Goal: Task Accomplishment & Management: Manage account settings

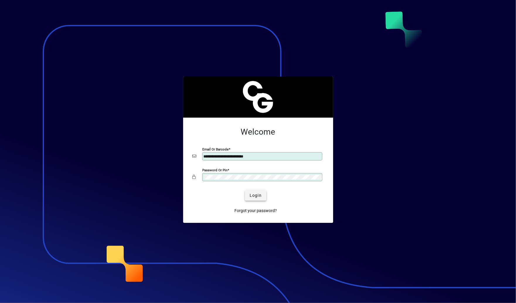
type input "**********"
click at [253, 196] on span "Login" at bounding box center [256, 195] width 12 height 6
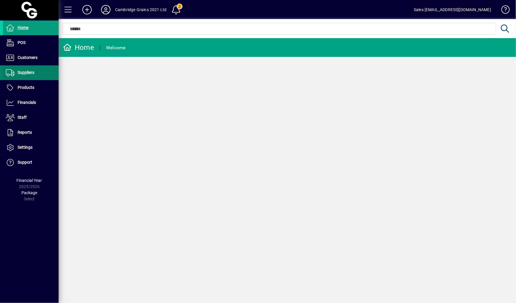
click at [24, 71] on span "Suppliers" at bounding box center [26, 72] width 17 height 5
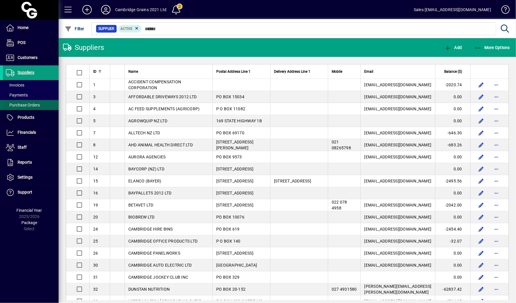
click at [32, 103] on span "Purchase Orders" at bounding box center [23, 105] width 34 height 5
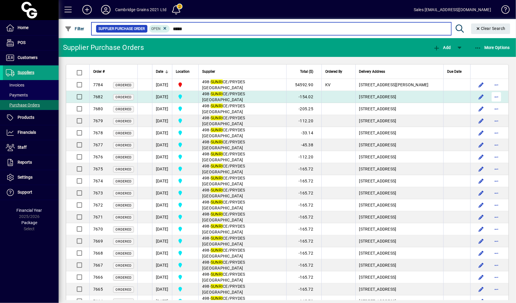
type input "*****"
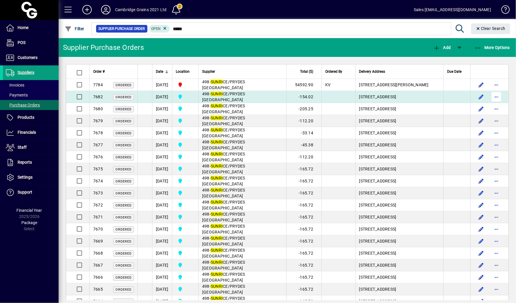
click at [498, 99] on span "button" at bounding box center [496, 97] width 14 height 14
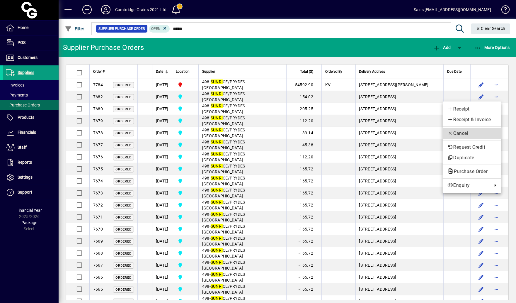
click at [478, 130] on span "Cancel" at bounding box center [471, 133] width 49 height 7
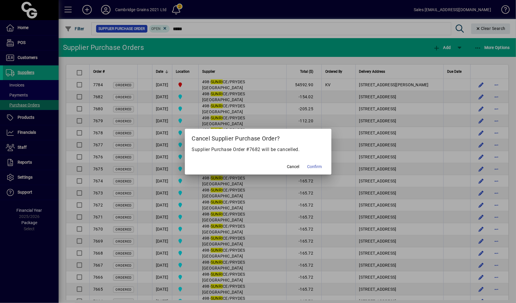
click at [325, 167] on mat-dialog-actions "Cancel Confirm" at bounding box center [258, 167] width 146 height 16
click at [319, 167] on span "Confirm" at bounding box center [314, 166] width 15 height 6
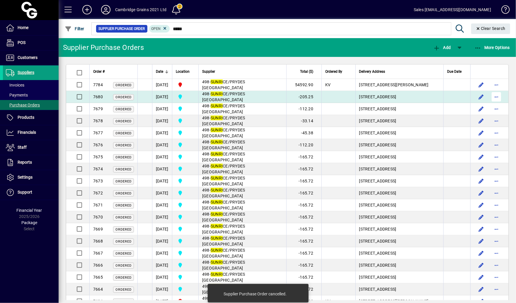
click at [501, 99] on span "button" at bounding box center [496, 97] width 14 height 14
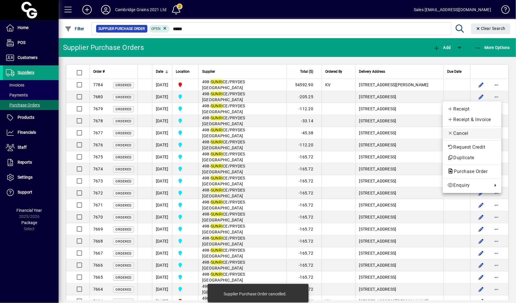
click at [464, 137] on span "Cancel" at bounding box center [471, 133] width 49 height 7
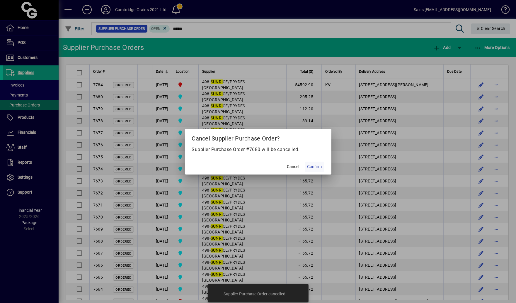
click at [315, 165] on span "Confirm" at bounding box center [314, 166] width 15 height 6
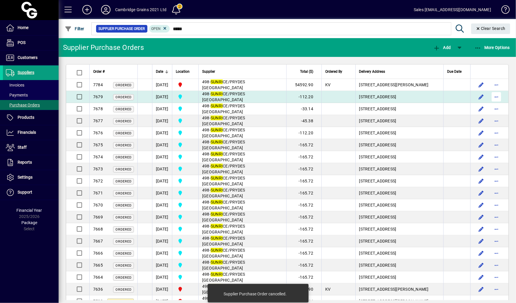
click at [501, 98] on span "button" at bounding box center [496, 97] width 14 height 14
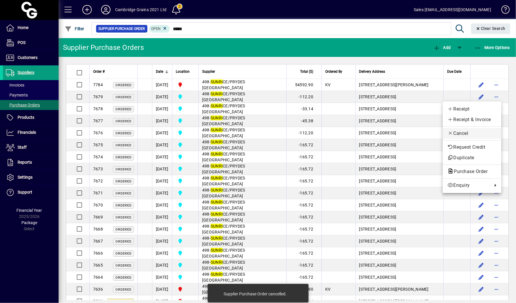
click at [467, 130] on span "Cancel" at bounding box center [471, 133] width 49 height 7
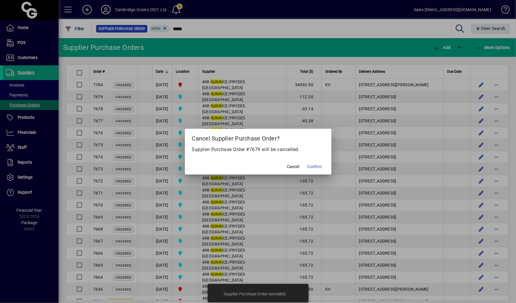
click at [327, 168] on mat-dialog-actions "Cancel Confirm" at bounding box center [258, 167] width 146 height 16
click at [313, 167] on span "Confirm" at bounding box center [314, 166] width 15 height 6
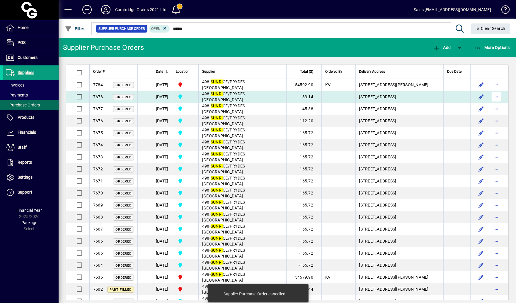
click at [499, 98] on span "button" at bounding box center [496, 97] width 14 height 14
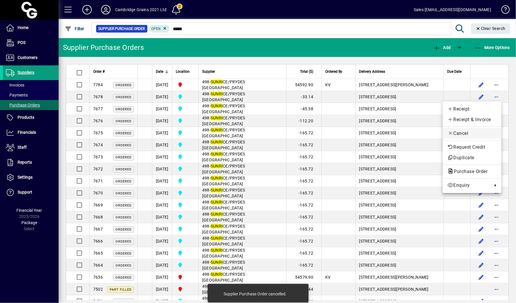
click at [468, 134] on span "Cancel" at bounding box center [471, 133] width 49 height 7
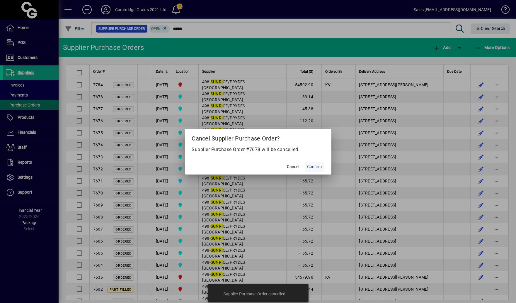
click at [320, 167] on span "Confirm" at bounding box center [314, 166] width 15 height 6
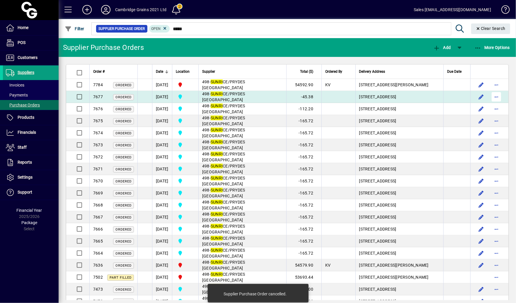
click at [499, 97] on span "button" at bounding box center [496, 97] width 14 height 14
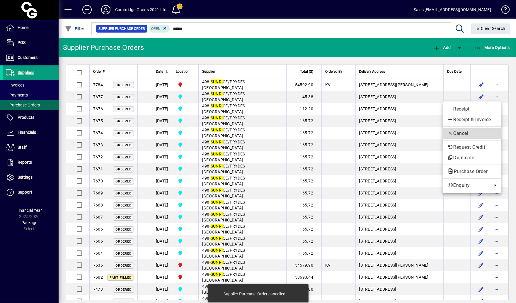
click at [470, 131] on span "Cancel" at bounding box center [471, 133] width 49 height 7
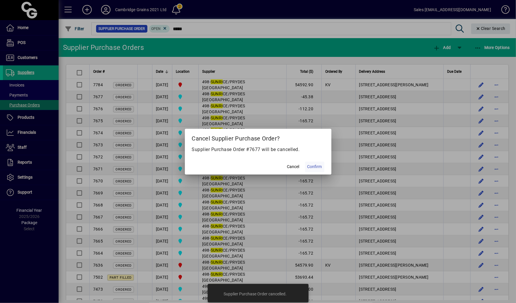
click at [320, 169] on span "Confirm" at bounding box center [314, 166] width 15 height 6
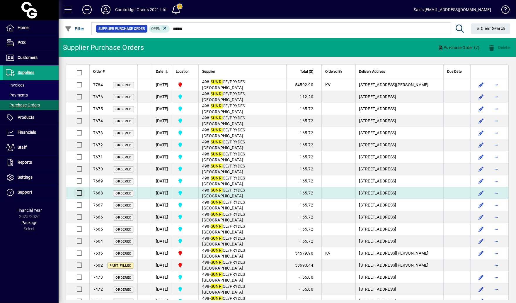
click at [78, 189] on div at bounding box center [78, 193] width 14 height 14
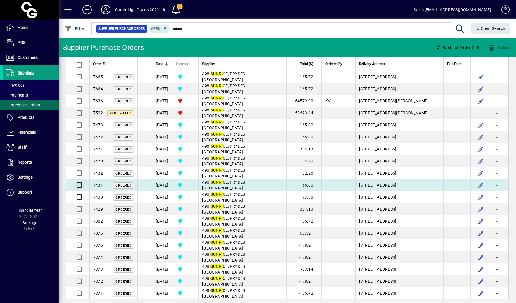
scroll to position [160, 0]
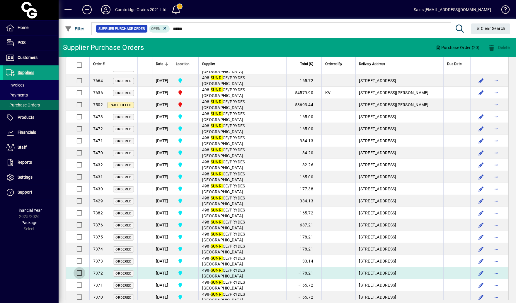
click at [77, 274] on div at bounding box center [78, 273] width 14 height 14
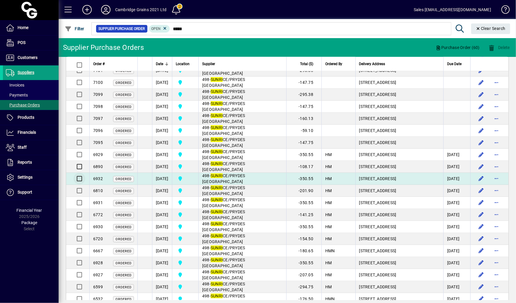
scroll to position [714, 0]
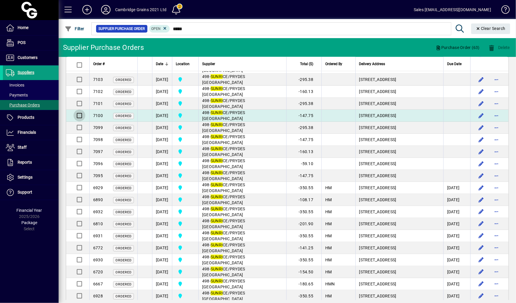
click at [77, 122] on div at bounding box center [78, 115] width 14 height 14
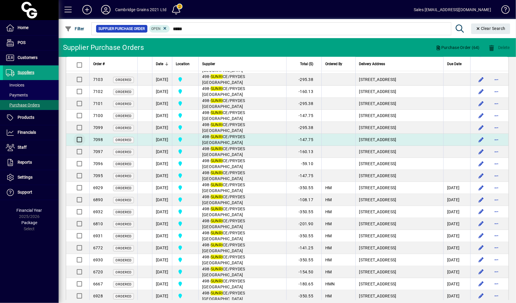
click at [77, 146] on div at bounding box center [78, 139] width 14 height 14
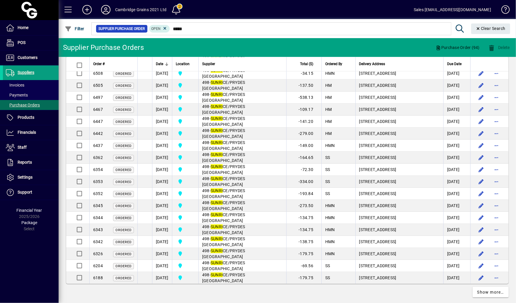
scroll to position [1033, 0]
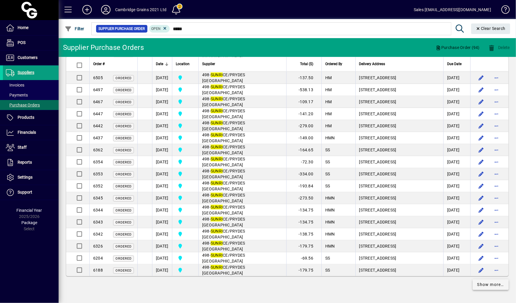
click at [485, 284] on span "Show more…" at bounding box center [490, 284] width 27 height 6
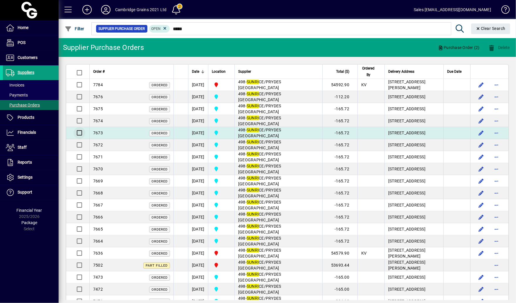
click at [75, 127] on div at bounding box center [78, 133] width 14 height 14
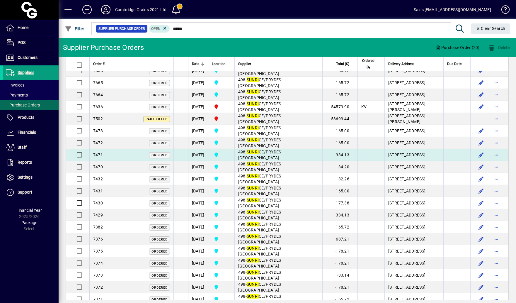
scroll to position [170, 0]
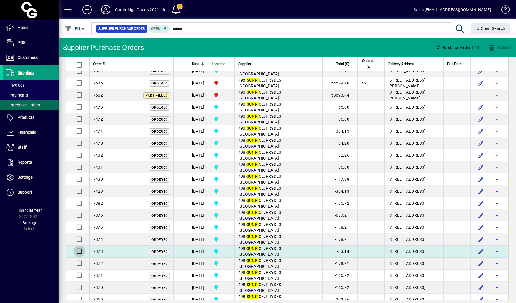
click at [77, 253] on div at bounding box center [78, 251] width 14 height 14
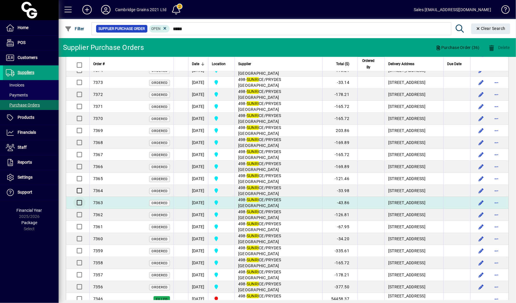
scroll to position [412, 0]
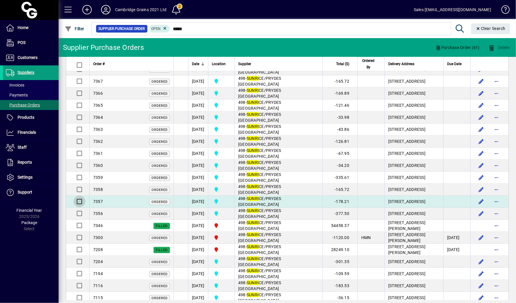
click at [77, 208] on div at bounding box center [78, 201] width 14 height 14
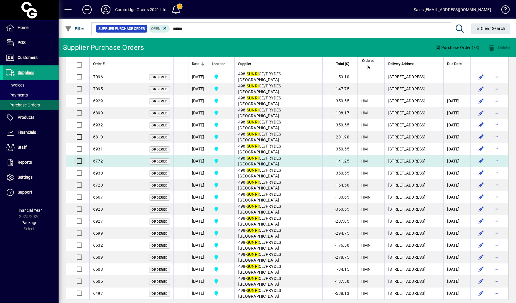
scroll to position [911, 0]
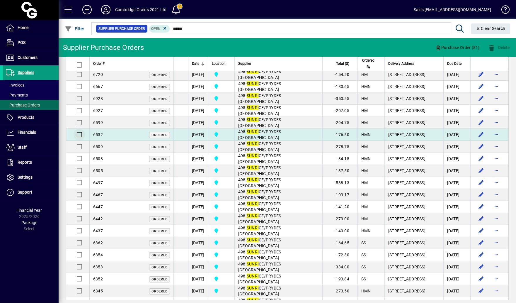
click at [80, 141] on div at bounding box center [78, 134] width 14 height 14
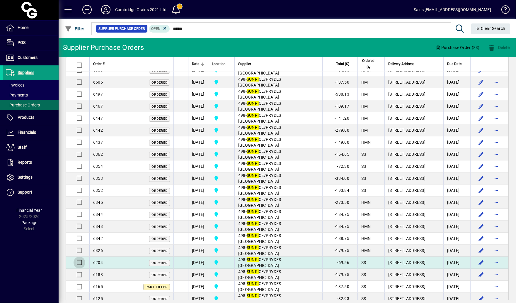
click at [73, 269] on div at bounding box center [78, 262] width 14 height 14
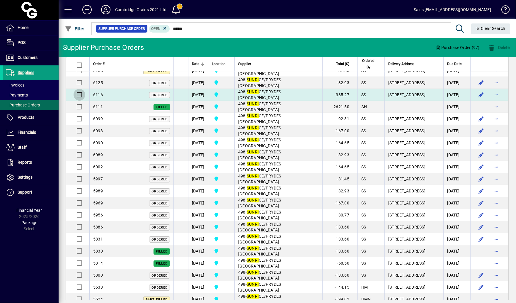
scroll to position [1215, 0]
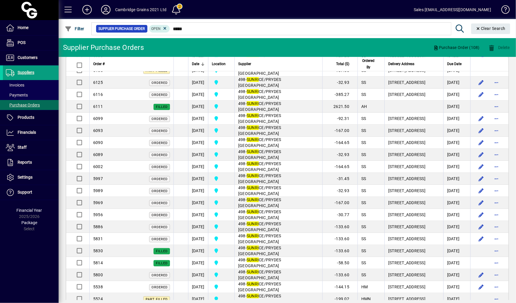
click at [497, 48] on div "Delete" at bounding box center [499, 47] width 34 height 11
click at [474, 46] on span "Purchase Order (108)" at bounding box center [456, 47] width 46 height 9
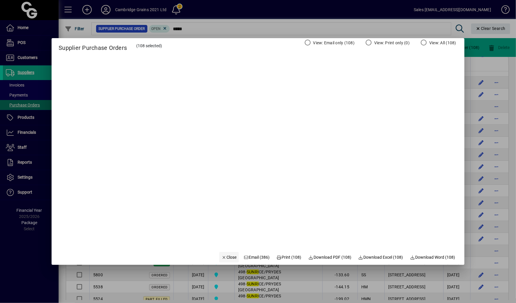
click at [225, 255] on span "Close" at bounding box center [228, 257] width 15 height 6
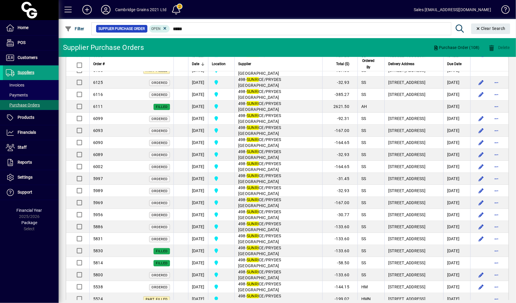
click at [501, 49] on div "Delete" at bounding box center [499, 47] width 34 height 11
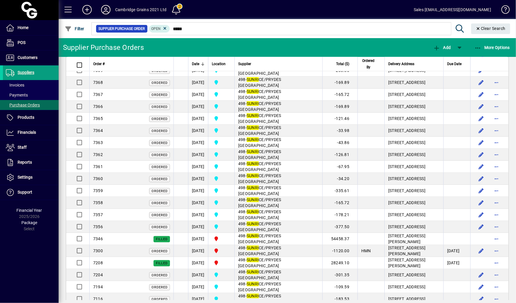
scroll to position [0, 0]
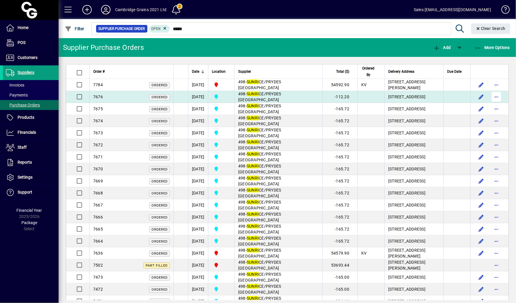
click at [500, 96] on span "button" at bounding box center [496, 97] width 14 height 14
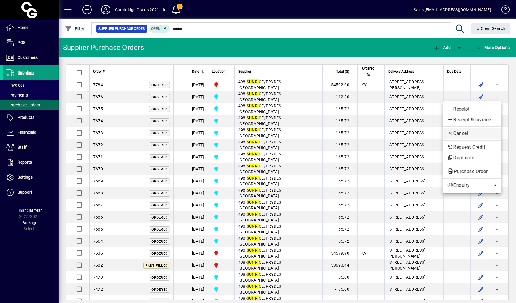
click at [482, 134] on span "Cancel" at bounding box center [471, 133] width 49 height 7
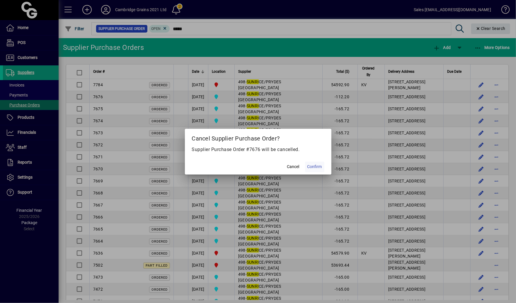
click at [322, 165] on span at bounding box center [314, 167] width 19 height 14
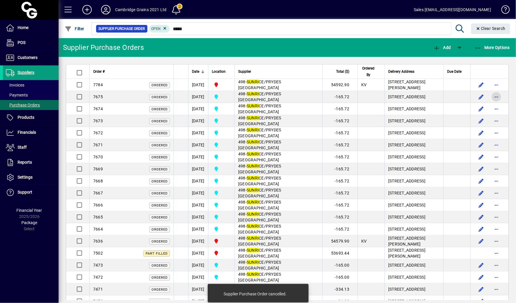
click at [498, 96] on span "button" at bounding box center [496, 97] width 14 height 14
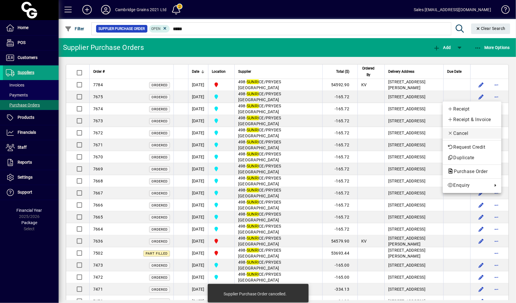
click at [470, 136] on span "Cancel" at bounding box center [471, 133] width 49 height 7
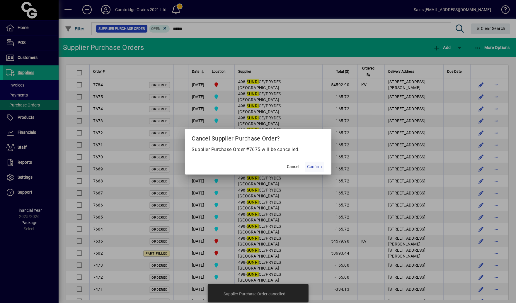
click at [320, 172] on span at bounding box center [314, 167] width 19 height 14
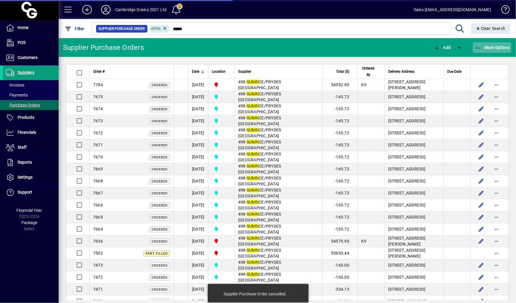
click at [506, 50] on span "More Options" at bounding box center [492, 47] width 36 height 5
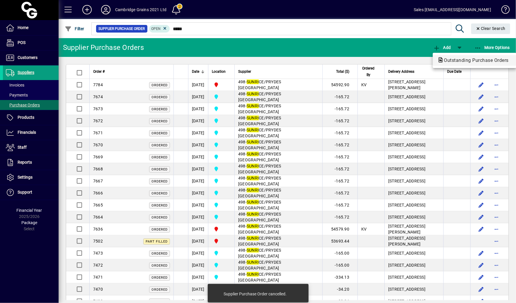
click at [483, 60] on span "Outstanding Purchase Orders" at bounding box center [474, 60] width 74 height 6
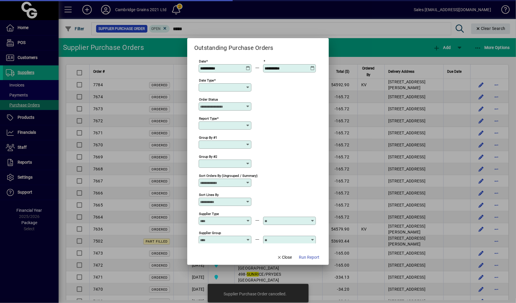
type input "**********"
type input "********"
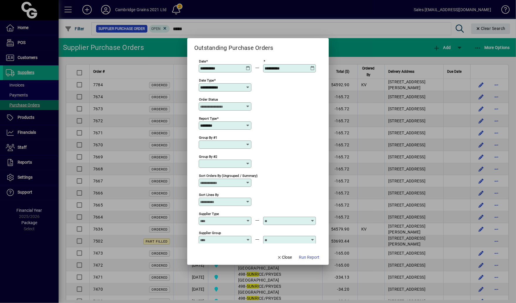
click at [250, 66] on icon at bounding box center [248, 66] width 4 height 0
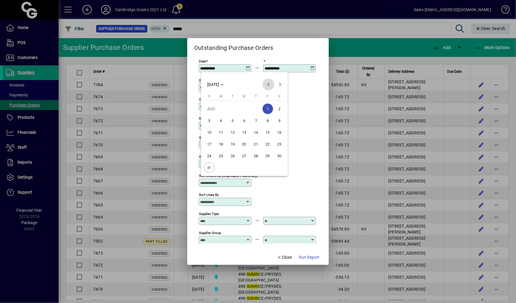
click at [264, 84] on span "Previous month" at bounding box center [268, 85] width 12 height 12
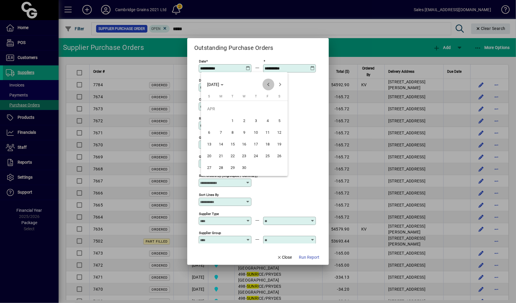
click at [264, 84] on span "Previous month" at bounding box center [268, 85] width 12 height 12
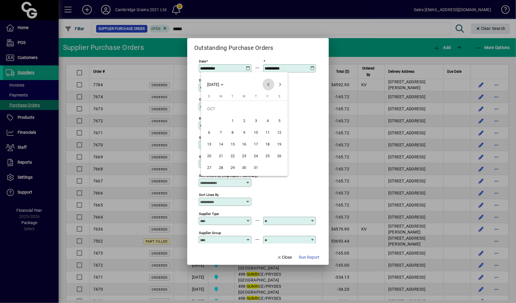
click at [264, 84] on span "Previous month" at bounding box center [268, 85] width 12 height 12
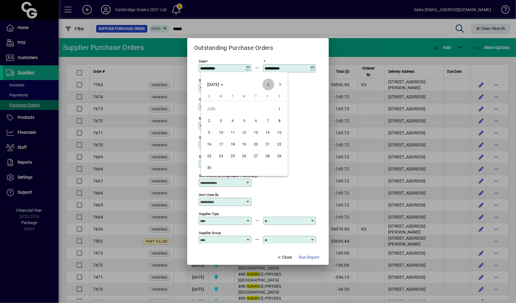
click at [264, 84] on span "Previous month" at bounding box center [268, 85] width 12 height 12
click at [220, 122] on span "1" at bounding box center [221, 120] width 11 height 11
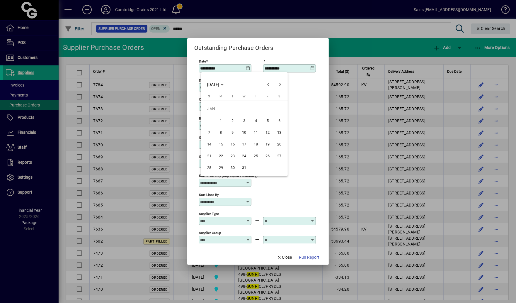
type input "**********"
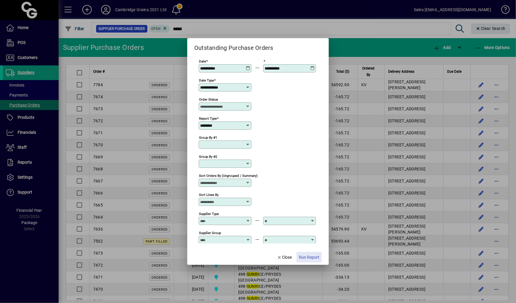
click at [307, 254] on span "button" at bounding box center [308, 257] width 25 height 14
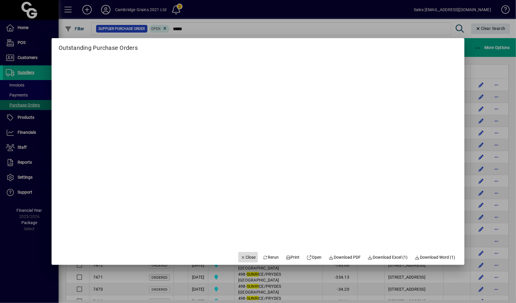
click at [241, 255] on span "Close" at bounding box center [248, 257] width 15 height 6
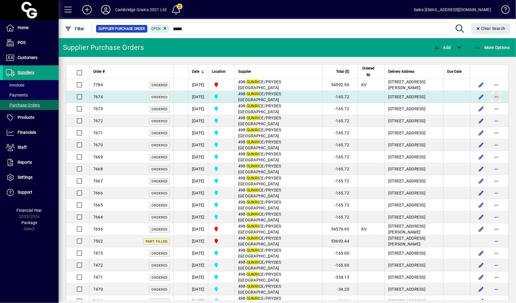
click at [499, 100] on span "button" at bounding box center [496, 97] width 14 height 14
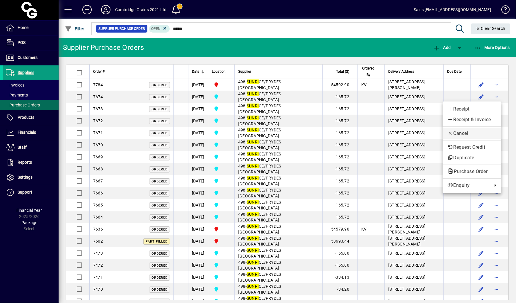
click at [471, 135] on span "Cancel" at bounding box center [471, 133] width 49 height 7
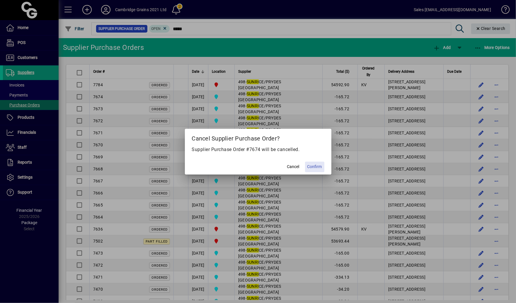
click at [319, 168] on span "Confirm" at bounding box center [314, 166] width 15 height 6
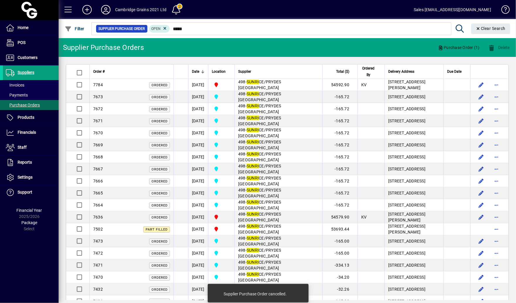
click at [494, 45] on div "Delete" at bounding box center [499, 47] width 34 height 11
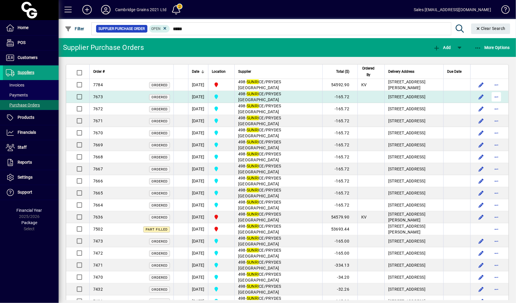
click at [498, 100] on span "button" at bounding box center [496, 97] width 14 height 14
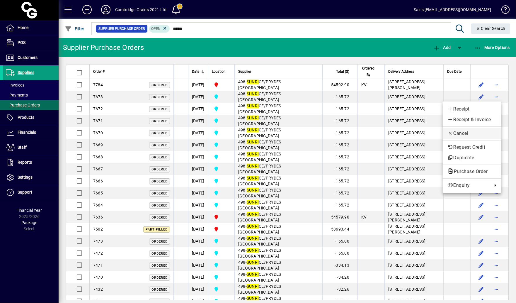
click at [476, 131] on span "Cancel" at bounding box center [471, 133] width 49 height 7
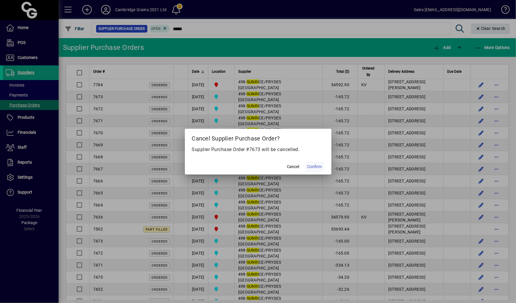
click at [311, 166] on span "Confirm" at bounding box center [314, 166] width 15 height 6
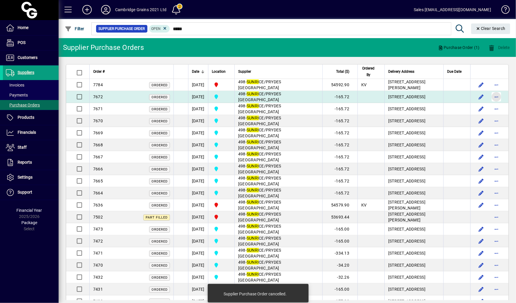
click at [495, 101] on span "button" at bounding box center [496, 97] width 14 height 14
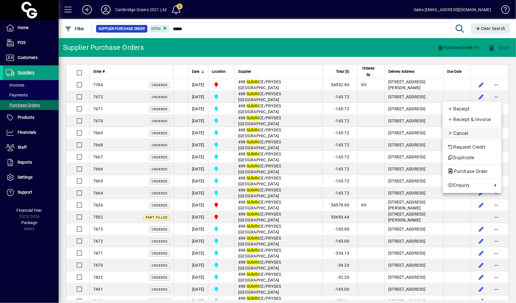
click at [480, 133] on span "Cancel" at bounding box center [471, 133] width 49 height 7
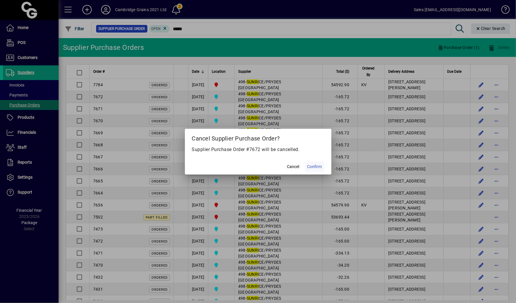
click at [322, 165] on span at bounding box center [314, 167] width 19 height 14
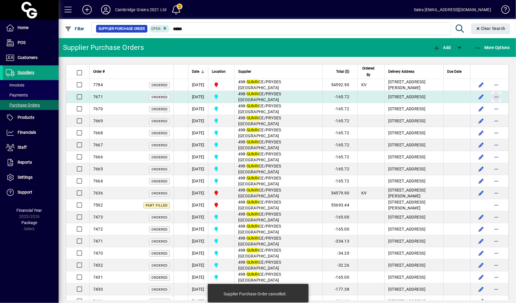
click at [499, 97] on span "button" at bounding box center [496, 97] width 14 height 14
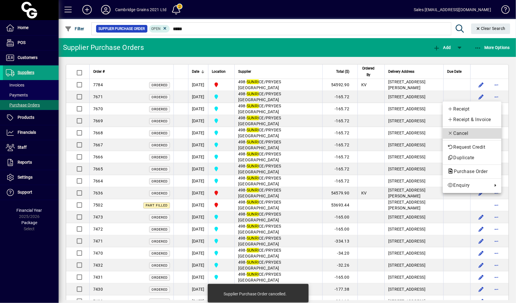
click at [475, 132] on span "Cancel" at bounding box center [471, 133] width 49 height 7
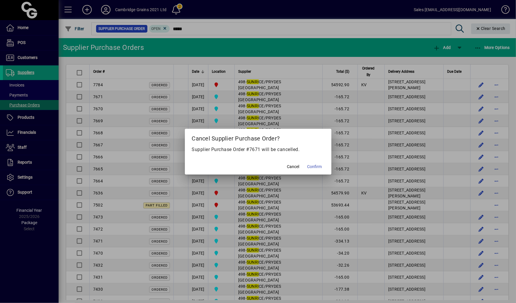
click at [325, 166] on mat-dialog-actions "Cancel Confirm" at bounding box center [258, 167] width 146 height 16
click at [319, 167] on span "Confirm" at bounding box center [314, 166] width 15 height 6
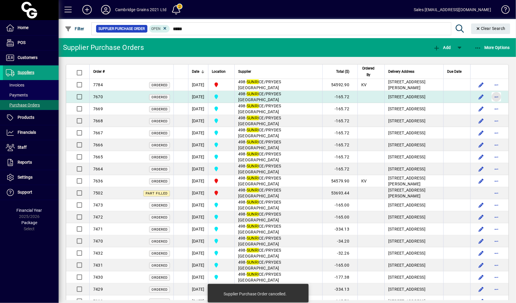
click at [496, 97] on span "button" at bounding box center [496, 97] width 14 height 14
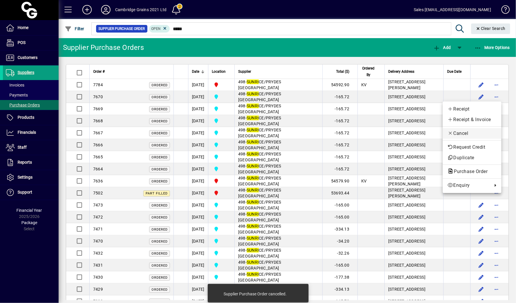
click at [473, 132] on span "Cancel" at bounding box center [471, 133] width 49 height 7
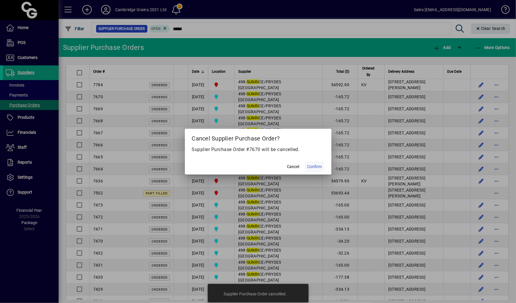
click at [318, 167] on span "Confirm" at bounding box center [314, 166] width 15 height 6
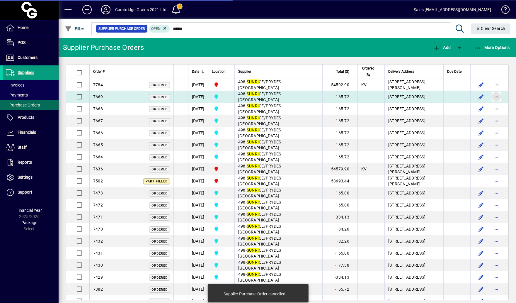
click at [497, 96] on span "button" at bounding box center [496, 97] width 14 height 14
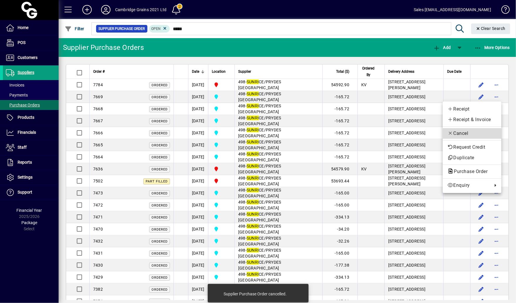
click at [455, 134] on span "Cancel" at bounding box center [471, 133] width 49 height 7
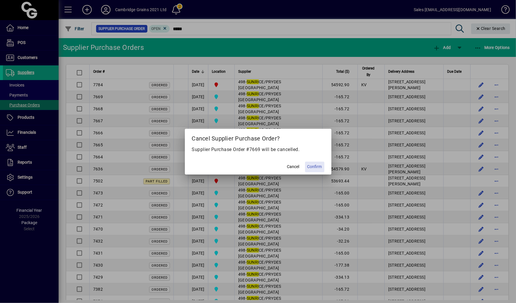
click at [316, 165] on span "Confirm" at bounding box center [314, 166] width 15 height 6
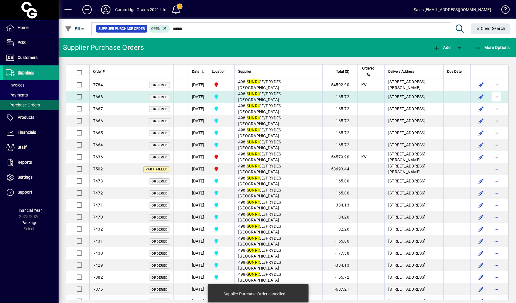
click at [499, 99] on span "button" at bounding box center [496, 97] width 14 height 14
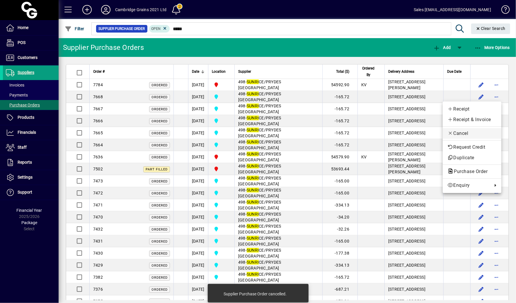
click at [466, 130] on button "Cancel" at bounding box center [472, 133] width 59 height 11
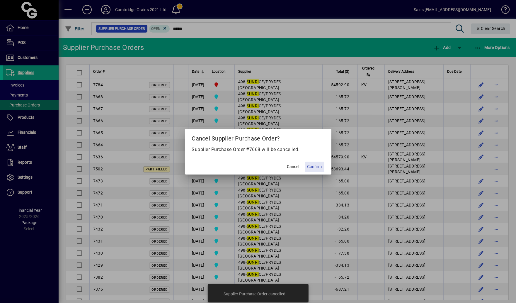
click at [318, 168] on span "Confirm" at bounding box center [314, 166] width 15 height 6
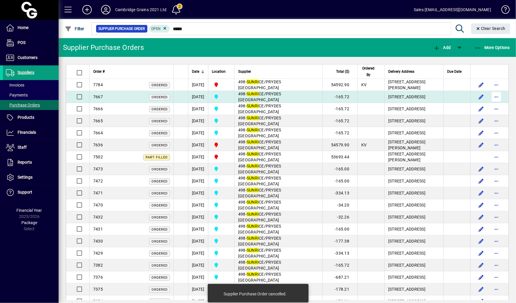
click at [499, 97] on span "button" at bounding box center [496, 97] width 14 height 14
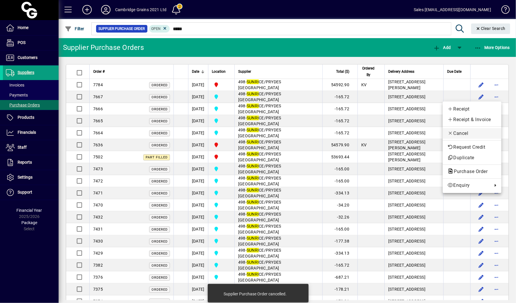
click at [468, 133] on span "Cancel" at bounding box center [471, 133] width 49 height 7
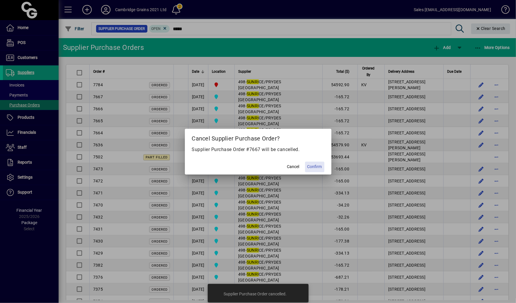
click at [309, 168] on span "Confirm" at bounding box center [314, 166] width 15 height 6
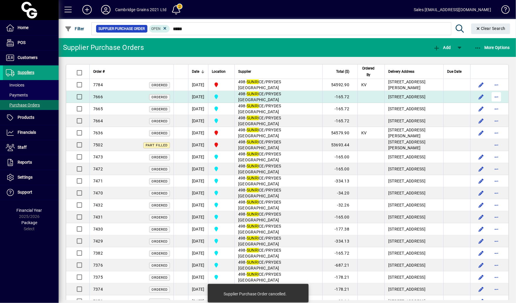
click at [499, 98] on span "button" at bounding box center [496, 97] width 14 height 14
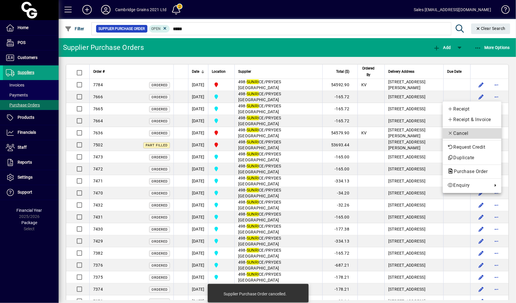
click at [469, 134] on span "Cancel" at bounding box center [471, 133] width 49 height 7
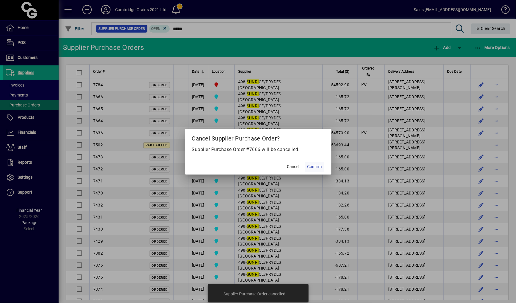
click at [311, 168] on span "Confirm" at bounding box center [314, 166] width 15 height 6
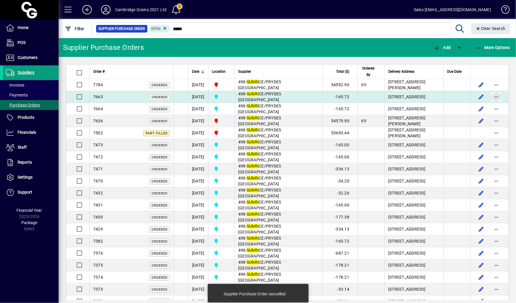
click at [500, 97] on span "button" at bounding box center [496, 97] width 14 height 14
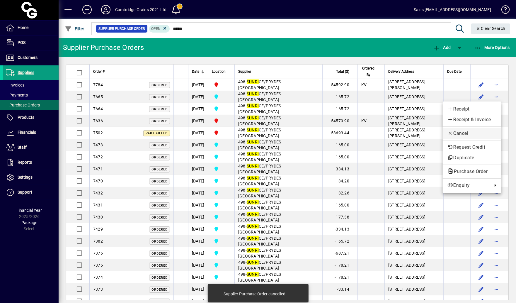
click at [464, 136] on span "Cancel" at bounding box center [471, 133] width 49 height 7
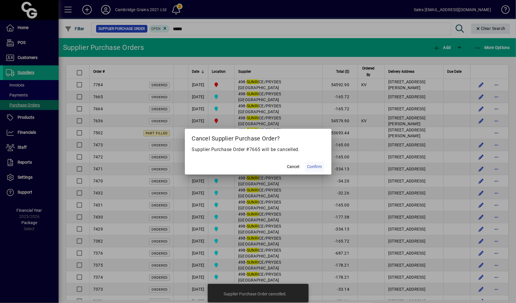
click at [313, 171] on span at bounding box center [314, 167] width 19 height 14
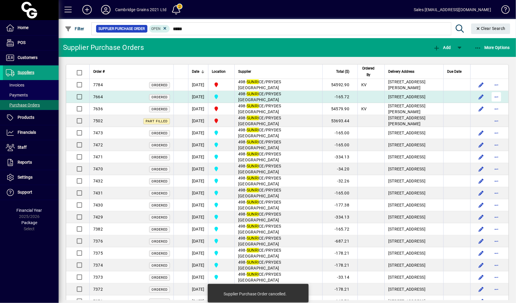
click at [498, 98] on span "button" at bounding box center [496, 97] width 14 height 14
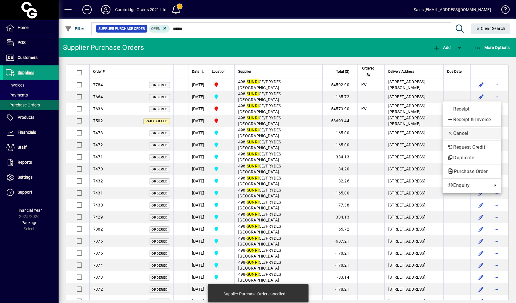
click at [462, 132] on span "Cancel" at bounding box center [471, 133] width 49 height 7
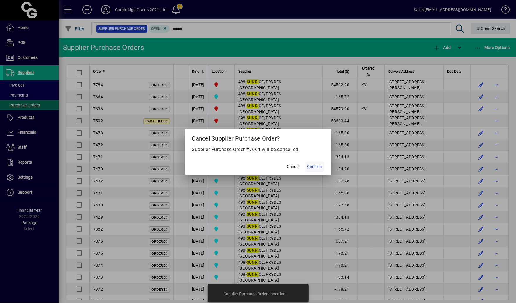
click at [308, 170] on span at bounding box center [314, 167] width 19 height 14
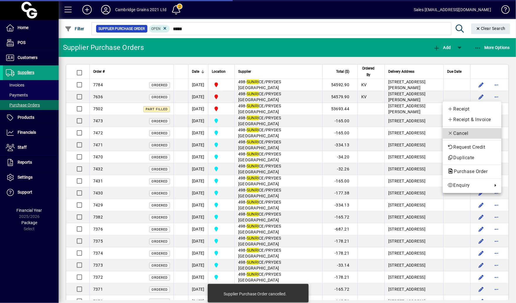
click at [482, 128] on button "Cancel" at bounding box center [472, 133] width 59 height 11
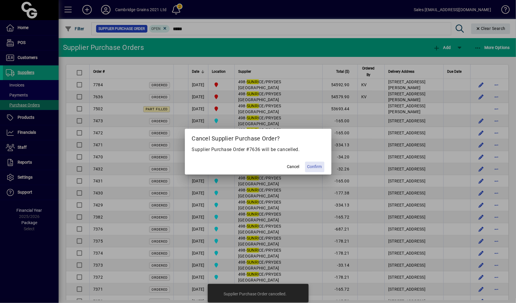
click at [318, 163] on span at bounding box center [314, 167] width 19 height 14
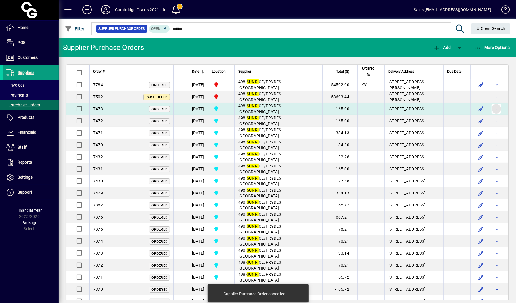
click at [501, 108] on span "button" at bounding box center [496, 109] width 14 height 14
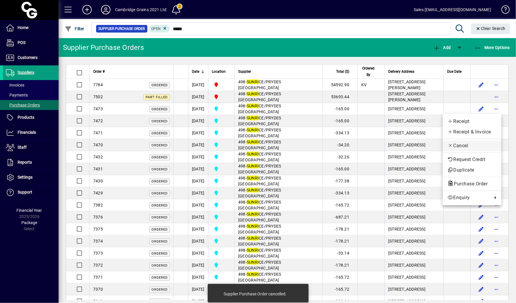
click at [472, 143] on span "Cancel" at bounding box center [471, 145] width 49 height 7
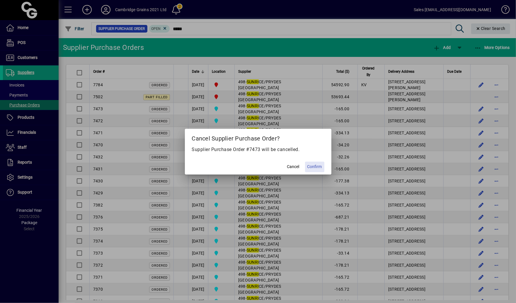
click at [317, 166] on span "Confirm" at bounding box center [314, 166] width 15 height 6
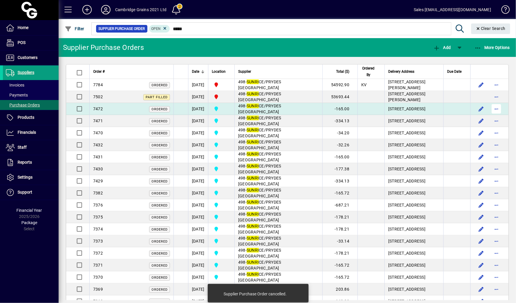
click at [498, 110] on span "button" at bounding box center [496, 109] width 14 height 14
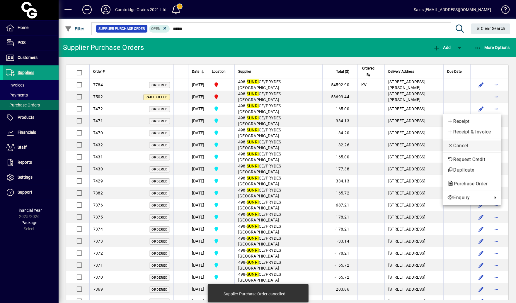
click at [450, 144] on icon "button" at bounding box center [450, 145] width 6 height 5
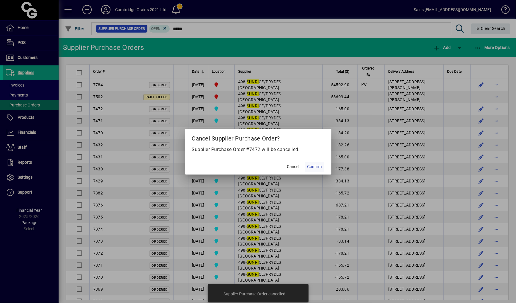
click at [319, 170] on span at bounding box center [314, 167] width 19 height 14
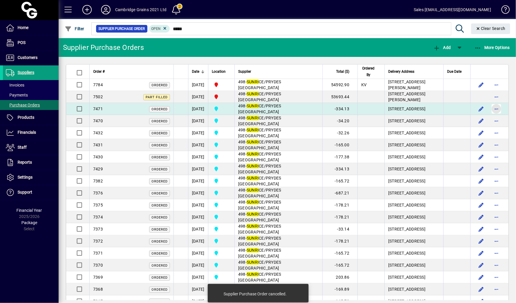
click at [499, 111] on span "button" at bounding box center [496, 109] width 14 height 14
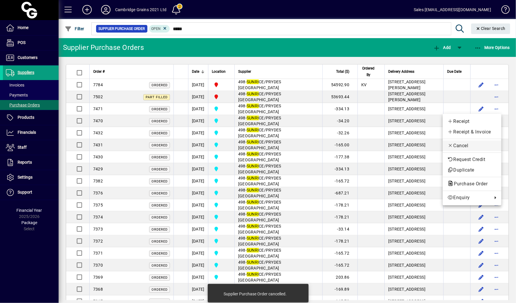
click at [453, 146] on icon "button" at bounding box center [450, 145] width 6 height 5
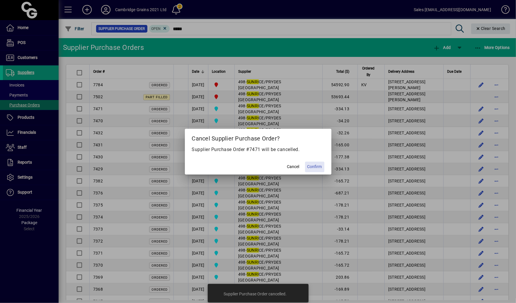
click at [316, 170] on span at bounding box center [314, 167] width 19 height 14
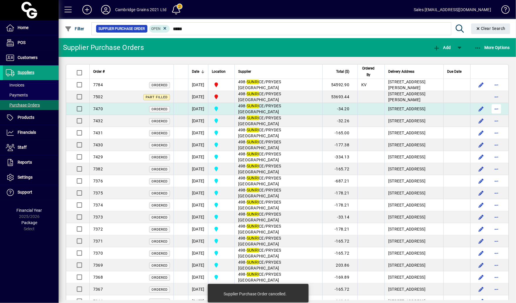
click at [497, 111] on span "button" at bounding box center [496, 109] width 14 height 14
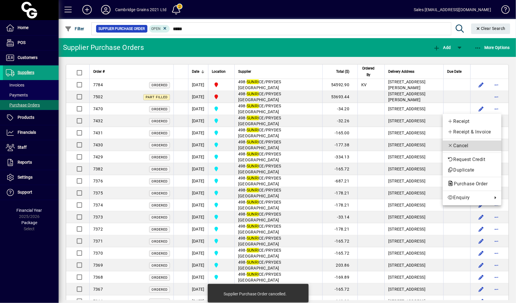
click at [467, 141] on button "Cancel" at bounding box center [472, 145] width 59 height 11
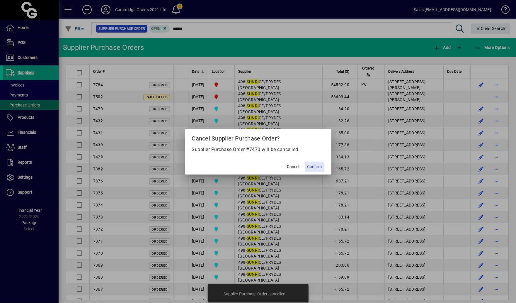
click at [316, 168] on span "Confirm" at bounding box center [314, 166] width 15 height 6
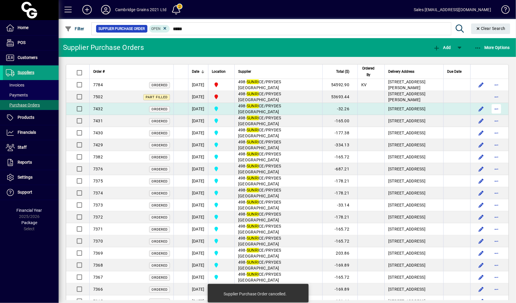
click at [502, 108] on span "button" at bounding box center [496, 109] width 14 height 14
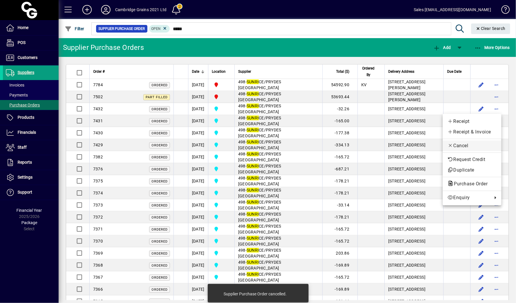
click at [473, 142] on span "Cancel" at bounding box center [471, 145] width 49 height 7
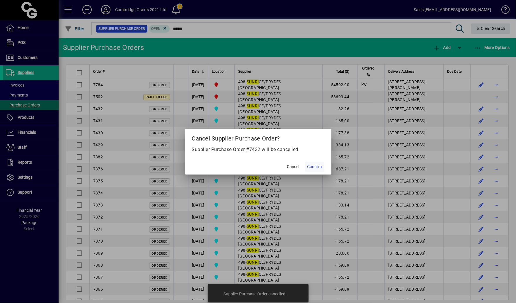
click at [318, 171] on span at bounding box center [314, 167] width 19 height 14
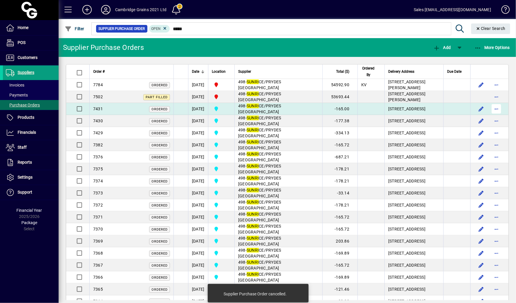
click at [496, 110] on span "button" at bounding box center [496, 109] width 14 height 14
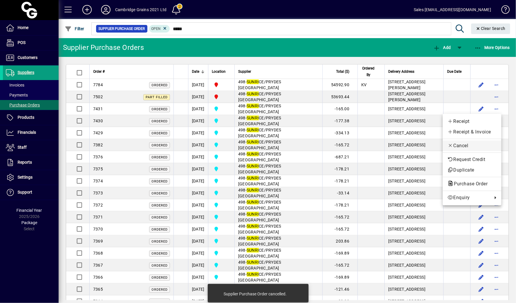
click at [473, 144] on span "Cancel" at bounding box center [471, 145] width 49 height 7
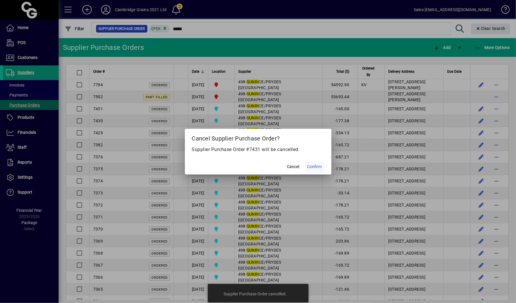
click at [315, 168] on span "Confirm" at bounding box center [314, 166] width 15 height 6
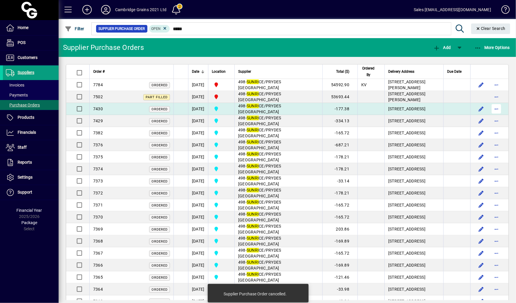
click at [499, 111] on span "button" at bounding box center [496, 109] width 14 height 14
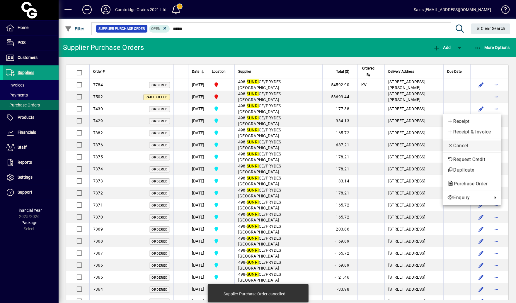
click at [464, 146] on span "Cancel" at bounding box center [471, 145] width 49 height 7
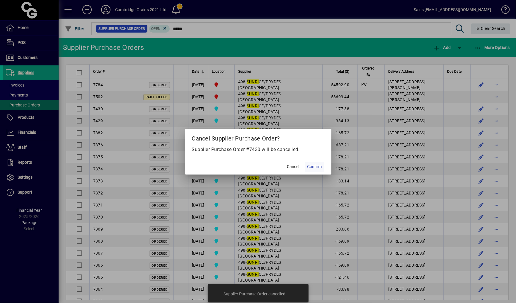
click at [320, 167] on span "Confirm" at bounding box center [314, 166] width 15 height 6
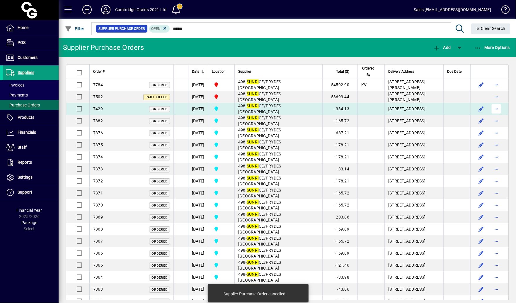
click at [502, 112] on span "button" at bounding box center [496, 109] width 14 height 14
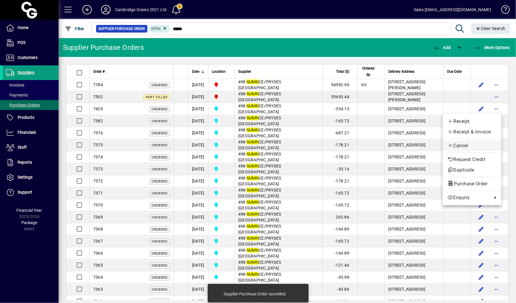
click at [474, 146] on span "Cancel" at bounding box center [471, 145] width 49 height 7
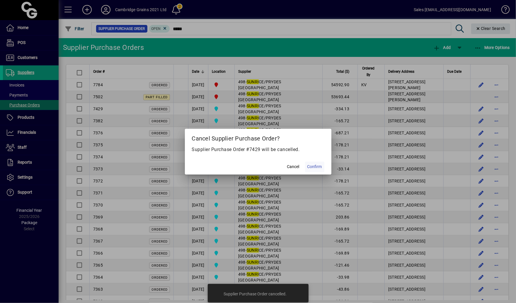
click at [318, 170] on span at bounding box center [314, 167] width 19 height 14
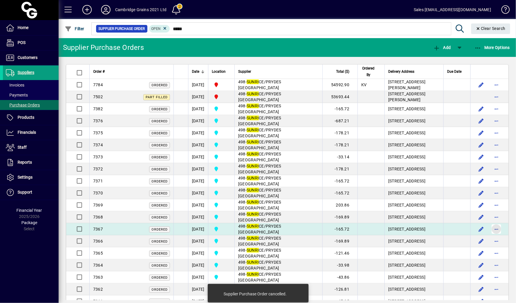
click at [501, 234] on span "button" at bounding box center [496, 229] width 14 height 14
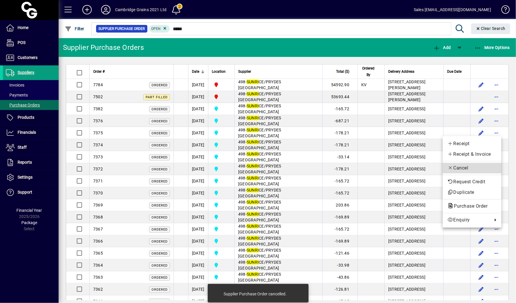
click at [471, 172] on button "Cancel" at bounding box center [472, 168] width 59 height 11
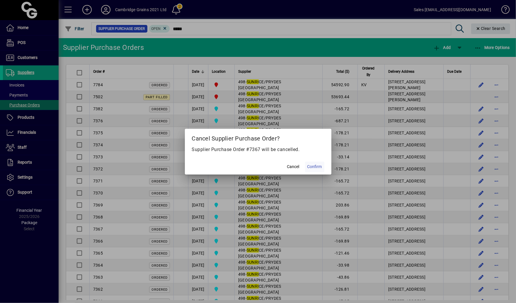
click at [318, 165] on span "Confirm" at bounding box center [314, 166] width 15 height 6
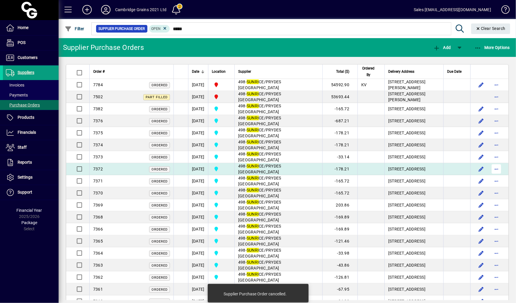
click at [496, 171] on span "button" at bounding box center [496, 169] width 14 height 14
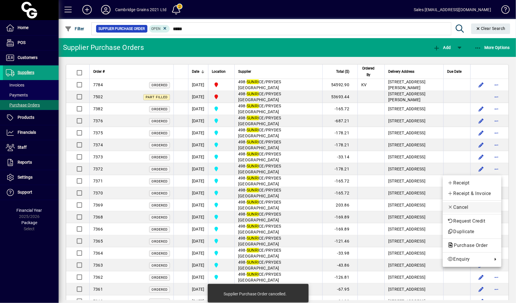
click at [461, 209] on span "Cancel" at bounding box center [471, 207] width 49 height 7
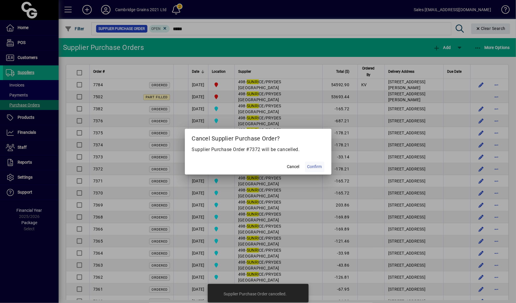
click at [316, 167] on span "Confirm" at bounding box center [314, 166] width 15 height 6
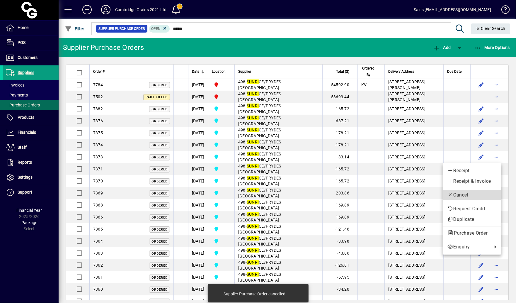
click at [482, 191] on button "Cancel" at bounding box center [472, 195] width 59 height 11
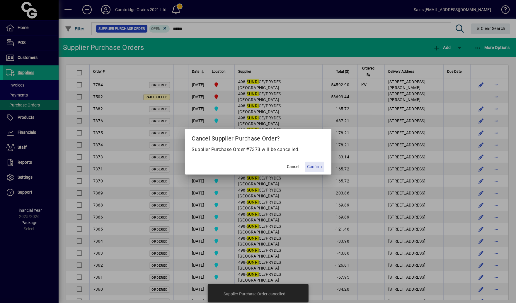
click at [323, 168] on span at bounding box center [314, 167] width 19 height 14
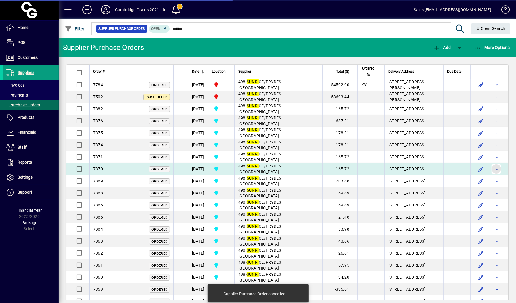
click at [495, 170] on span "button" at bounding box center [496, 169] width 14 height 14
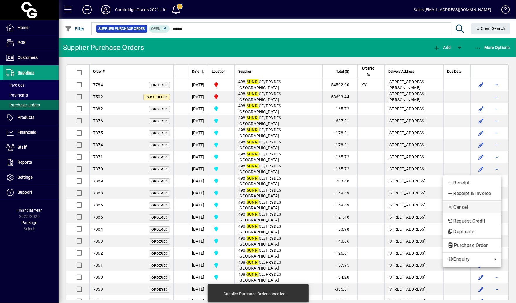
click at [470, 203] on button "Cancel" at bounding box center [472, 207] width 59 height 11
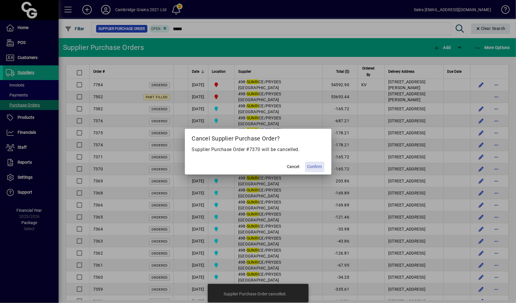
click at [315, 168] on span "Confirm" at bounding box center [314, 166] width 15 height 6
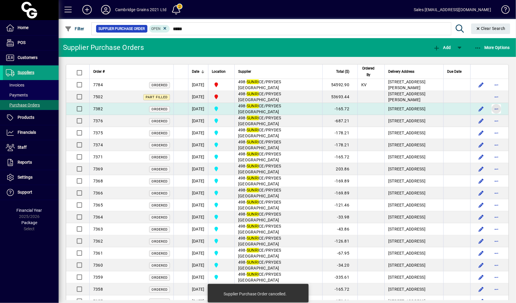
click at [497, 112] on span "button" at bounding box center [496, 109] width 14 height 14
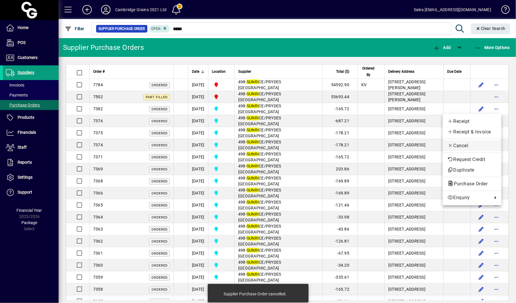
click at [472, 145] on span "Cancel" at bounding box center [471, 145] width 49 height 7
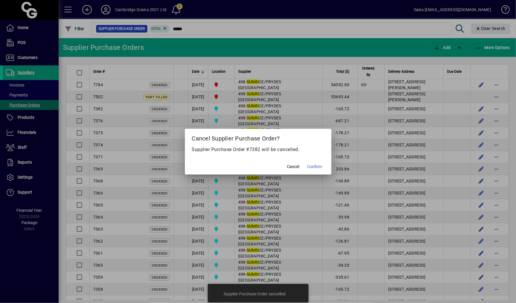
click at [303, 161] on mat-dialog-actions "Cancel Confirm" at bounding box center [258, 167] width 146 height 16
click at [306, 161] on span at bounding box center [314, 167] width 19 height 14
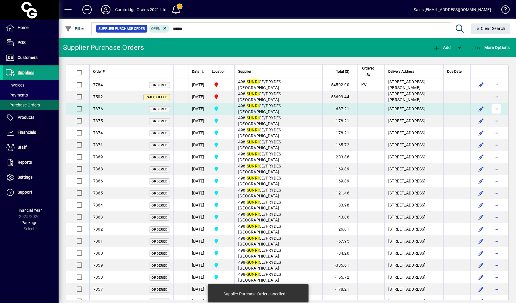
click at [499, 113] on span "button" at bounding box center [496, 109] width 14 height 14
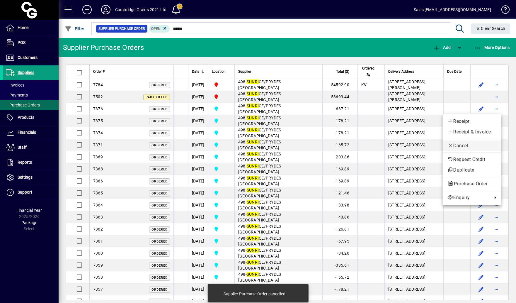
click at [476, 146] on span "Cancel" at bounding box center [471, 145] width 49 height 7
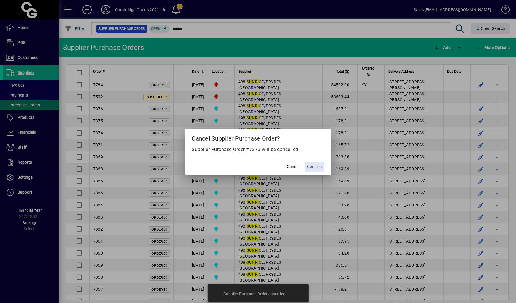
click at [319, 170] on span at bounding box center [314, 167] width 19 height 14
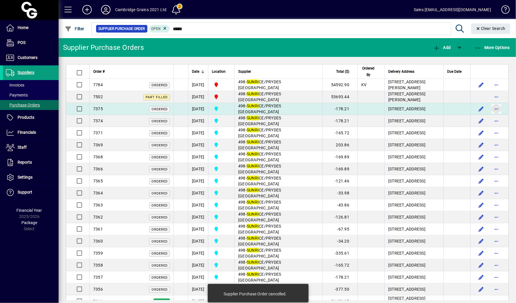
click at [497, 111] on span "button" at bounding box center [496, 109] width 14 height 14
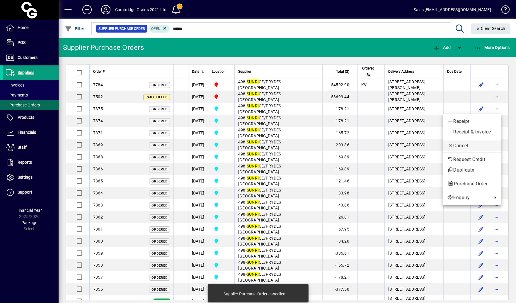
click at [468, 144] on span "Cancel" at bounding box center [471, 145] width 49 height 7
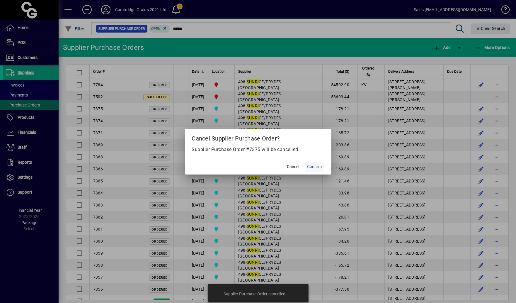
click at [321, 163] on span "Confirm" at bounding box center [314, 166] width 15 height 6
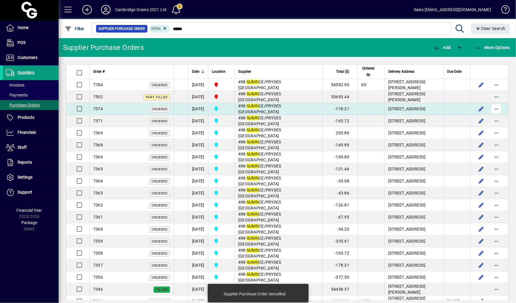
click at [498, 110] on span "button" at bounding box center [496, 109] width 14 height 14
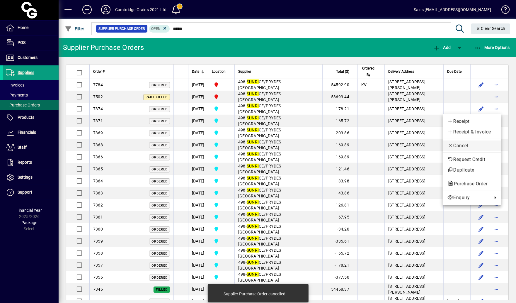
click at [476, 142] on button "Cancel" at bounding box center [472, 145] width 59 height 11
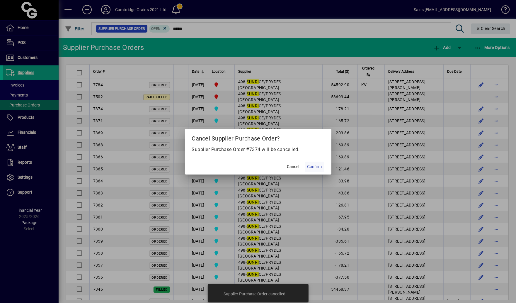
click at [317, 167] on span "Confirm" at bounding box center [314, 166] width 15 height 6
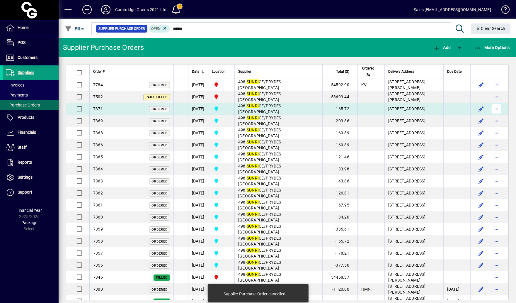
click at [497, 109] on span "button" at bounding box center [496, 109] width 14 height 14
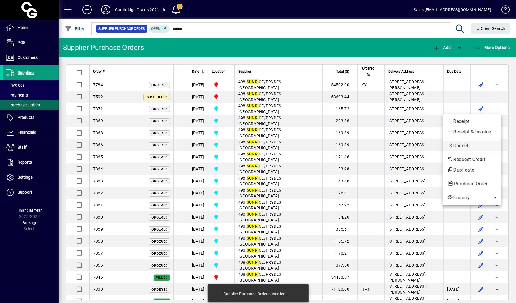
click at [470, 144] on span "Cancel" at bounding box center [471, 145] width 49 height 7
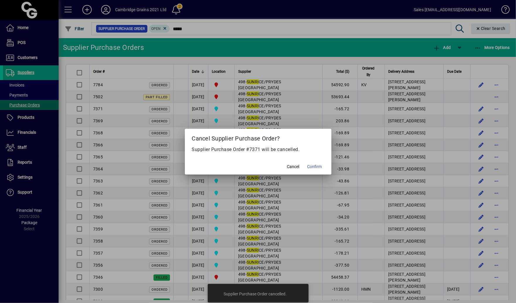
click at [325, 167] on mat-dialog-actions "Cancel Confirm" at bounding box center [258, 167] width 146 height 16
click at [316, 167] on span "Confirm" at bounding box center [314, 166] width 15 height 6
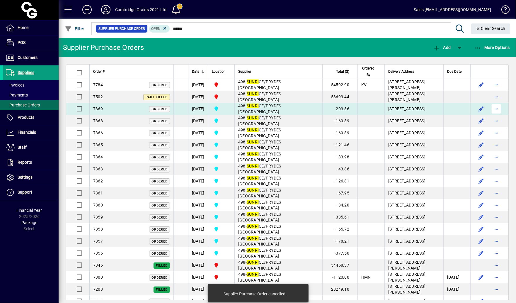
click at [499, 110] on span "button" at bounding box center [496, 109] width 14 height 14
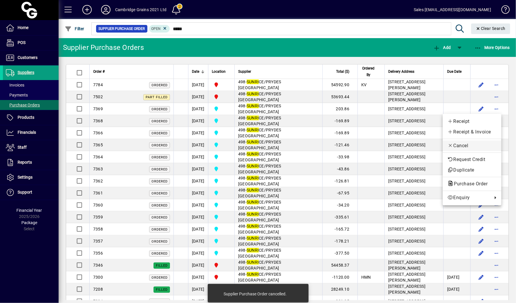
click at [464, 146] on span "Cancel" at bounding box center [471, 145] width 49 height 7
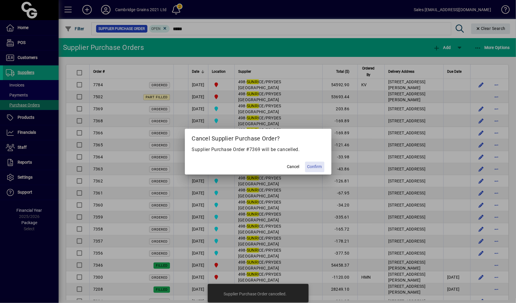
click at [319, 167] on span "Confirm" at bounding box center [314, 166] width 15 height 6
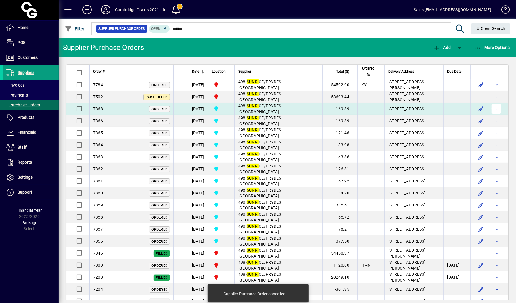
click at [499, 110] on span "button" at bounding box center [496, 109] width 14 height 14
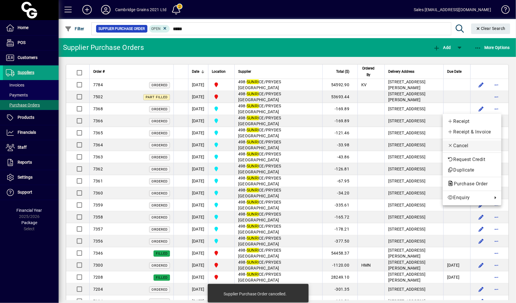
click at [469, 146] on span "Cancel" at bounding box center [471, 145] width 49 height 7
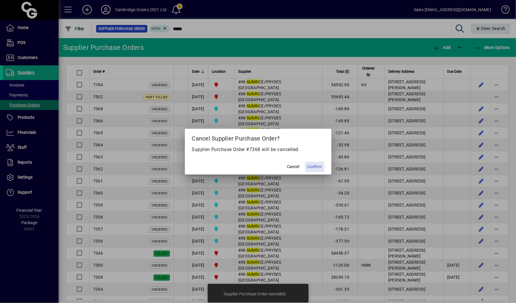
click at [314, 167] on span "Confirm" at bounding box center [314, 166] width 15 height 6
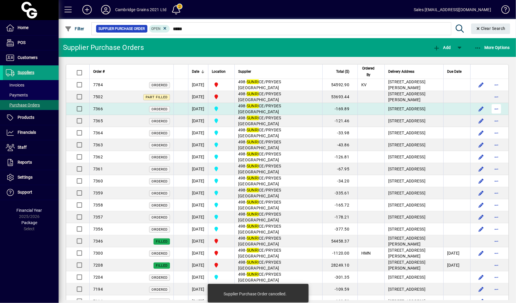
click at [497, 110] on span "button" at bounding box center [496, 109] width 14 height 14
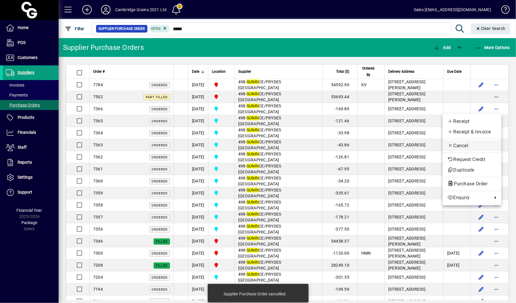
click at [467, 146] on span "Cancel" at bounding box center [471, 145] width 49 height 7
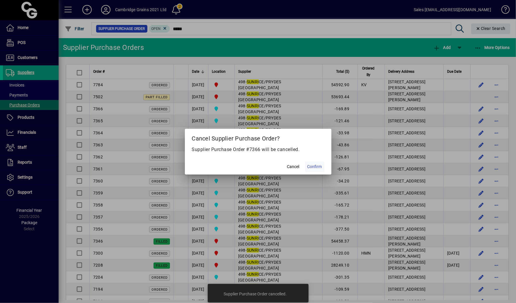
click at [323, 165] on span at bounding box center [314, 167] width 19 height 14
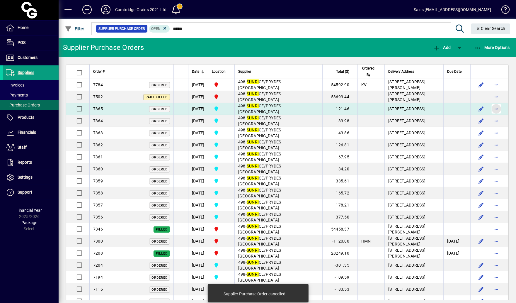
click at [501, 110] on span "button" at bounding box center [496, 109] width 14 height 14
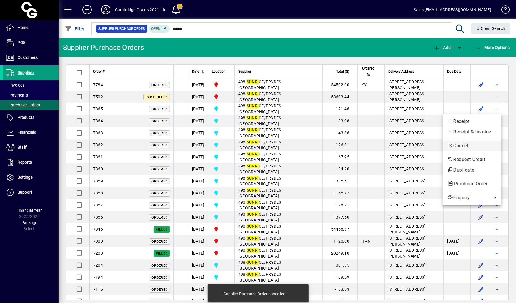
click at [463, 145] on span "Cancel" at bounding box center [471, 145] width 49 height 7
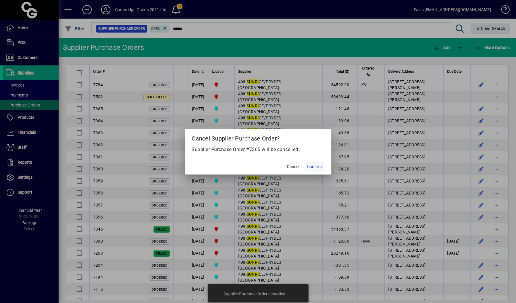
click at [317, 162] on span at bounding box center [314, 167] width 19 height 14
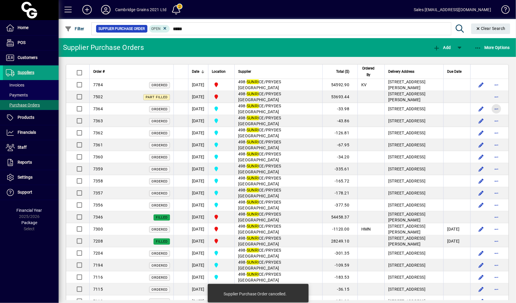
click at [499, 110] on span "button" at bounding box center [496, 109] width 14 height 14
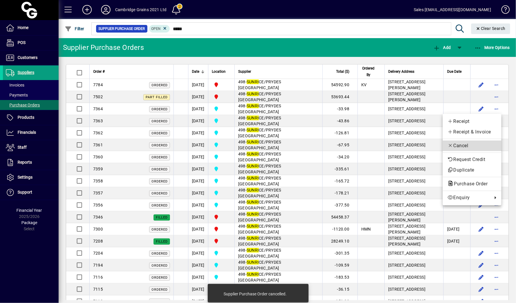
click at [467, 145] on span "Cancel" at bounding box center [471, 145] width 49 height 7
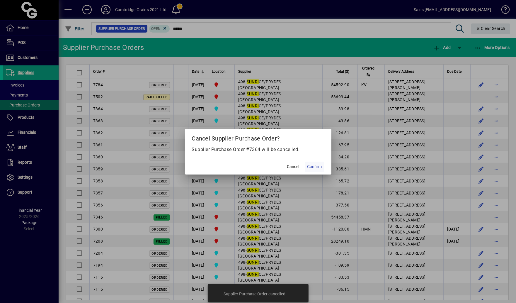
click at [308, 169] on span "Confirm" at bounding box center [314, 166] width 15 height 6
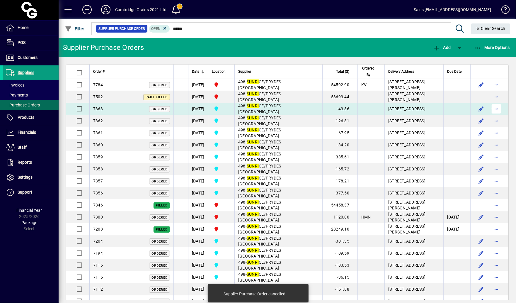
click at [496, 111] on span "button" at bounding box center [496, 109] width 14 height 14
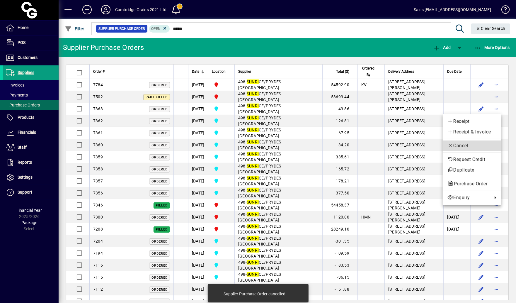
click at [454, 142] on button "Cancel" at bounding box center [472, 145] width 59 height 11
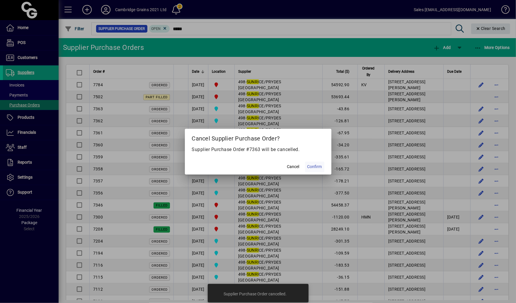
click at [316, 166] on span "Confirm" at bounding box center [314, 166] width 15 height 6
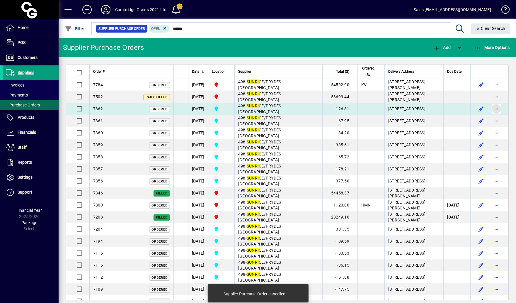
click at [496, 112] on span "button" at bounding box center [496, 109] width 14 height 14
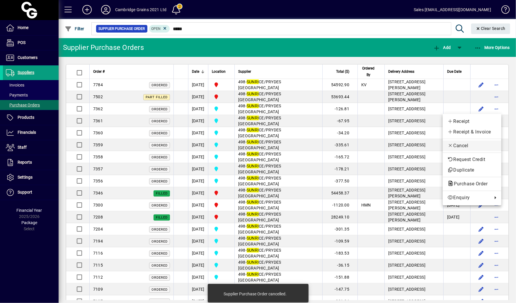
click at [456, 147] on span "Cancel" at bounding box center [471, 145] width 49 height 7
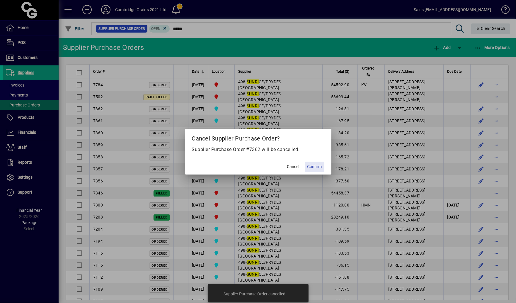
click at [313, 170] on span at bounding box center [314, 167] width 19 height 14
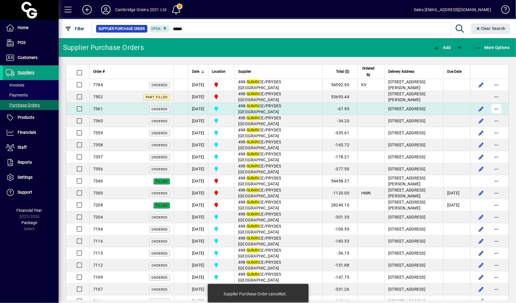
click at [496, 111] on span "button" at bounding box center [496, 109] width 14 height 14
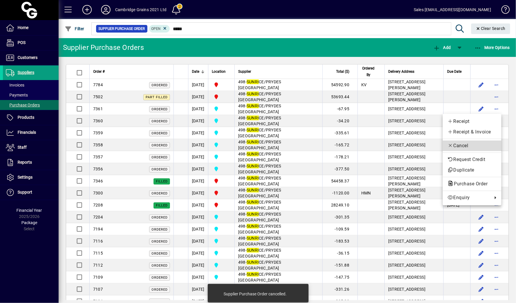
click at [459, 147] on span "Cancel" at bounding box center [471, 145] width 49 height 7
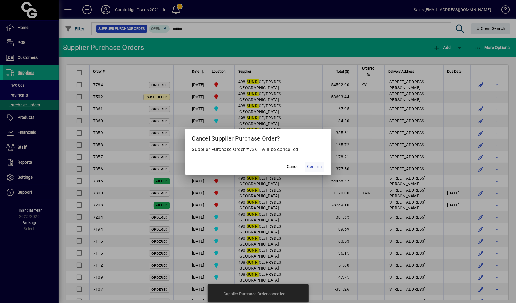
click at [321, 166] on span "Confirm" at bounding box center [314, 166] width 15 height 6
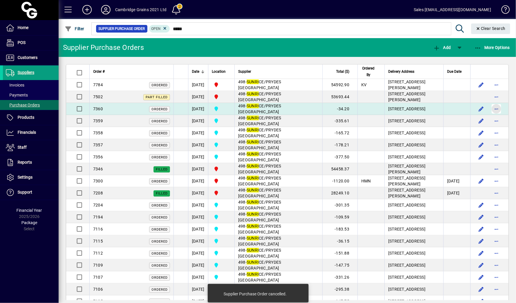
click at [495, 109] on span "button" at bounding box center [496, 109] width 14 height 14
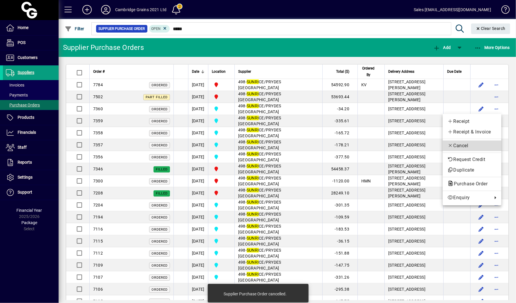
click at [460, 145] on span "Cancel" at bounding box center [471, 145] width 49 height 7
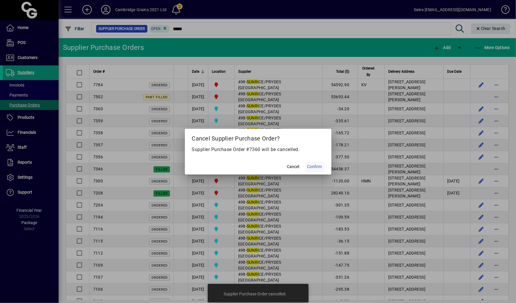
click at [316, 166] on span "Confirm" at bounding box center [314, 166] width 15 height 6
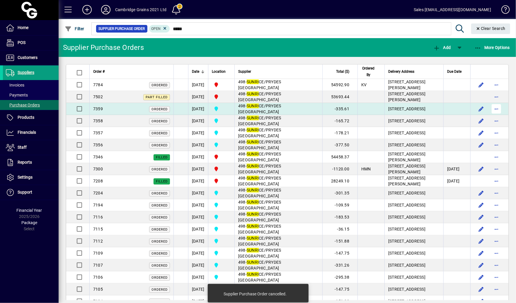
click at [498, 110] on span "button" at bounding box center [496, 109] width 14 height 14
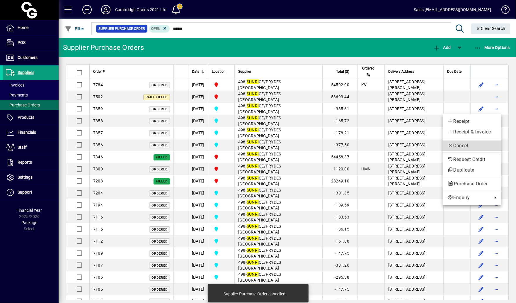
click at [470, 148] on span "Cancel" at bounding box center [471, 145] width 49 height 7
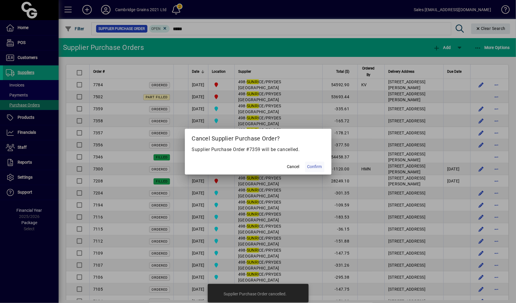
click at [322, 169] on span at bounding box center [314, 167] width 19 height 14
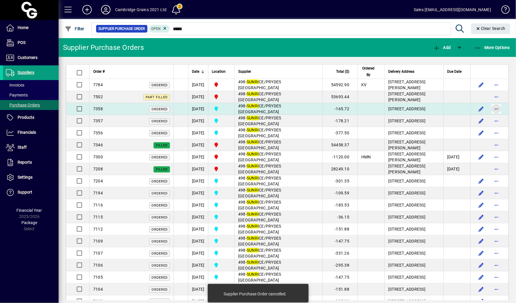
click at [496, 110] on span "button" at bounding box center [496, 109] width 14 height 14
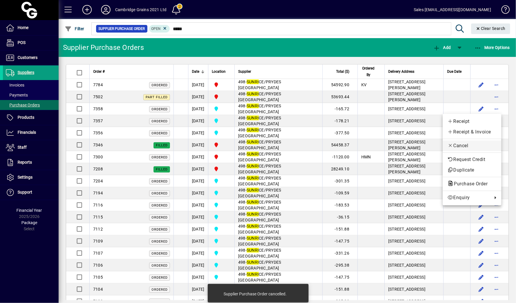
click at [473, 141] on button "Cancel" at bounding box center [472, 145] width 59 height 11
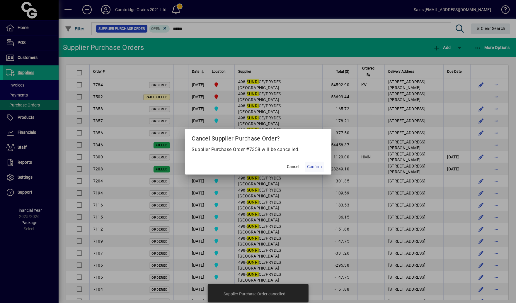
click at [311, 166] on span "Confirm" at bounding box center [314, 166] width 15 height 6
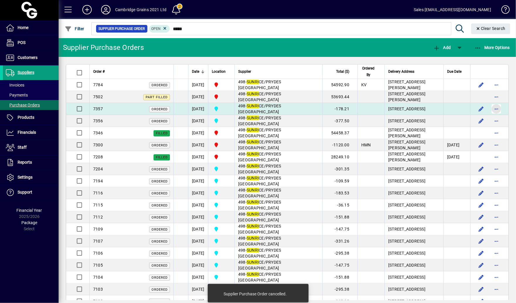
click at [497, 109] on span "button" at bounding box center [496, 109] width 14 height 14
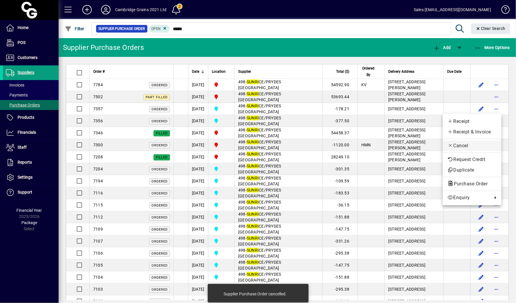
click at [458, 149] on button "Cancel" at bounding box center [472, 145] width 59 height 11
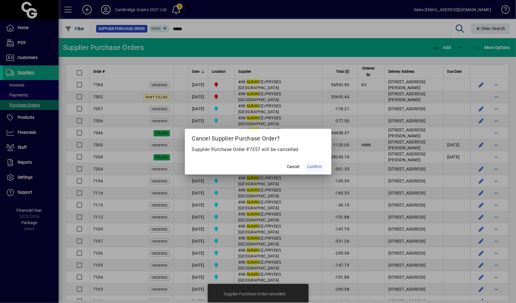
click at [322, 166] on span at bounding box center [314, 167] width 19 height 14
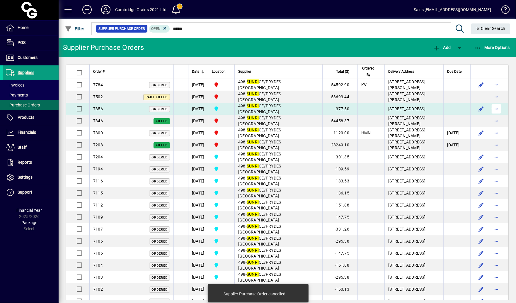
click at [497, 109] on span "button" at bounding box center [496, 109] width 14 height 14
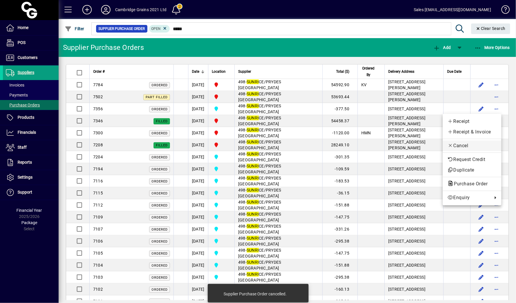
click at [473, 149] on span "Cancel" at bounding box center [471, 145] width 49 height 7
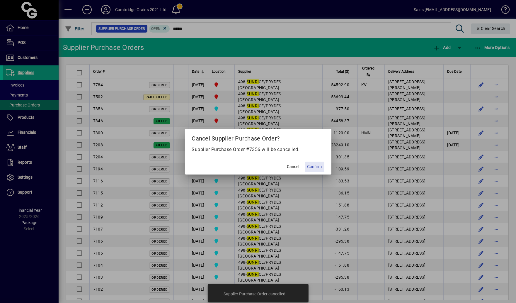
click at [317, 163] on span "Confirm" at bounding box center [314, 166] width 15 height 6
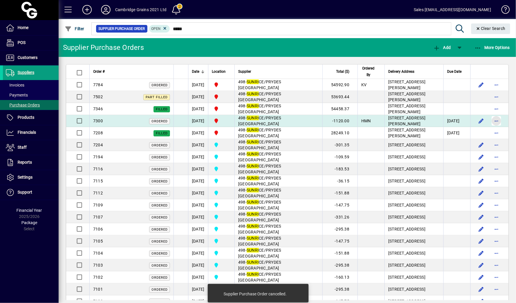
click at [496, 123] on span "button" at bounding box center [496, 121] width 14 height 14
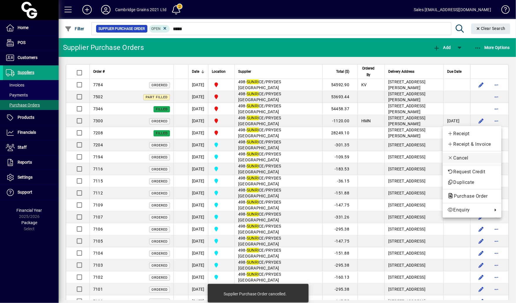
click at [474, 158] on span "Cancel" at bounding box center [471, 157] width 49 height 7
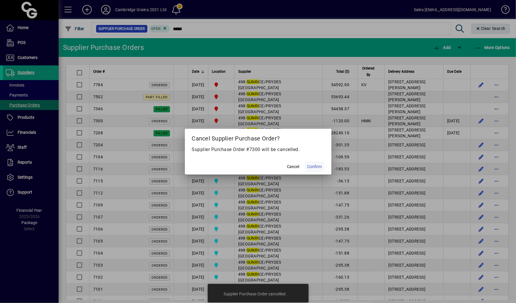
click at [313, 171] on span at bounding box center [314, 167] width 19 height 14
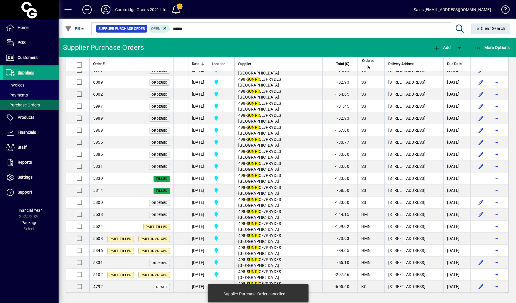
scroll to position [770, 0]
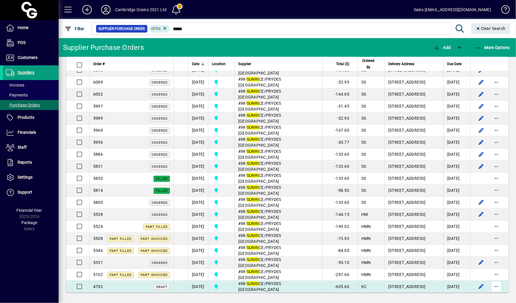
click at [497, 284] on span "button" at bounding box center [496, 286] width 14 height 14
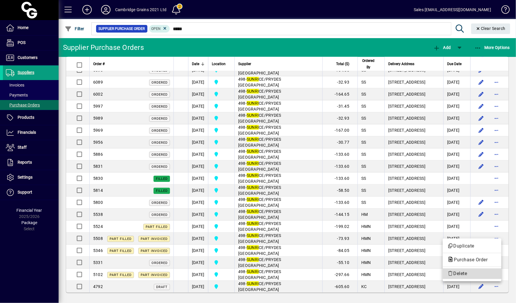
click at [473, 273] on span "Delete" at bounding box center [471, 273] width 49 height 7
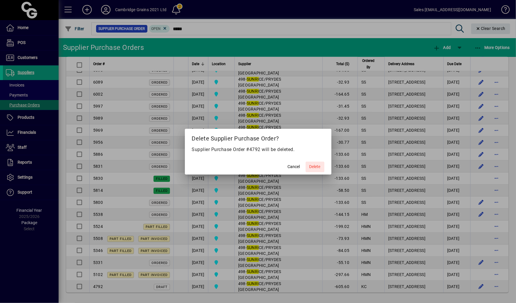
click at [318, 168] on span "Delete" at bounding box center [314, 166] width 11 height 6
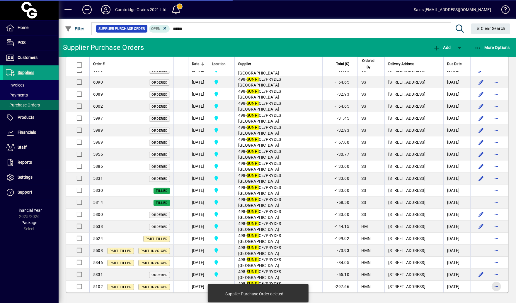
click at [500, 287] on span "button" at bounding box center [496, 286] width 14 height 14
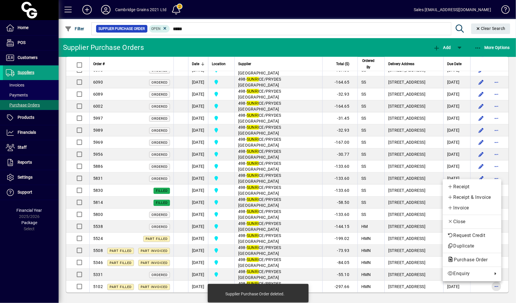
scroll to position [758, 0]
click at [379, 268] on div at bounding box center [258, 151] width 516 height 303
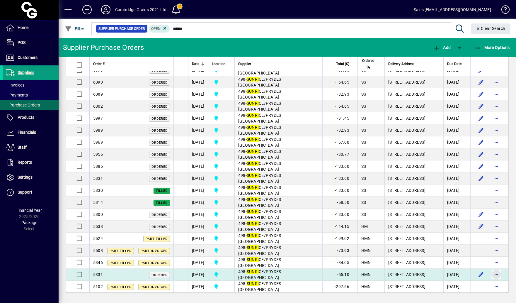
click at [502, 274] on span "button" at bounding box center [496, 274] width 14 height 14
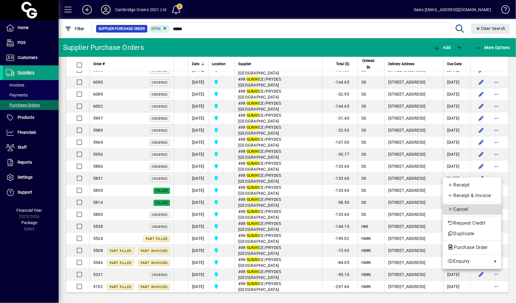
click at [475, 212] on span "Cancel" at bounding box center [471, 209] width 49 height 7
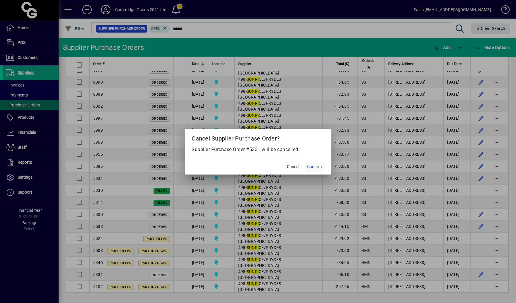
click at [321, 168] on span "Confirm" at bounding box center [314, 166] width 15 height 6
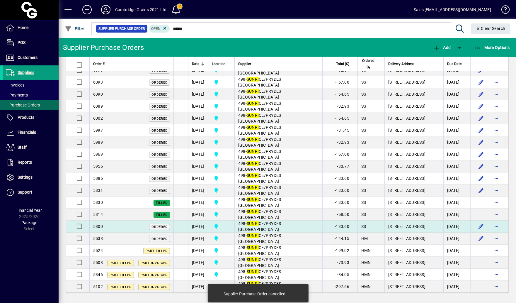
scroll to position [746, 0]
click at [496, 226] on span "button" at bounding box center [496, 226] width 14 height 14
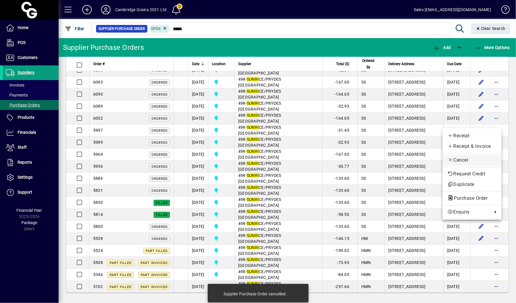
click at [472, 164] on button "Cancel" at bounding box center [472, 160] width 59 height 11
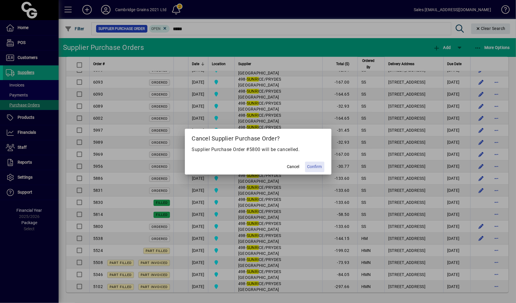
click at [316, 168] on span "Confirm" at bounding box center [314, 166] width 15 height 6
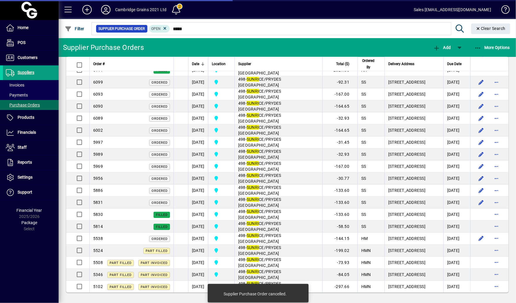
scroll to position [734, 0]
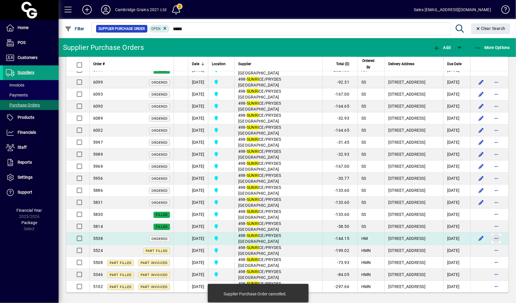
click at [496, 240] on span "button" at bounding box center [496, 238] width 14 height 14
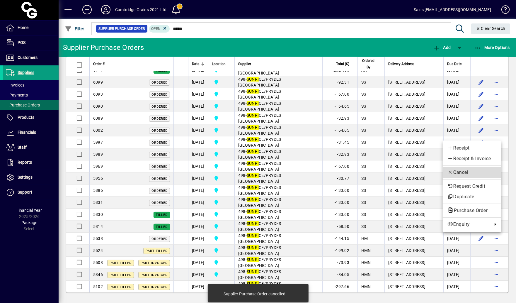
click at [455, 176] on button "Cancel" at bounding box center [472, 172] width 59 height 11
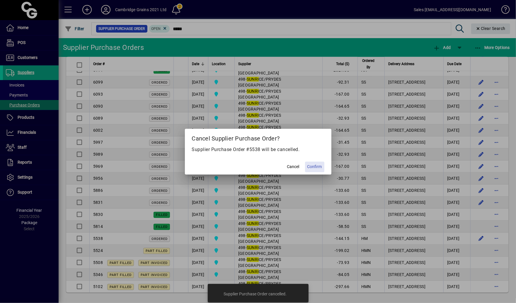
click at [311, 166] on span "Confirm" at bounding box center [314, 166] width 15 height 6
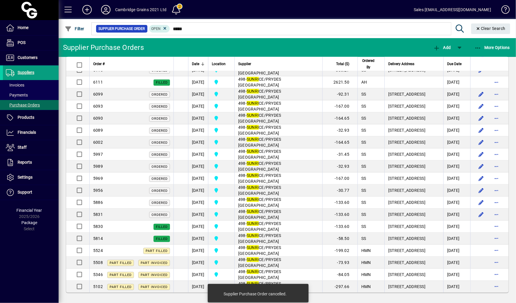
scroll to position [722, 0]
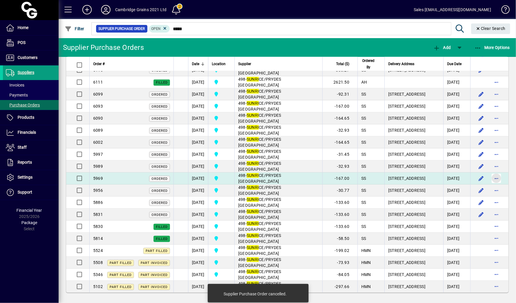
click at [500, 176] on span "button" at bounding box center [496, 178] width 14 height 14
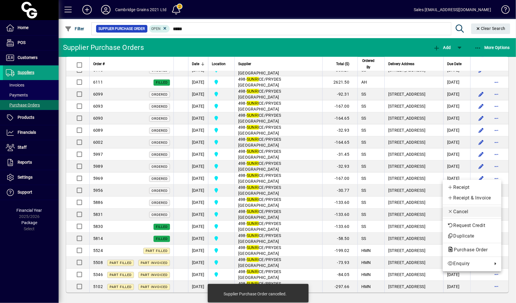
click at [461, 213] on span "Cancel" at bounding box center [471, 211] width 49 height 7
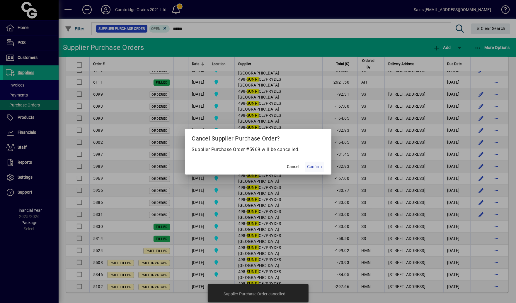
click at [309, 166] on span "Confirm" at bounding box center [314, 166] width 15 height 6
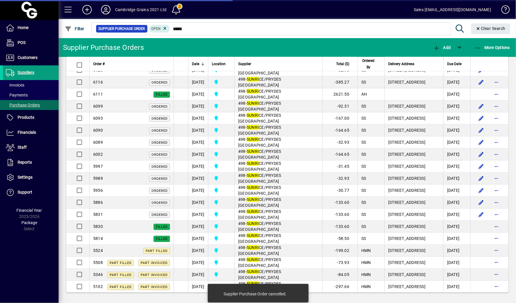
scroll to position [709, 0]
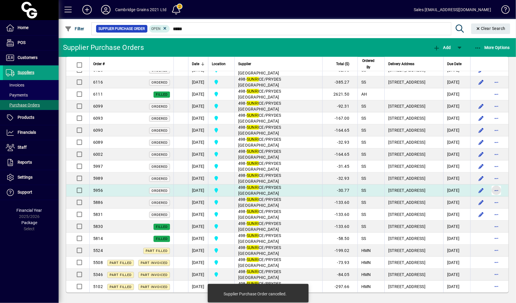
click at [502, 186] on span "button" at bounding box center [496, 190] width 14 height 14
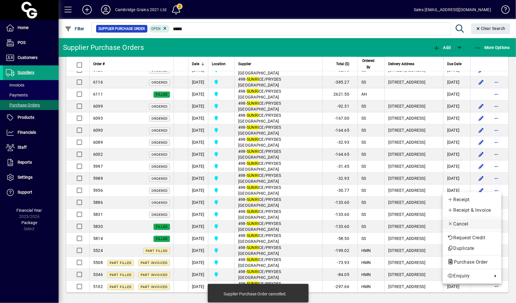
click at [463, 228] on button "Cancel" at bounding box center [472, 224] width 59 height 11
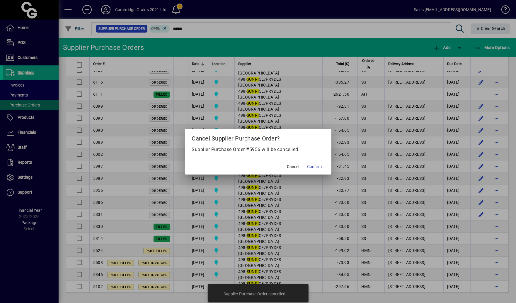
click at [304, 169] on mat-dialog-actions "Cancel Confirm" at bounding box center [258, 167] width 146 height 16
click at [314, 170] on span at bounding box center [314, 167] width 19 height 14
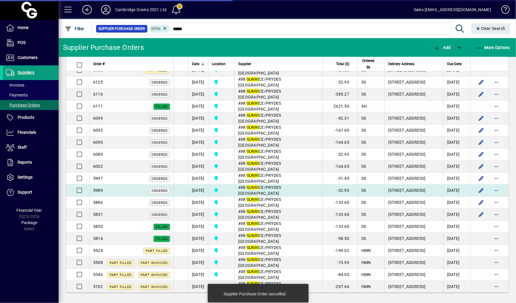
scroll to position [697, 0]
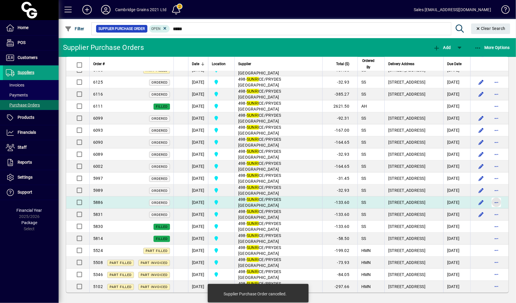
click at [498, 201] on span "button" at bounding box center [496, 202] width 14 height 14
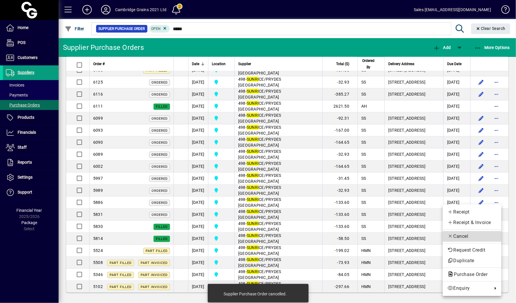
click at [462, 238] on span "Cancel" at bounding box center [471, 236] width 49 height 7
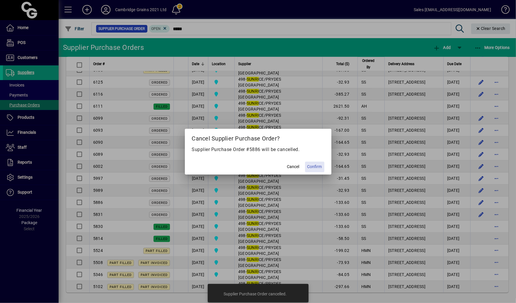
click at [312, 168] on span "Confirm" at bounding box center [314, 166] width 15 height 6
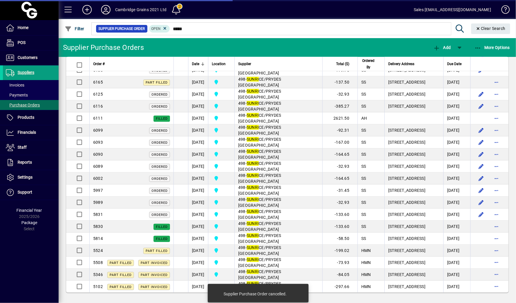
scroll to position [685, 0]
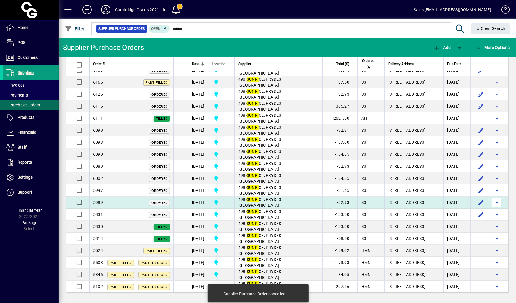
click at [499, 201] on span "button" at bounding box center [496, 202] width 14 height 14
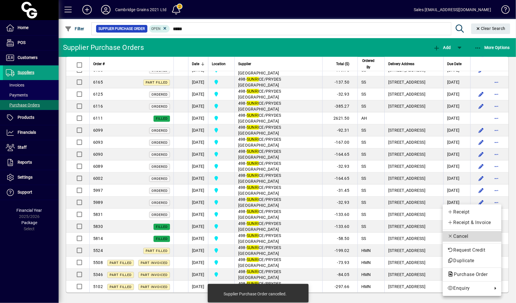
click at [461, 237] on span "Cancel" at bounding box center [471, 236] width 49 height 7
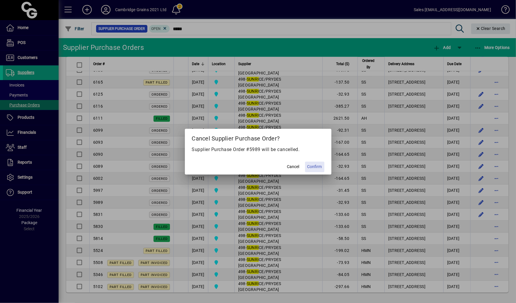
click at [316, 167] on span "Confirm" at bounding box center [314, 166] width 15 height 6
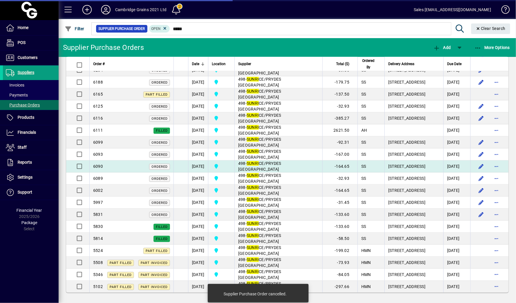
scroll to position [672, 0]
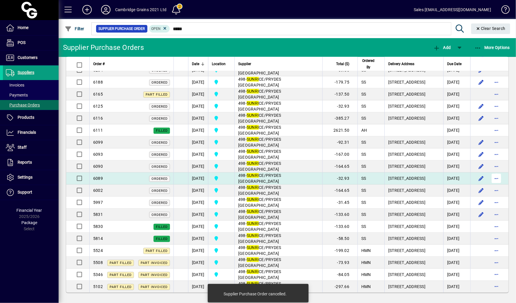
click at [495, 173] on span "button" at bounding box center [496, 178] width 14 height 14
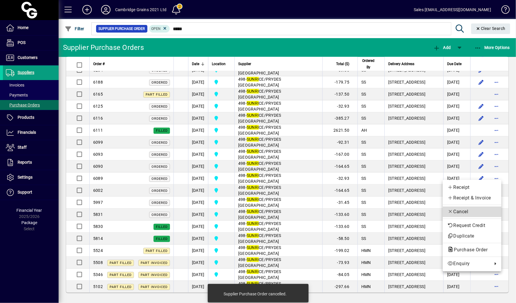
click at [453, 211] on span "Cancel" at bounding box center [471, 211] width 49 height 7
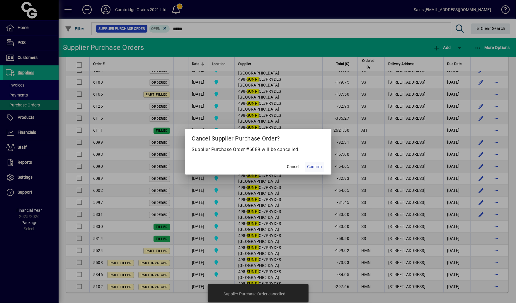
click at [317, 168] on span "Confirm" at bounding box center [314, 166] width 15 height 6
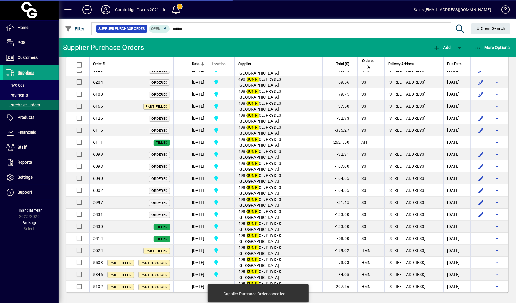
scroll to position [660, 0]
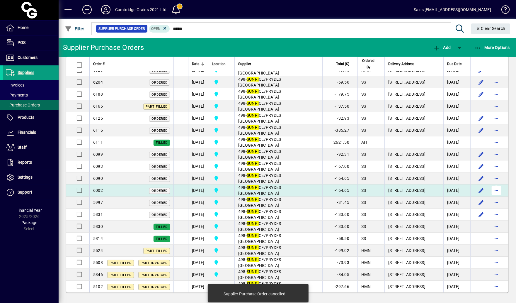
click at [498, 190] on span "button" at bounding box center [496, 190] width 14 height 14
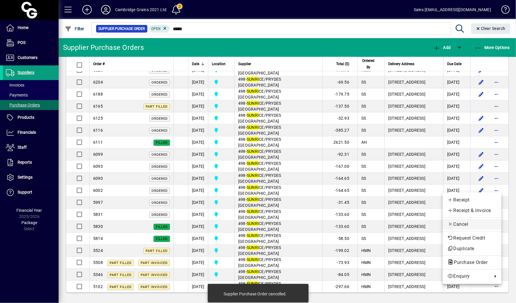
click at [470, 226] on span "Cancel" at bounding box center [471, 224] width 49 height 7
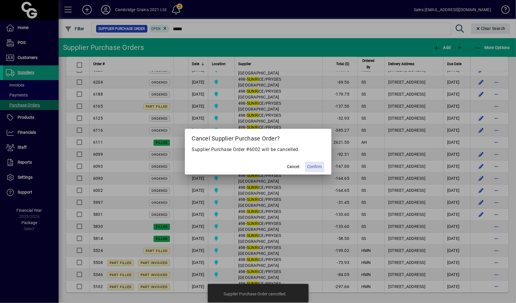
click at [316, 161] on span at bounding box center [314, 167] width 19 height 14
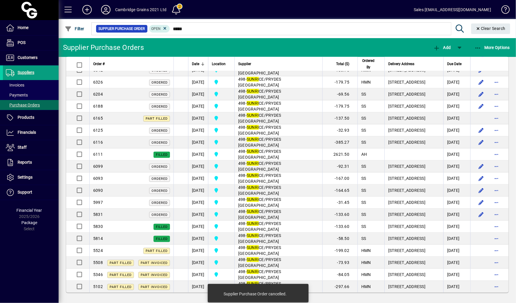
scroll to position [647, 0]
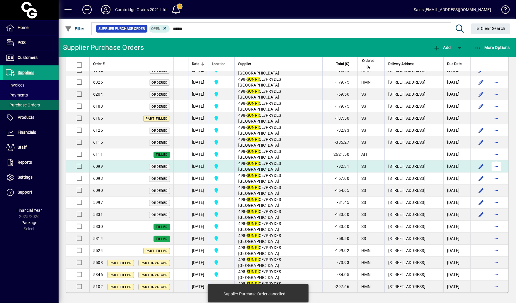
click at [495, 165] on span "button" at bounding box center [496, 166] width 14 height 14
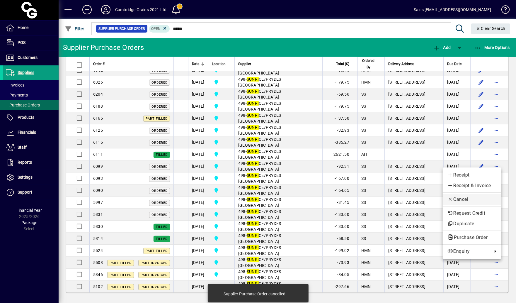
click at [461, 200] on span "Cancel" at bounding box center [471, 199] width 49 height 7
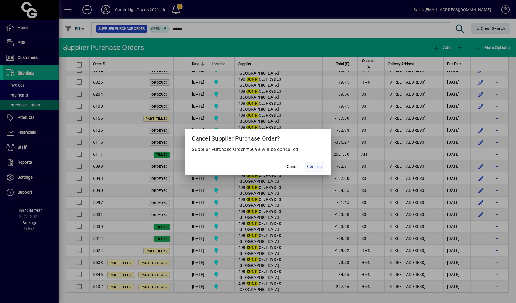
click at [318, 169] on span "Confirm" at bounding box center [314, 166] width 15 height 6
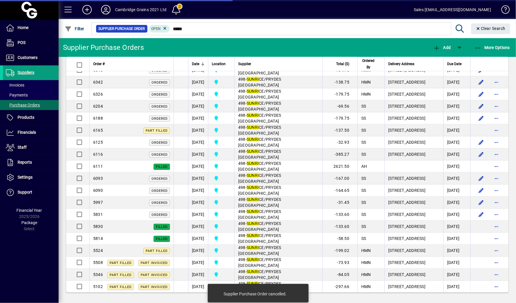
scroll to position [635, 0]
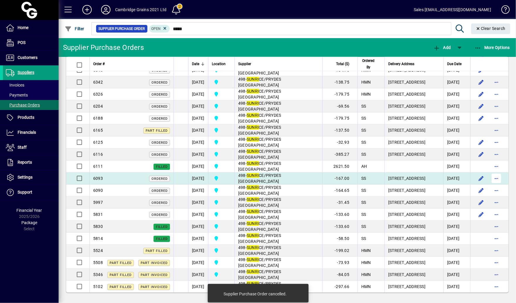
click at [499, 179] on span "button" at bounding box center [496, 178] width 14 height 14
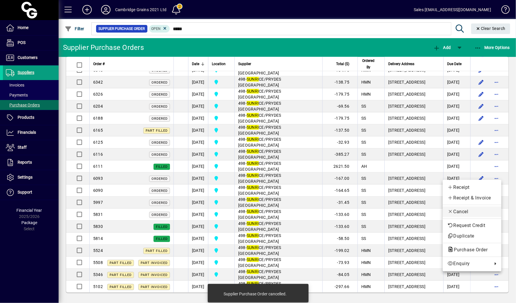
click at [467, 214] on span "Cancel" at bounding box center [471, 211] width 49 height 7
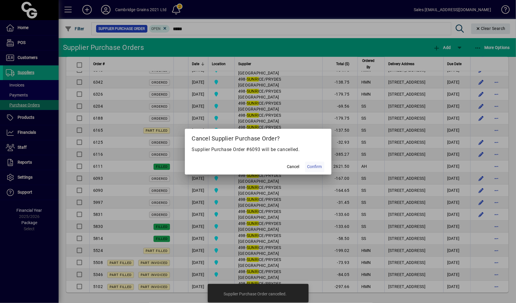
click at [320, 171] on span at bounding box center [314, 167] width 19 height 14
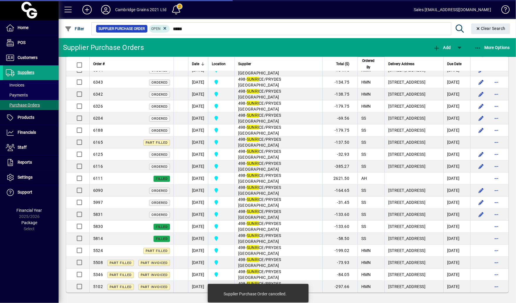
scroll to position [623, 0]
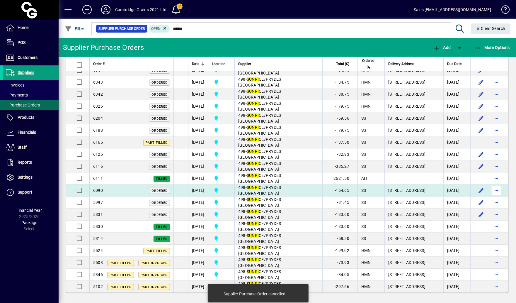
click at [497, 192] on span "button" at bounding box center [496, 190] width 14 height 14
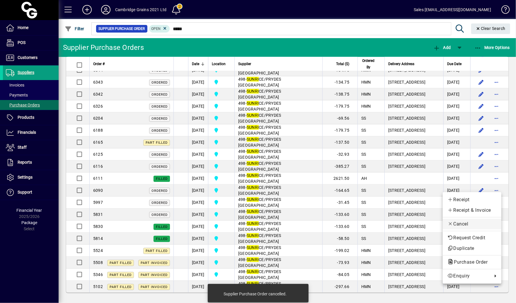
click at [464, 226] on span "Cancel" at bounding box center [471, 223] width 49 height 7
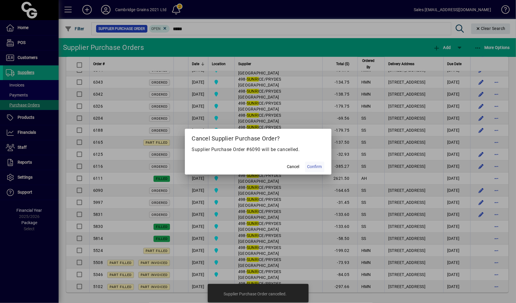
click at [319, 168] on span "Confirm" at bounding box center [314, 166] width 15 height 6
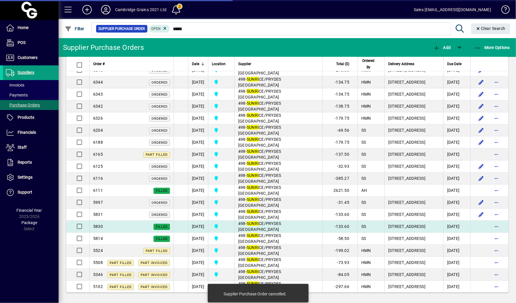
scroll to position [611, 0]
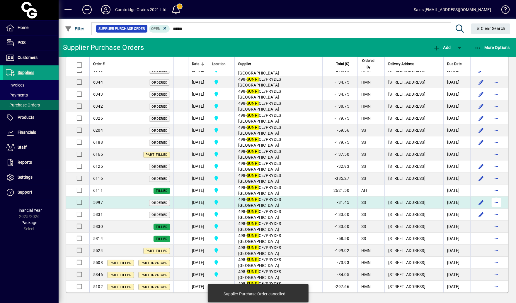
click at [496, 198] on span "button" at bounding box center [496, 202] width 14 height 14
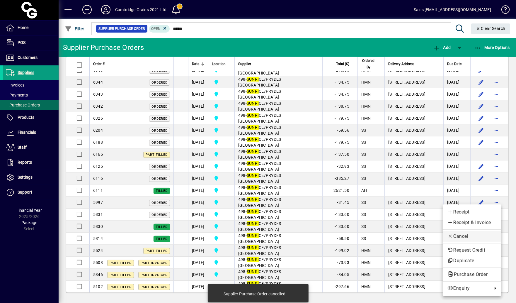
click at [458, 233] on button "Cancel" at bounding box center [472, 236] width 59 height 11
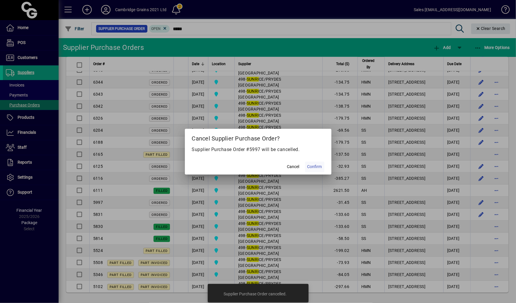
click at [311, 165] on span "Confirm" at bounding box center [314, 166] width 15 height 6
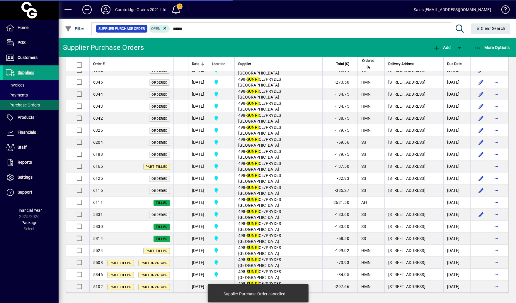
scroll to position [598, 0]
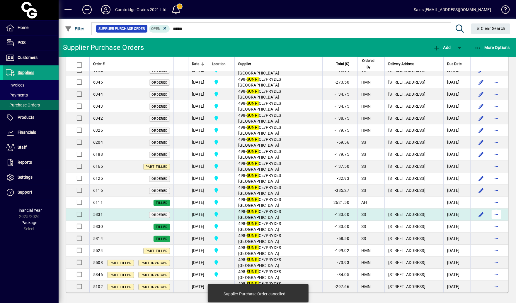
click at [497, 214] on span "button" at bounding box center [496, 214] width 14 height 14
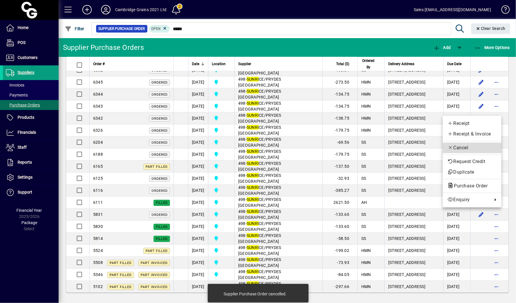
click at [470, 148] on span "Cancel" at bounding box center [471, 147] width 49 height 7
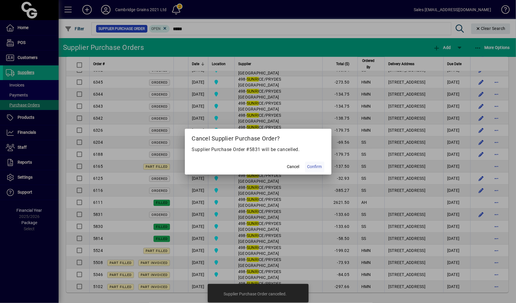
click at [317, 166] on span "Confirm" at bounding box center [314, 166] width 15 height 6
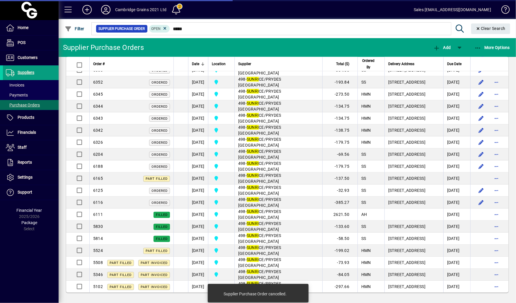
scroll to position [586, 0]
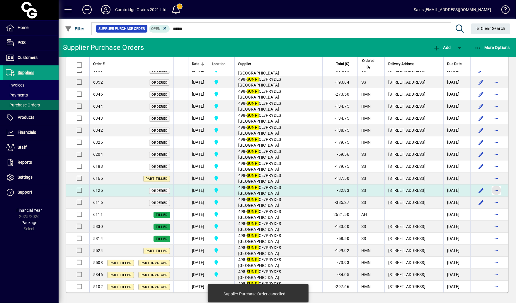
click at [498, 188] on span "button" at bounding box center [496, 190] width 14 height 14
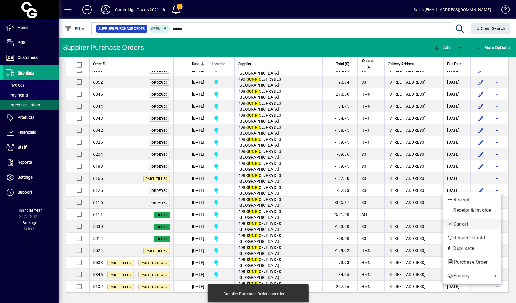
click at [459, 224] on span "Cancel" at bounding box center [471, 223] width 49 height 7
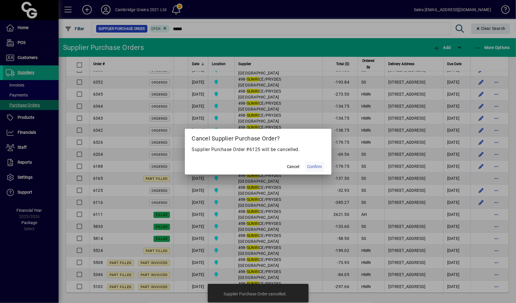
click at [316, 162] on span at bounding box center [314, 167] width 19 height 14
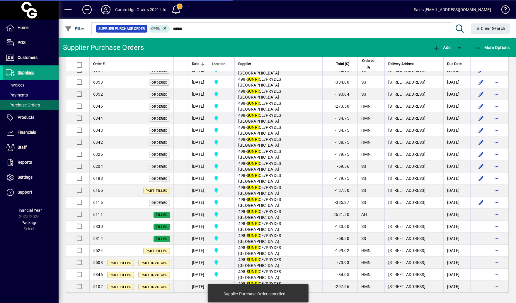
scroll to position [574, 0]
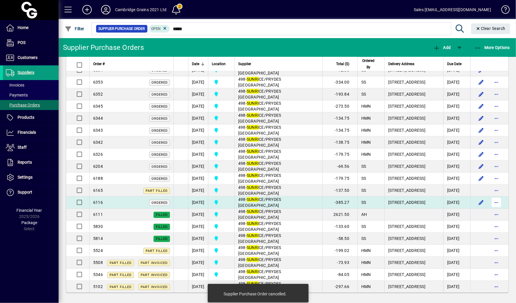
click at [499, 203] on span "button" at bounding box center [496, 202] width 14 height 14
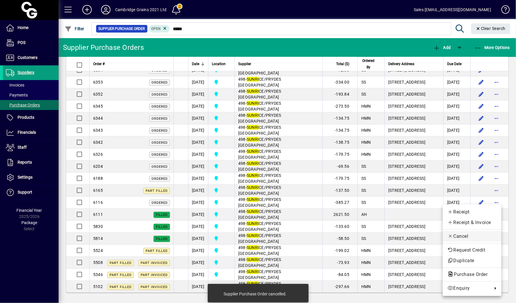
click at [468, 236] on span "Cancel" at bounding box center [471, 236] width 49 height 7
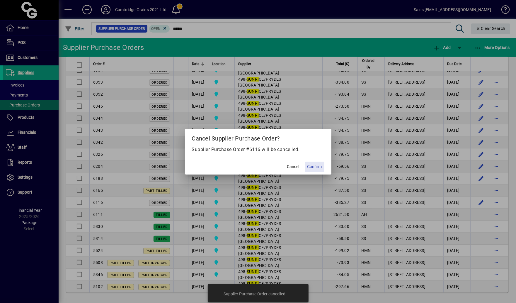
click at [314, 166] on span "Confirm" at bounding box center [314, 166] width 15 height 6
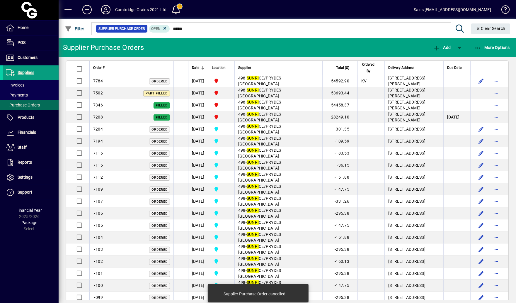
scroll to position [0, 0]
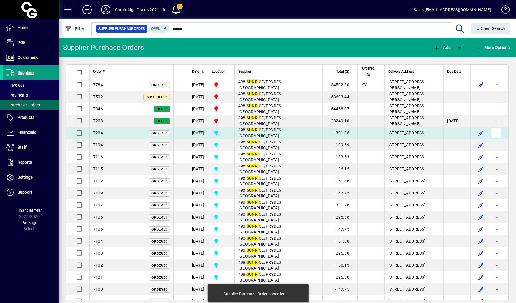
click at [495, 134] on span "button" at bounding box center [496, 133] width 14 height 14
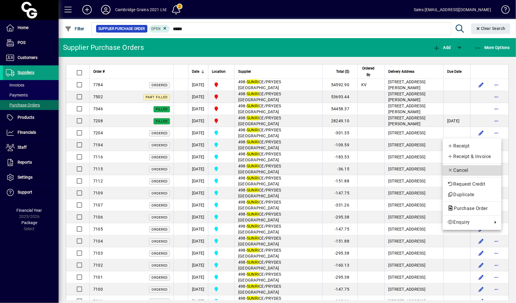
click at [475, 168] on span "Cancel" at bounding box center [471, 170] width 49 height 7
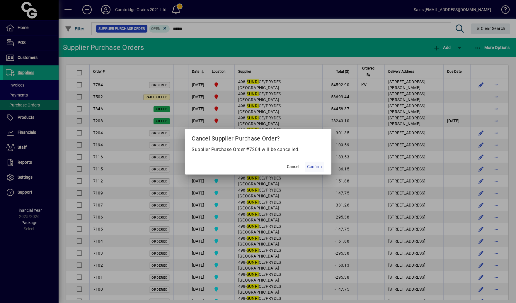
click at [317, 164] on span "Confirm" at bounding box center [314, 166] width 15 height 6
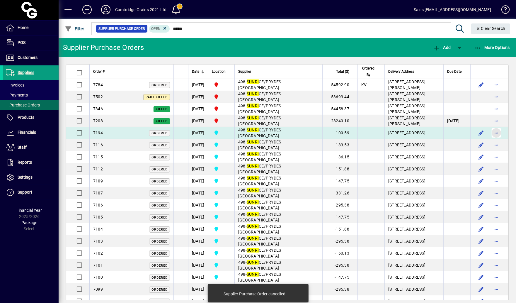
click at [498, 135] on span "button" at bounding box center [496, 133] width 14 height 14
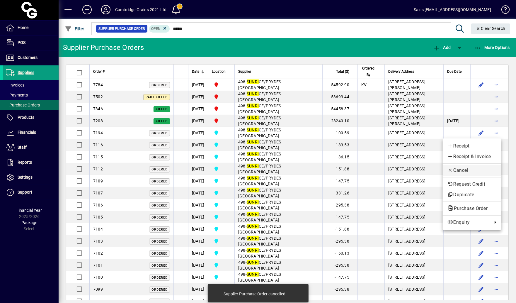
click at [473, 167] on span "Cancel" at bounding box center [471, 170] width 49 height 7
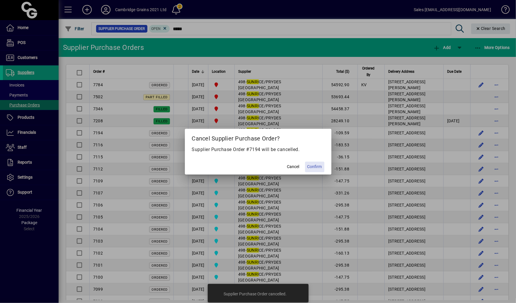
click at [318, 165] on span "Confirm" at bounding box center [314, 166] width 15 height 6
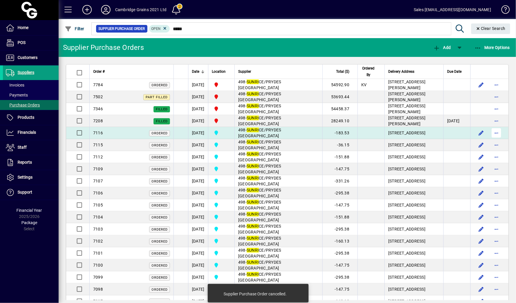
click at [497, 136] on span "button" at bounding box center [496, 133] width 14 height 14
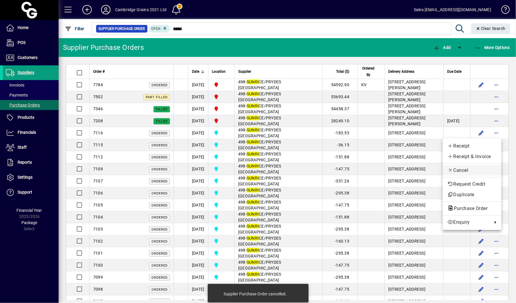
click at [464, 171] on span "Cancel" at bounding box center [471, 170] width 49 height 7
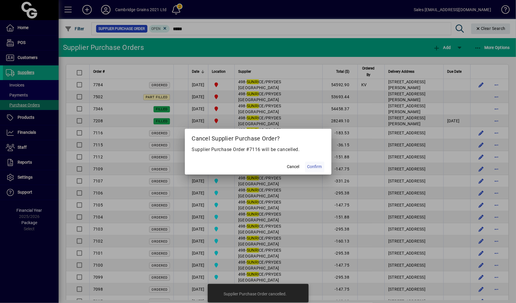
click at [316, 173] on span at bounding box center [314, 167] width 19 height 14
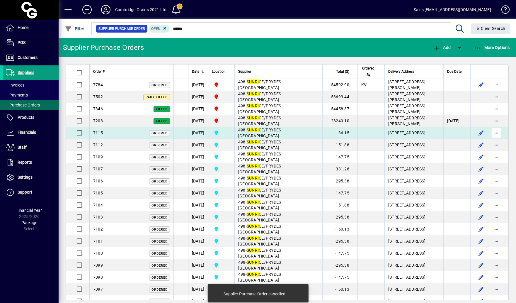
click at [497, 131] on span "button" at bounding box center [496, 133] width 14 height 14
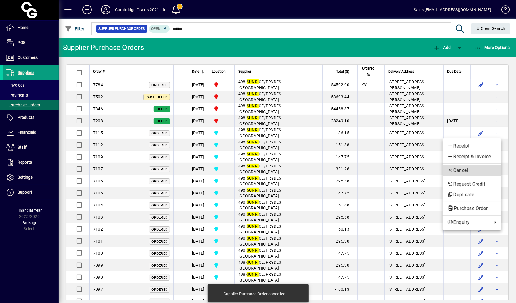
click at [467, 169] on span "Cancel" at bounding box center [471, 170] width 49 height 7
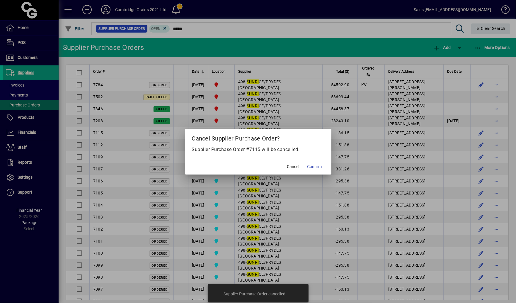
click at [325, 169] on mat-dialog-actions "Cancel Confirm" at bounding box center [258, 167] width 146 height 16
click at [316, 168] on span "Confirm" at bounding box center [314, 166] width 15 height 6
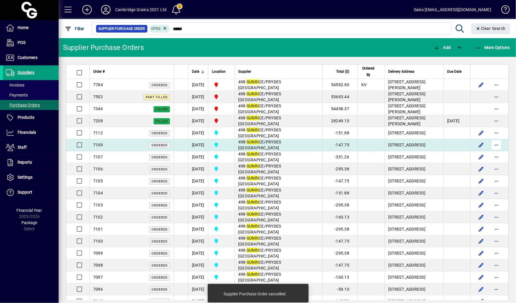
click at [497, 146] on span "button" at bounding box center [496, 145] width 14 height 14
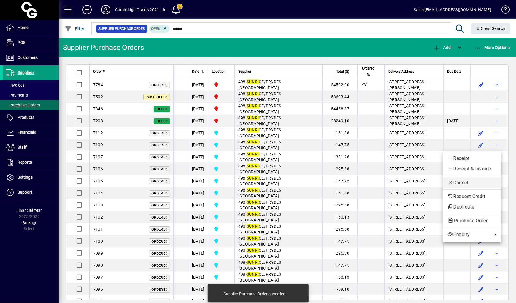
click at [465, 182] on span "Cancel" at bounding box center [471, 182] width 49 height 7
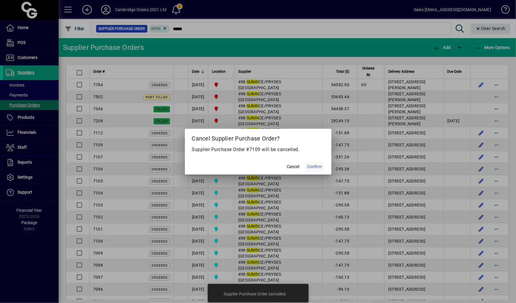
click at [318, 165] on span "Confirm" at bounding box center [314, 166] width 15 height 6
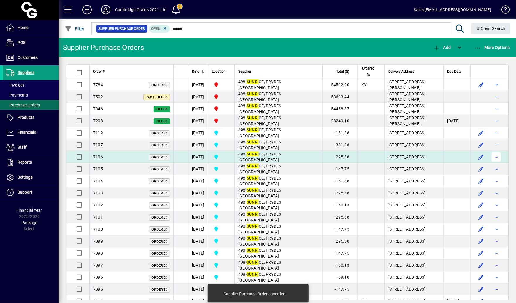
click at [495, 160] on span "button" at bounding box center [496, 157] width 14 height 14
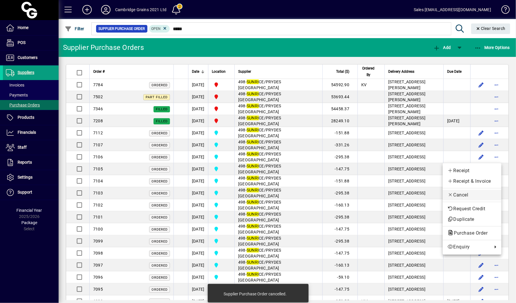
click at [472, 197] on span "Cancel" at bounding box center [471, 194] width 49 height 7
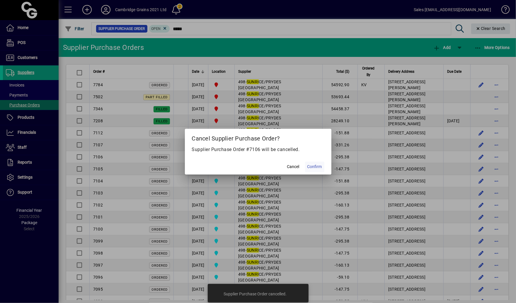
click at [316, 167] on span "Confirm" at bounding box center [314, 166] width 15 height 6
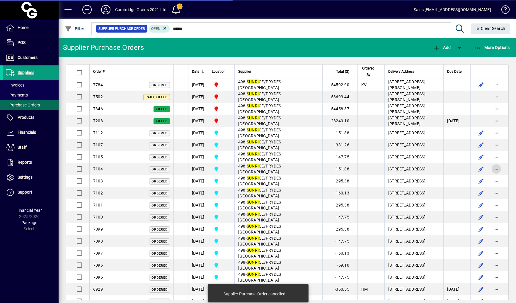
click at [496, 170] on span "button" at bounding box center [496, 169] width 14 height 14
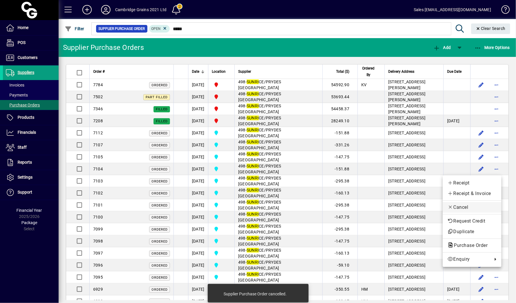
click at [468, 207] on span "Cancel" at bounding box center [471, 207] width 49 height 7
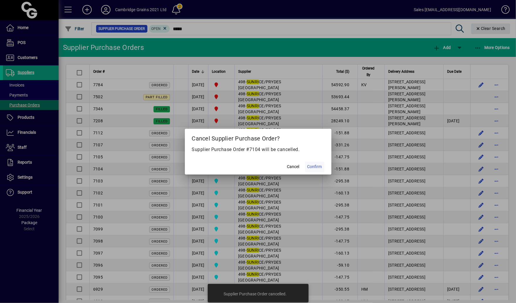
click at [313, 165] on span "Confirm" at bounding box center [314, 166] width 15 height 6
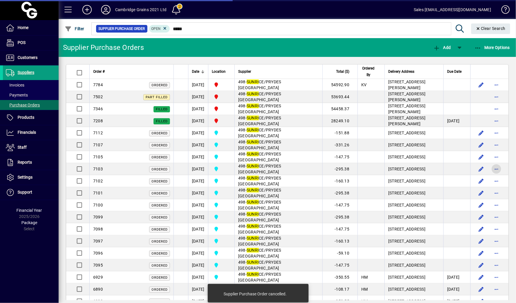
click at [496, 172] on span "button" at bounding box center [496, 169] width 14 height 14
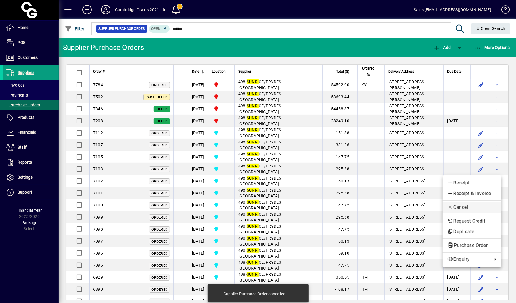
click at [467, 205] on span "Cancel" at bounding box center [471, 207] width 49 height 7
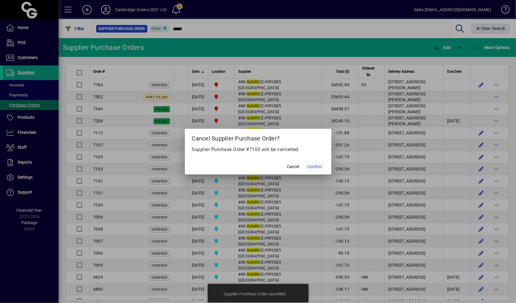
click at [312, 163] on button "Confirm" at bounding box center [314, 166] width 19 height 11
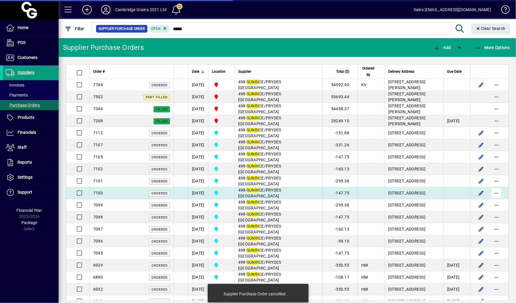
click at [500, 197] on span "button" at bounding box center [496, 193] width 14 height 14
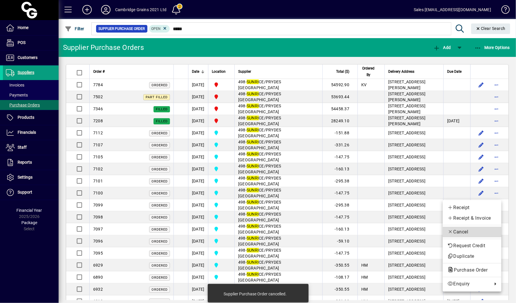
click at [466, 229] on span "Cancel" at bounding box center [471, 231] width 49 height 7
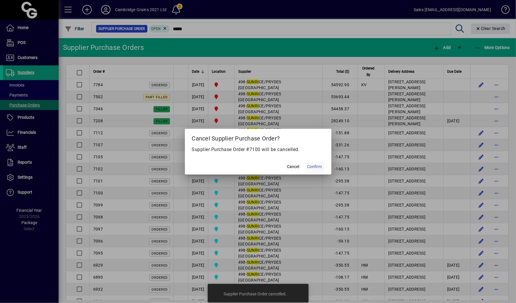
click at [313, 165] on span "Confirm" at bounding box center [314, 166] width 15 height 6
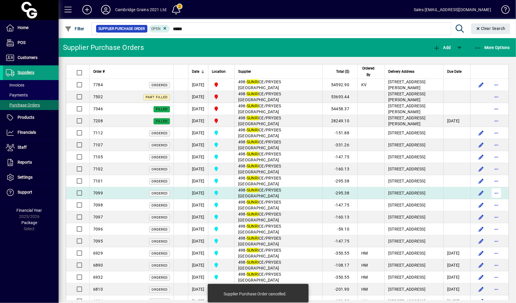
click at [500, 195] on span "button" at bounding box center [496, 193] width 14 height 14
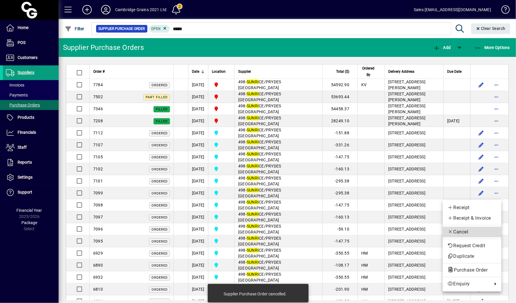
click at [463, 233] on span "Cancel" at bounding box center [471, 231] width 49 height 7
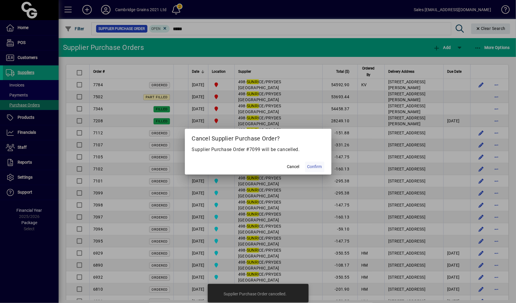
click at [309, 166] on span "Confirm" at bounding box center [314, 166] width 15 height 6
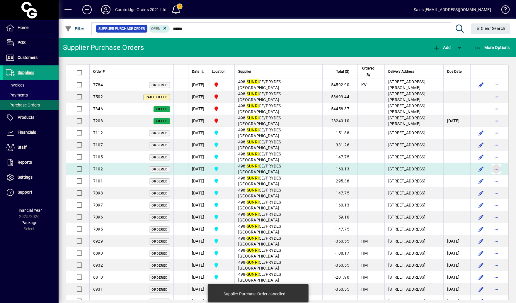
click at [498, 173] on span "button" at bounding box center [496, 169] width 14 height 14
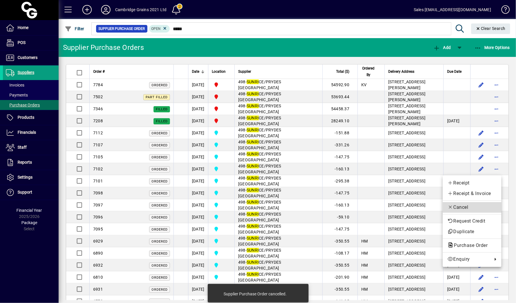
click at [465, 207] on span "Cancel" at bounding box center [471, 207] width 49 height 7
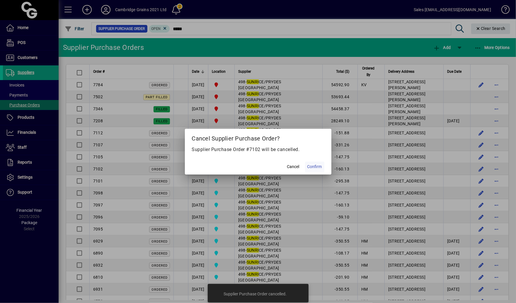
click at [321, 169] on span "Confirm" at bounding box center [314, 166] width 15 height 6
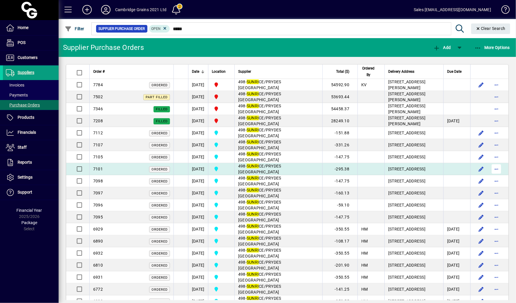
click at [497, 171] on span "button" at bounding box center [496, 169] width 14 height 14
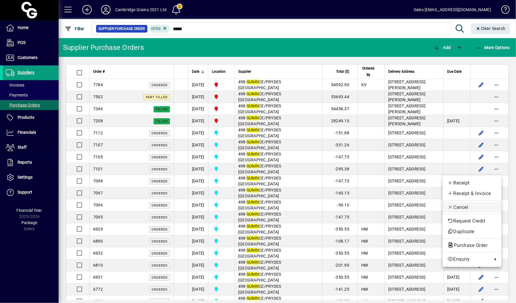
click at [459, 209] on span "Cancel" at bounding box center [471, 207] width 49 height 7
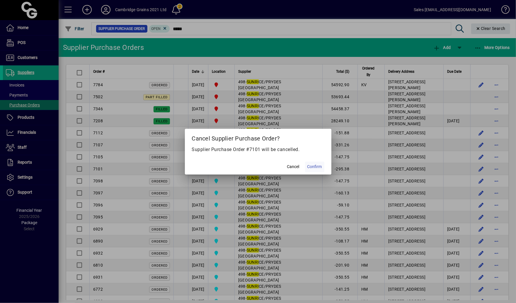
click at [315, 168] on span "Confirm" at bounding box center [314, 166] width 15 height 6
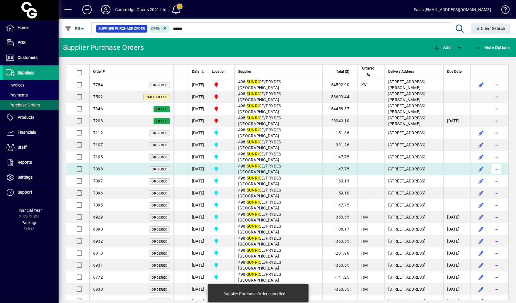
click at [503, 171] on span "button" at bounding box center [496, 169] width 14 height 14
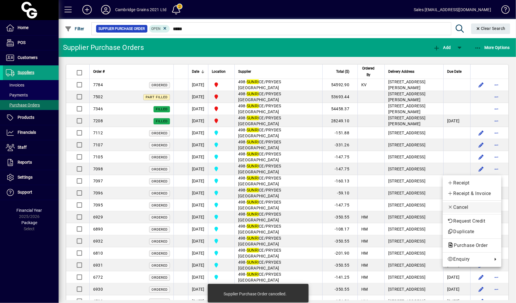
click at [460, 203] on button "Cancel" at bounding box center [472, 207] width 59 height 11
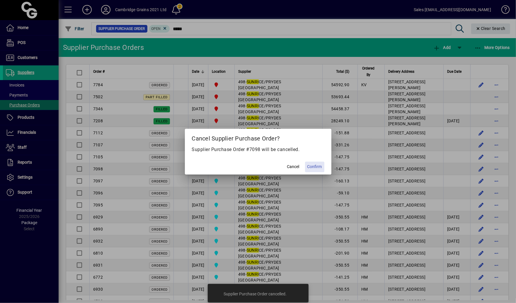
click at [316, 166] on span "Confirm" at bounding box center [314, 166] width 15 height 6
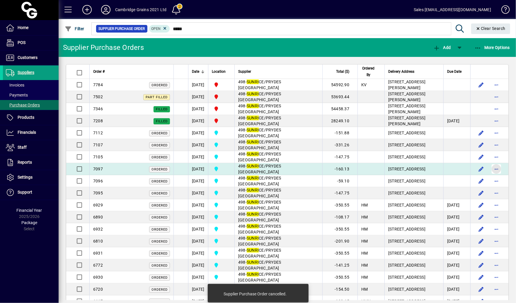
click at [500, 171] on span "button" at bounding box center [496, 169] width 14 height 14
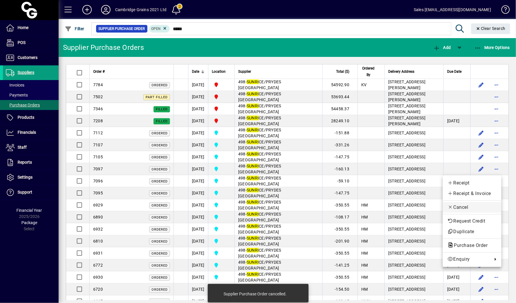
click at [474, 202] on button "Cancel" at bounding box center [472, 207] width 59 height 11
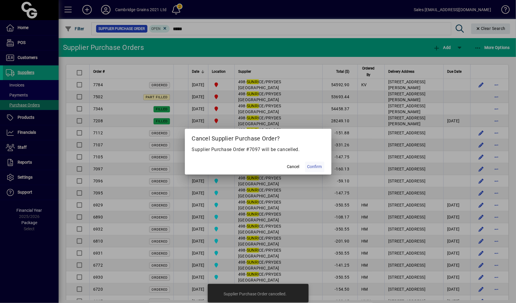
click at [316, 166] on span "Confirm" at bounding box center [314, 166] width 15 height 6
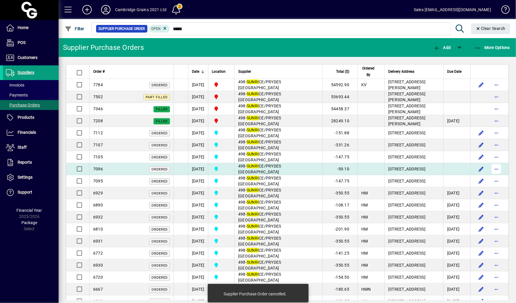
click at [502, 171] on span "button" at bounding box center [496, 169] width 14 height 14
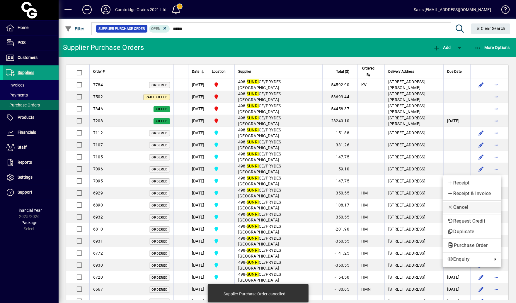
click at [469, 206] on span "Cancel" at bounding box center [471, 207] width 49 height 7
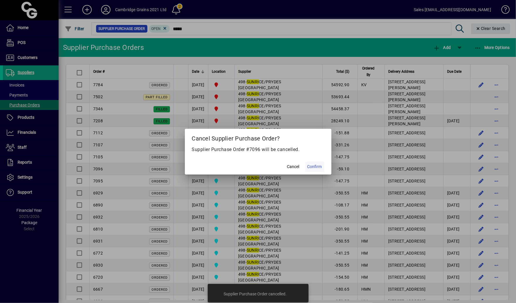
click at [320, 164] on span "Confirm" at bounding box center [314, 166] width 15 height 6
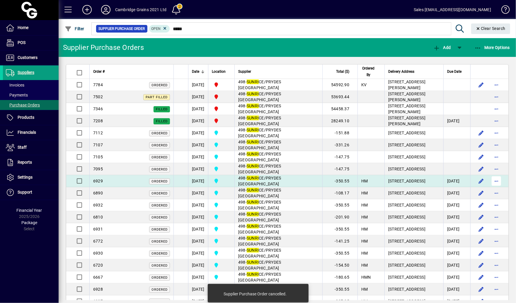
click at [495, 183] on span "button" at bounding box center [496, 181] width 14 height 14
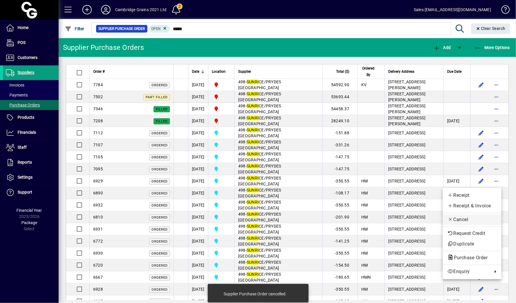
click at [462, 217] on span "Cancel" at bounding box center [471, 219] width 49 height 7
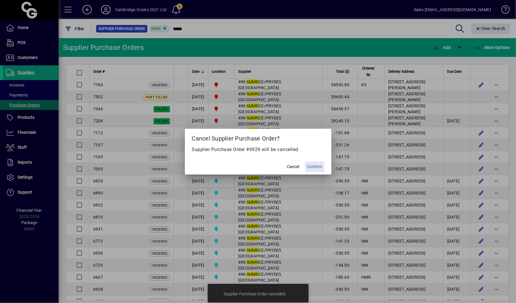
click at [318, 169] on span "Confirm" at bounding box center [314, 166] width 15 height 6
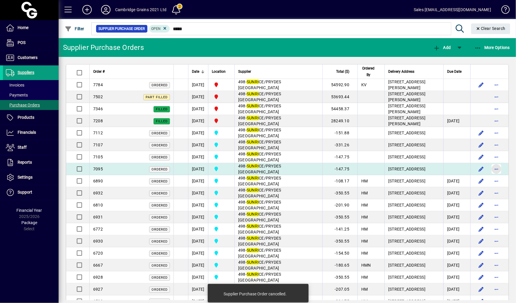
click at [497, 172] on span "button" at bounding box center [496, 169] width 14 height 14
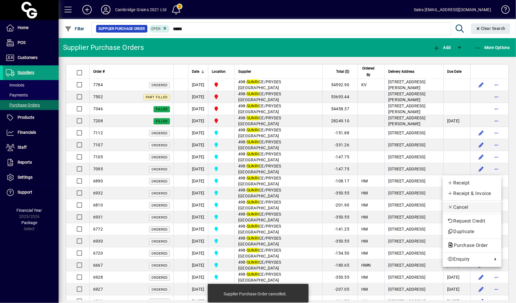
click at [476, 208] on span "Cancel" at bounding box center [471, 207] width 49 height 7
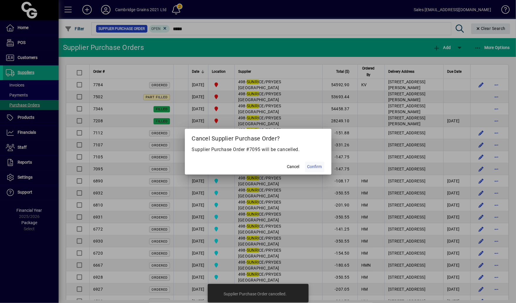
click at [315, 168] on span "Confirm" at bounding box center [314, 166] width 15 height 6
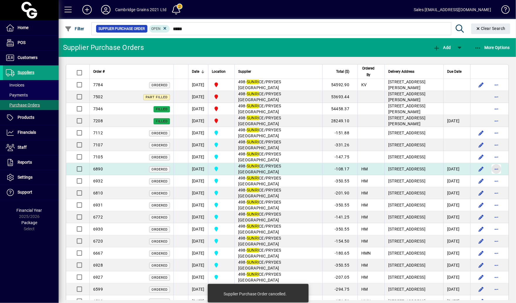
click at [501, 169] on span "button" at bounding box center [496, 169] width 14 height 14
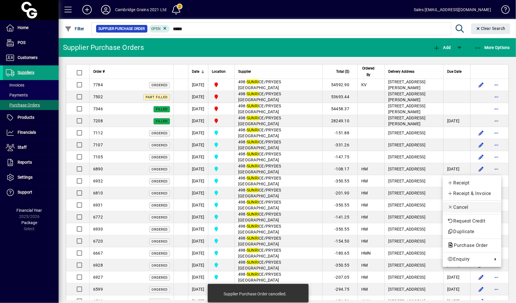
click at [470, 207] on span "Cancel" at bounding box center [471, 207] width 49 height 7
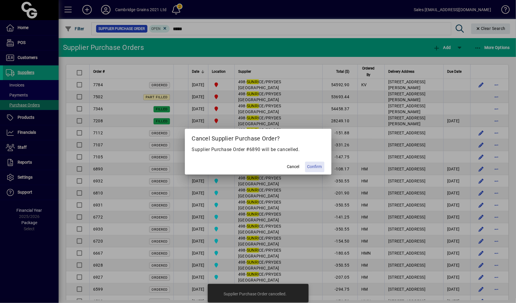
click at [314, 165] on span "Confirm" at bounding box center [314, 166] width 15 height 6
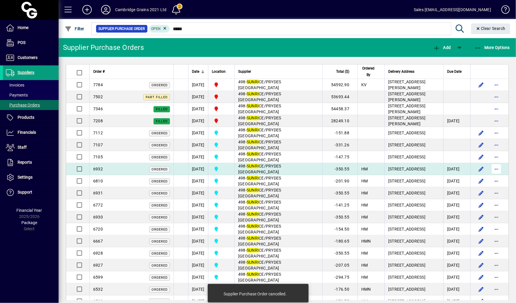
click at [493, 172] on span "button" at bounding box center [496, 169] width 14 height 14
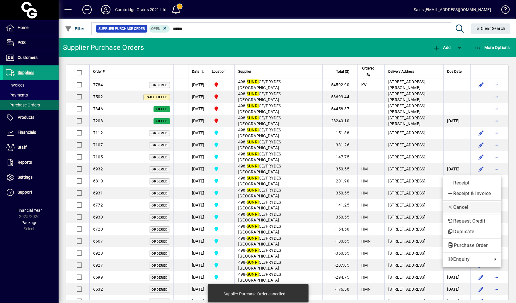
click at [467, 210] on span "Cancel" at bounding box center [471, 207] width 49 height 7
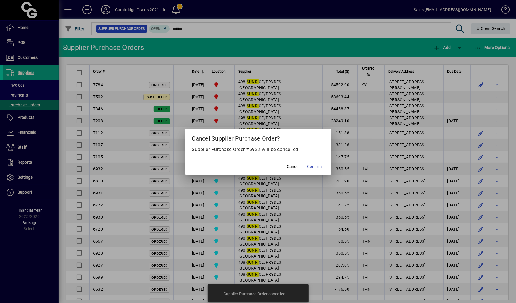
click at [303, 165] on mat-dialog-actions "Cancel Confirm" at bounding box center [258, 167] width 146 height 16
click at [316, 167] on span "Confirm" at bounding box center [314, 166] width 15 height 6
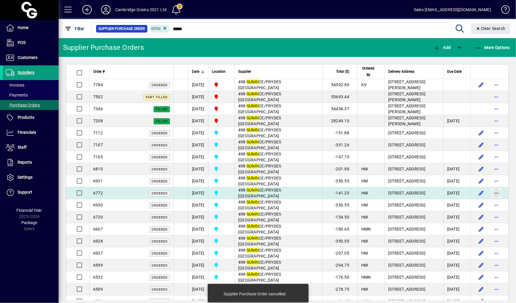
click at [495, 197] on span "button" at bounding box center [496, 193] width 14 height 14
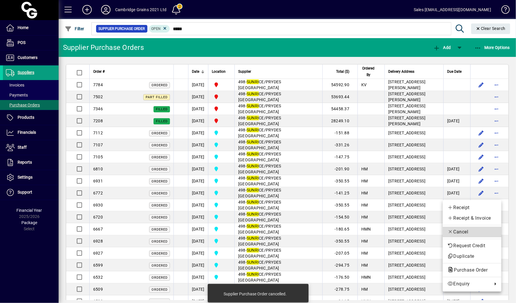
click at [464, 231] on span "Cancel" at bounding box center [471, 231] width 49 height 7
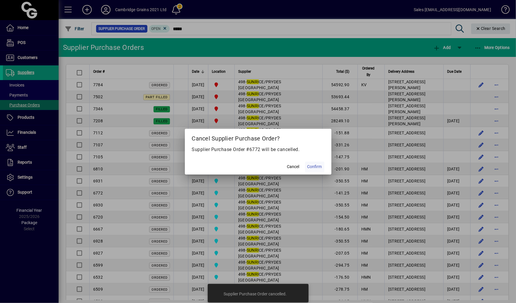
click at [313, 166] on span "Confirm" at bounding box center [314, 166] width 15 height 6
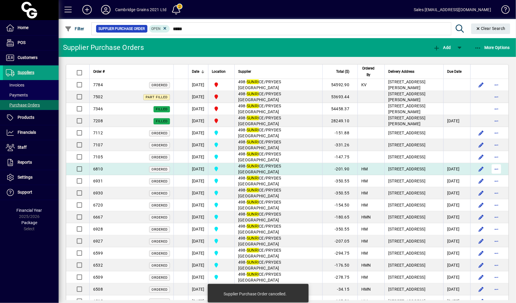
click at [495, 173] on span "button" at bounding box center [496, 169] width 14 height 14
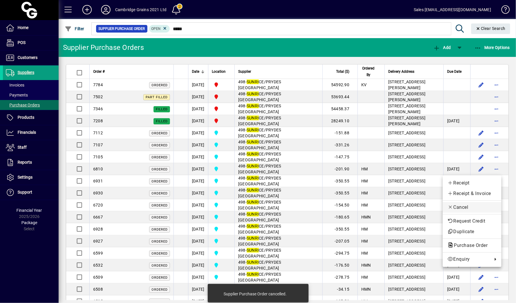
click at [474, 208] on span "Cancel" at bounding box center [471, 207] width 49 height 7
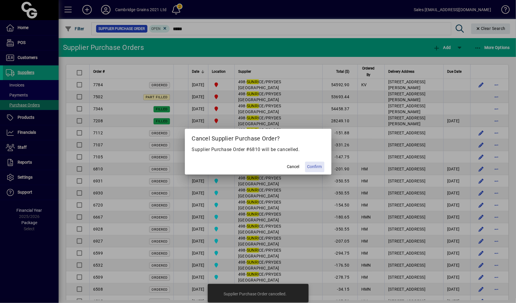
click at [317, 170] on span at bounding box center [314, 167] width 19 height 14
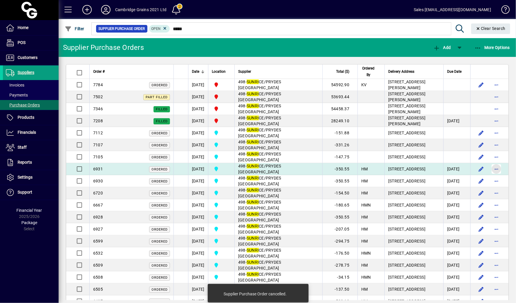
click at [497, 168] on span "button" at bounding box center [496, 169] width 14 height 14
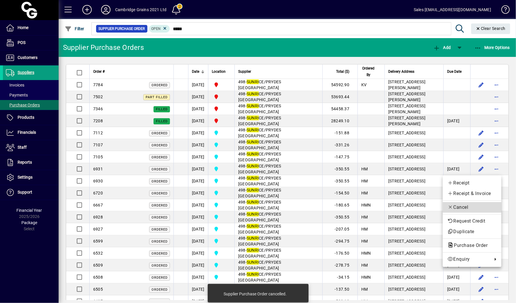
click at [471, 205] on span "Cancel" at bounding box center [471, 207] width 49 height 7
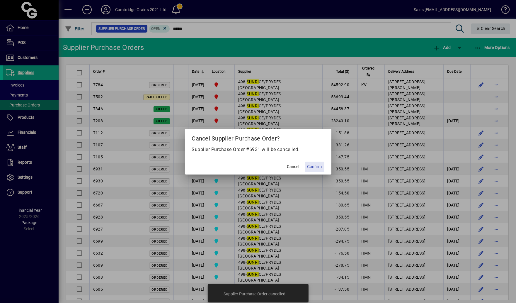
click at [315, 169] on span "Confirm" at bounding box center [314, 166] width 15 height 6
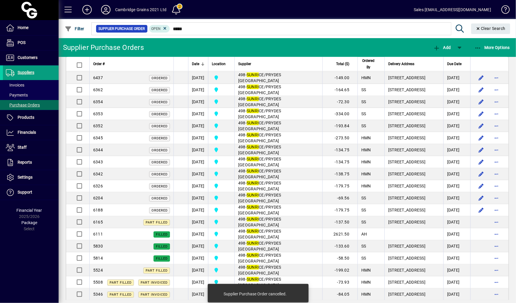
scroll to position [283, 0]
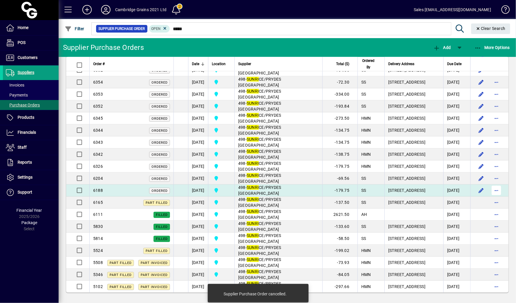
click at [496, 194] on span "button" at bounding box center [496, 190] width 14 height 14
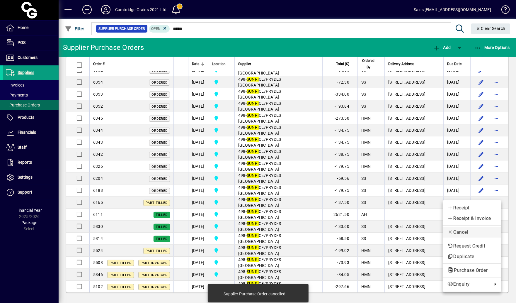
click at [468, 231] on span "Cancel" at bounding box center [471, 232] width 49 height 7
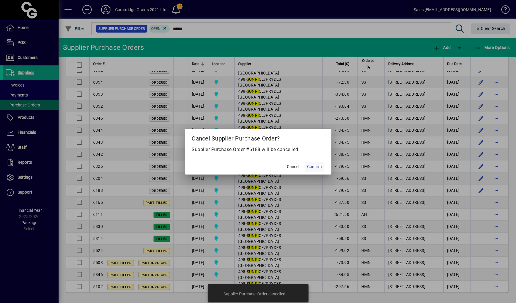
click at [309, 166] on span "Confirm" at bounding box center [314, 166] width 15 height 6
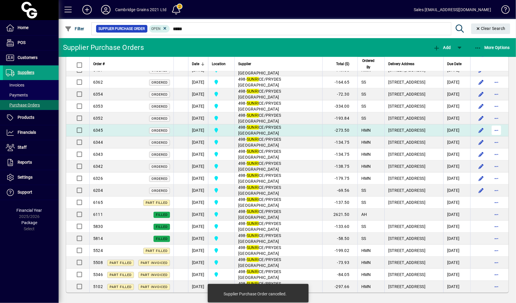
scroll to position [279, 0]
click at [494, 123] on span "button" at bounding box center [496, 130] width 14 height 14
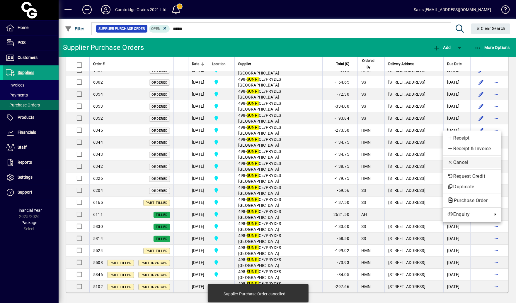
click at [476, 164] on span "Cancel" at bounding box center [471, 162] width 49 height 7
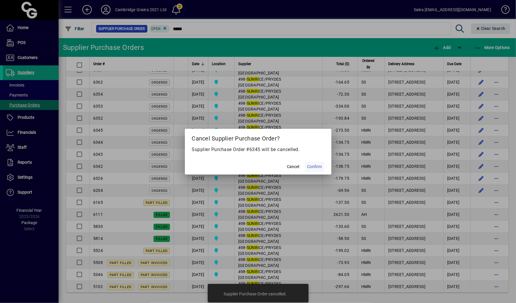
click at [318, 170] on span at bounding box center [314, 167] width 19 height 14
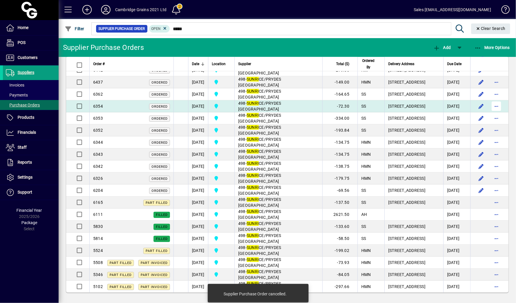
scroll to position [266, 0]
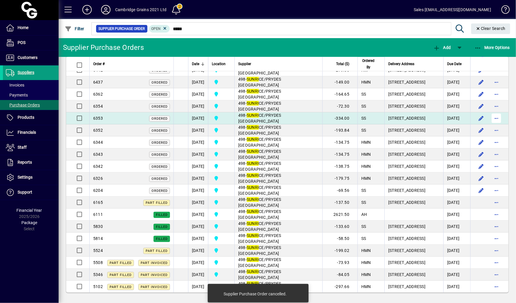
click at [497, 116] on span "button" at bounding box center [496, 118] width 14 height 14
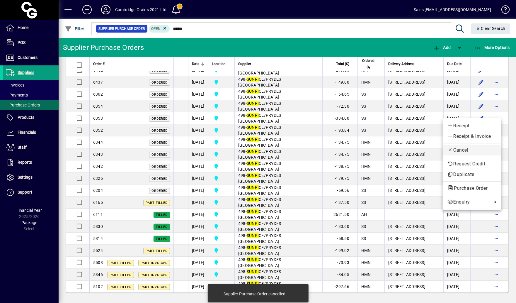
click at [476, 154] on button "Cancel" at bounding box center [472, 150] width 59 height 11
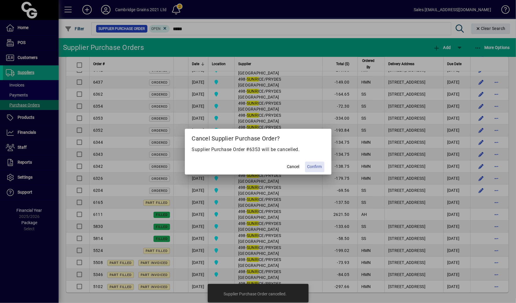
click at [322, 167] on span at bounding box center [314, 167] width 19 height 14
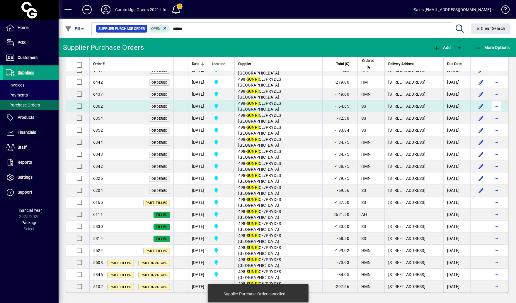
click at [494, 100] on span "button" at bounding box center [496, 106] width 14 height 14
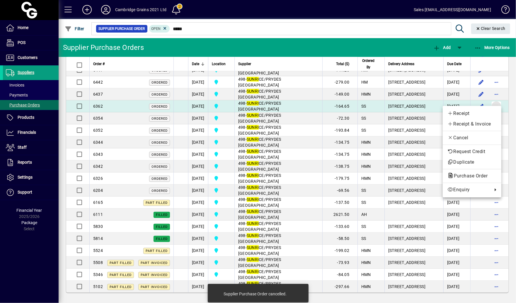
scroll to position [254, 0]
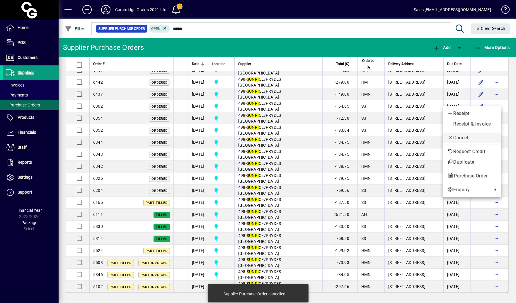
click at [459, 140] on span "Cancel" at bounding box center [471, 137] width 49 height 7
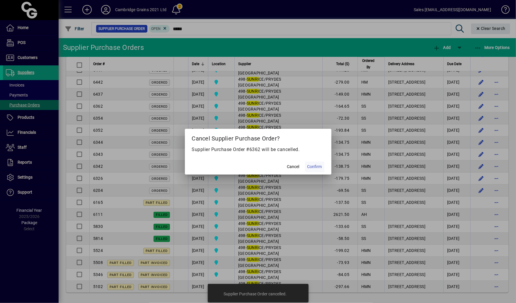
click at [308, 166] on span "Confirm" at bounding box center [314, 166] width 15 height 6
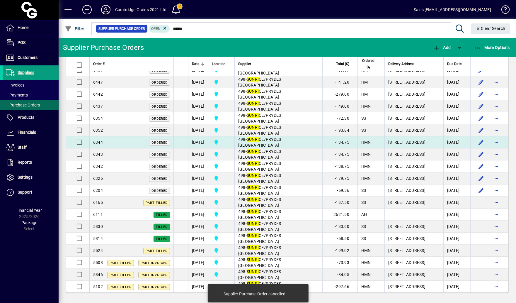
scroll to position [242, 0]
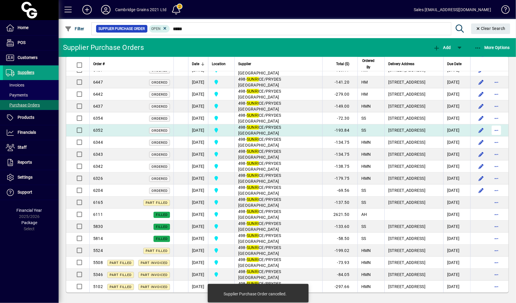
click at [498, 124] on span "button" at bounding box center [496, 130] width 14 height 14
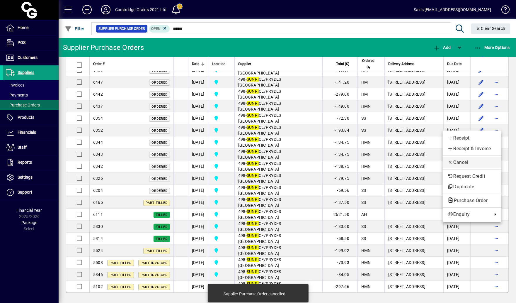
click at [473, 162] on span "Cancel" at bounding box center [471, 162] width 49 height 7
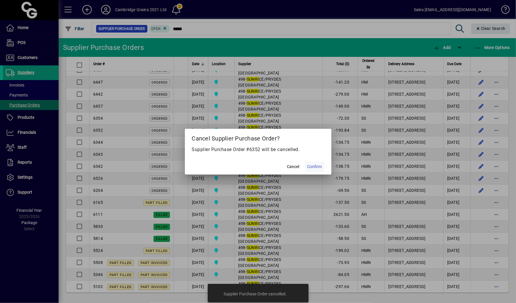
click at [315, 166] on span "Confirm" at bounding box center [314, 166] width 15 height 6
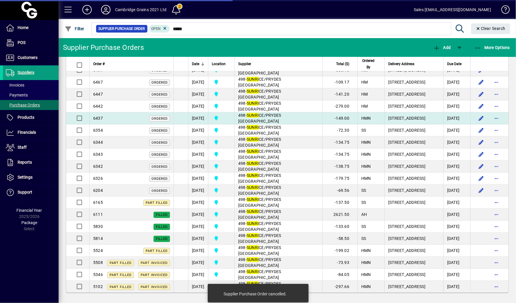
scroll to position [229, 0]
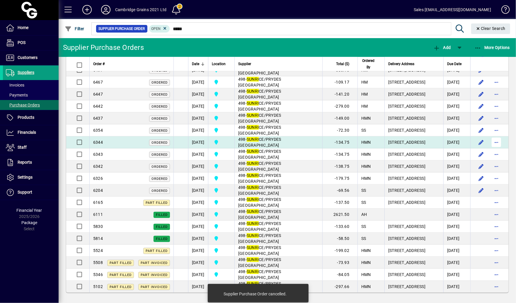
click at [498, 136] on span "button" at bounding box center [496, 142] width 14 height 14
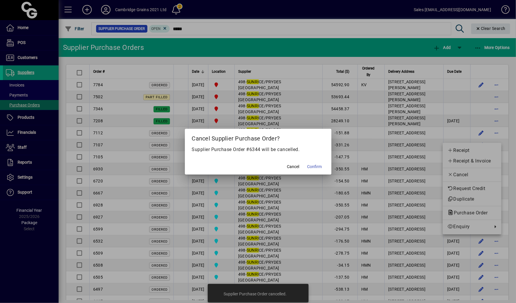
scroll to position [229, 0]
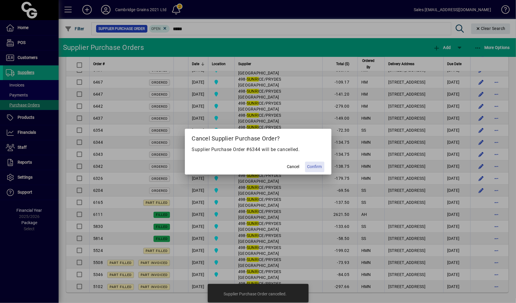
click at [323, 168] on span at bounding box center [314, 167] width 19 height 14
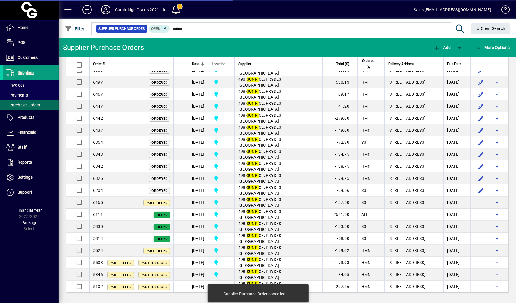
scroll to position [217, 0]
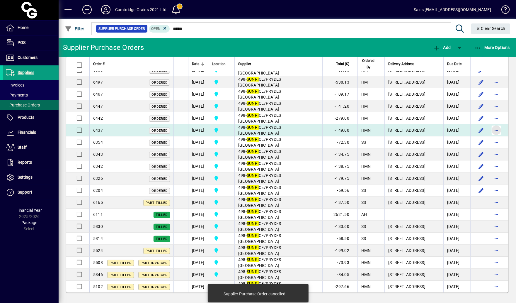
click at [497, 126] on span "button" at bounding box center [496, 130] width 14 height 14
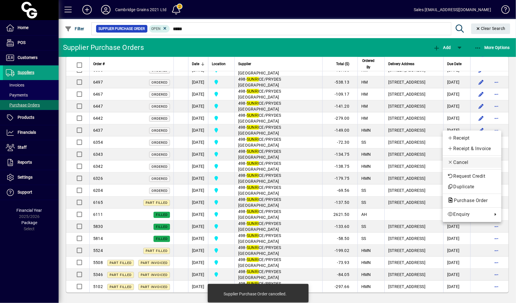
click at [461, 161] on span "Cancel" at bounding box center [471, 162] width 49 height 7
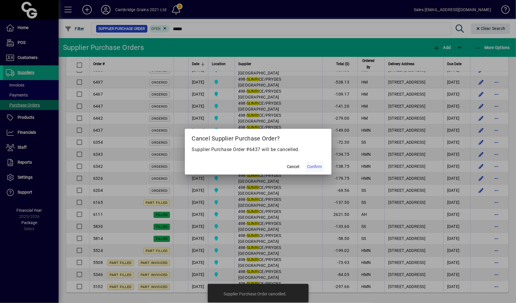
click at [310, 166] on span "Confirm" at bounding box center [314, 166] width 15 height 6
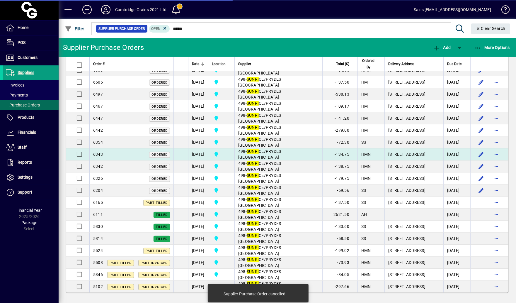
scroll to position [205, 0]
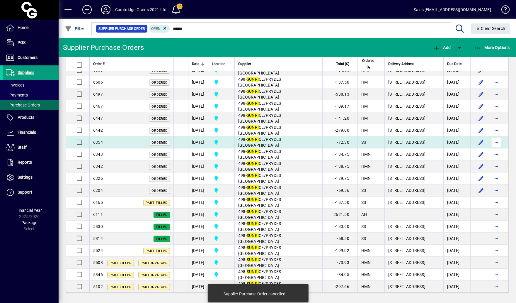
click at [501, 140] on span "button" at bounding box center [496, 142] width 14 height 14
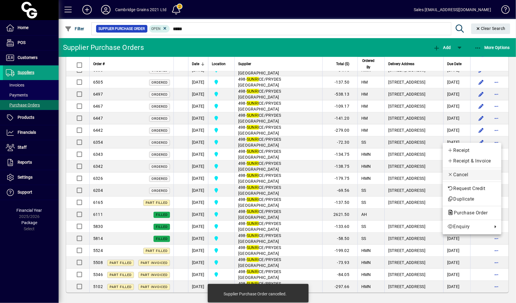
click at [467, 172] on span "Cancel" at bounding box center [471, 174] width 49 height 7
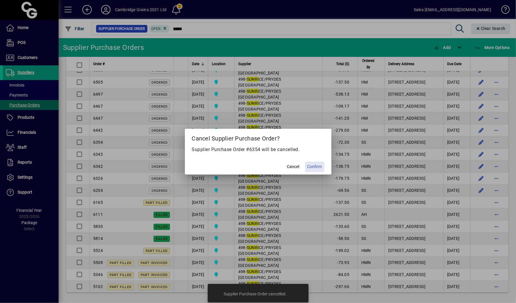
click at [316, 168] on span "Confirm" at bounding box center [314, 166] width 15 height 6
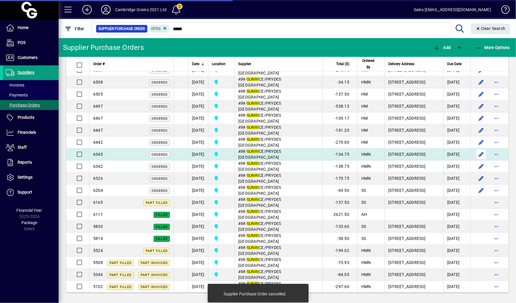
scroll to position [192, 0]
click at [498, 151] on span "button" at bounding box center [496, 154] width 14 height 14
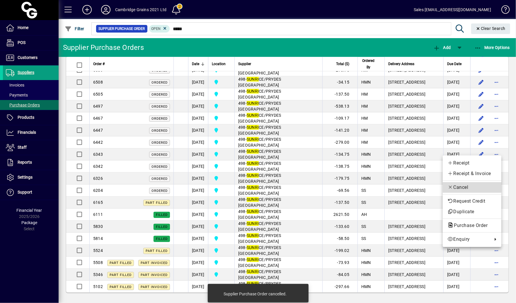
click at [466, 183] on button "Cancel" at bounding box center [472, 187] width 59 height 11
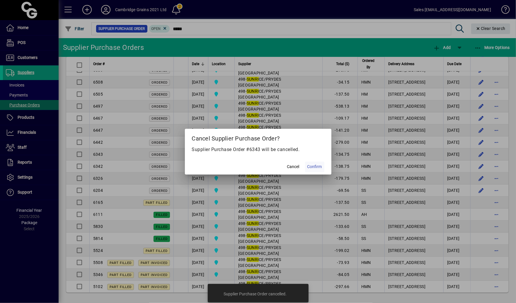
click at [320, 166] on span "Confirm" at bounding box center [314, 166] width 15 height 6
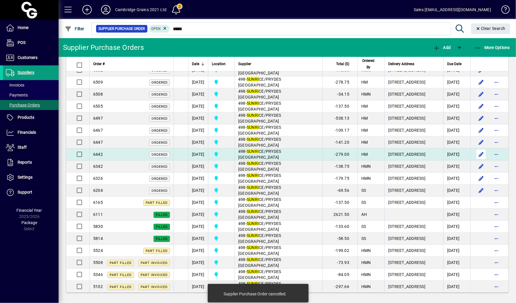
scroll to position [180, 0]
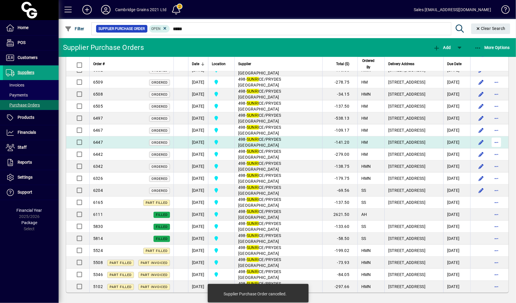
click at [498, 140] on span "button" at bounding box center [496, 142] width 14 height 14
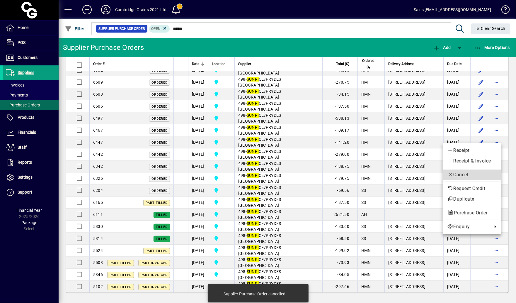
click at [467, 170] on button "Cancel" at bounding box center [472, 174] width 59 height 11
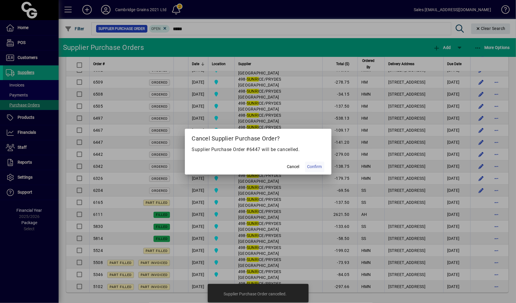
click at [310, 167] on span "Confirm" at bounding box center [314, 166] width 15 height 6
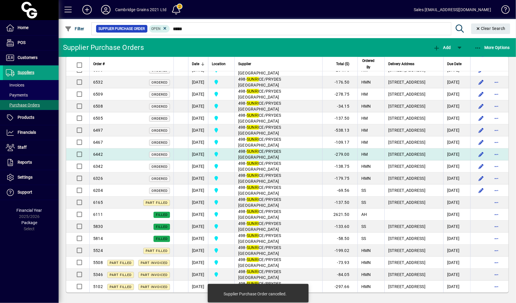
scroll to position [168, 0]
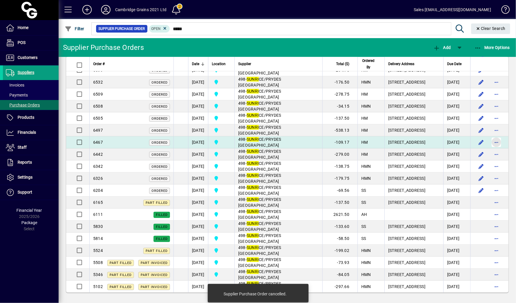
click at [499, 139] on span "button" at bounding box center [496, 142] width 14 height 14
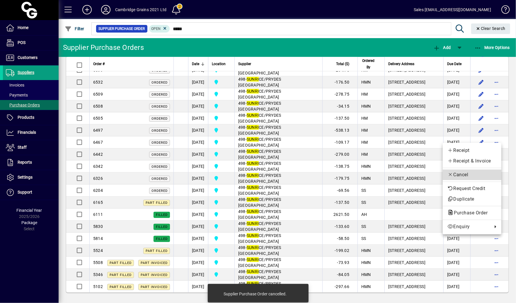
click at [467, 176] on span "Cancel" at bounding box center [471, 174] width 49 height 7
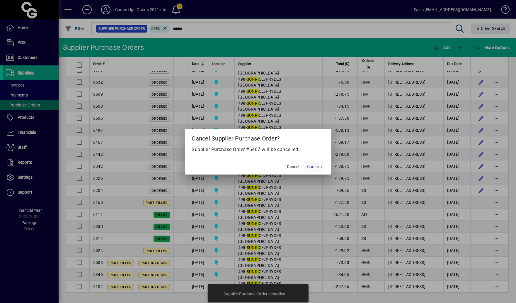
click at [321, 163] on button "Confirm" at bounding box center [314, 166] width 19 height 11
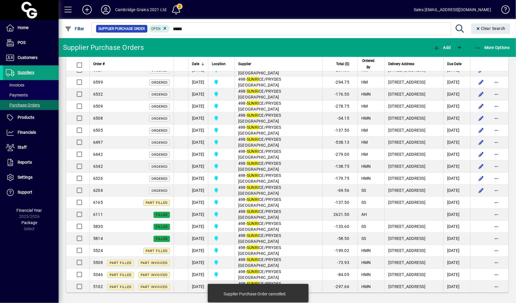
scroll to position [156, 0]
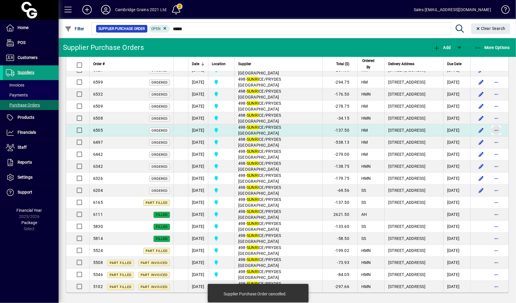
click at [497, 126] on span "button" at bounding box center [496, 130] width 14 height 14
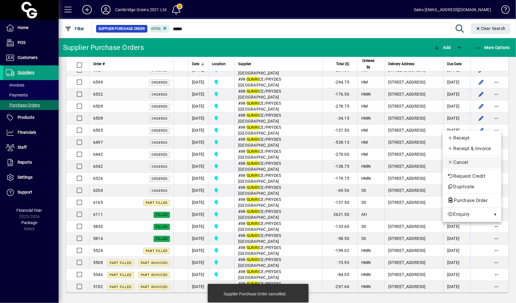
click at [472, 163] on span "Cancel" at bounding box center [471, 162] width 49 height 7
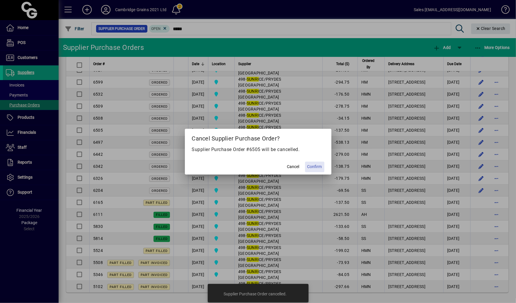
click at [318, 163] on span at bounding box center [314, 167] width 19 height 14
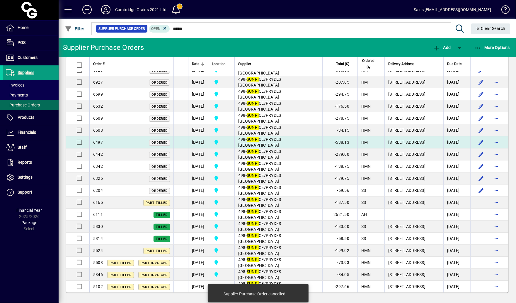
scroll to position [143, 0]
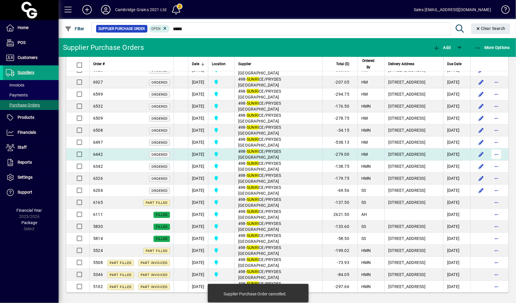
click at [495, 152] on span "button" at bounding box center [496, 154] width 14 height 14
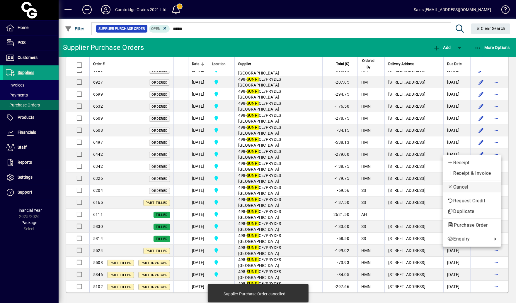
click at [474, 184] on span "Cancel" at bounding box center [471, 186] width 49 height 7
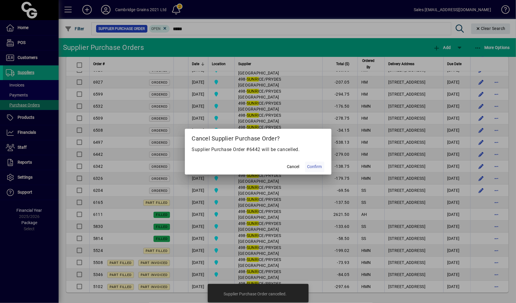
click at [318, 168] on span "Confirm" at bounding box center [314, 166] width 15 height 6
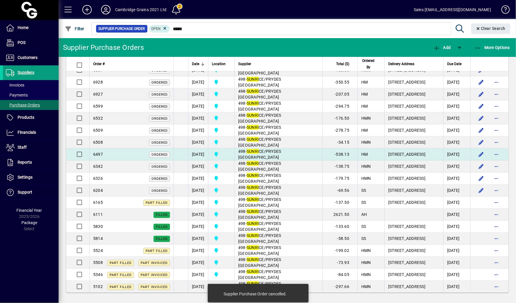
scroll to position [131, 0]
click at [495, 150] on span "button" at bounding box center [496, 154] width 14 height 14
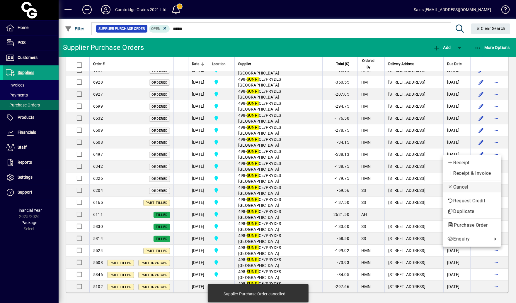
click at [468, 186] on span "Cancel" at bounding box center [471, 186] width 49 height 7
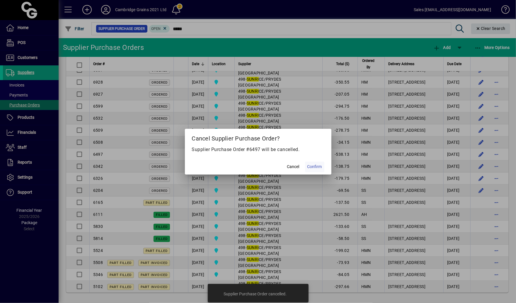
click at [323, 167] on span at bounding box center [314, 167] width 19 height 14
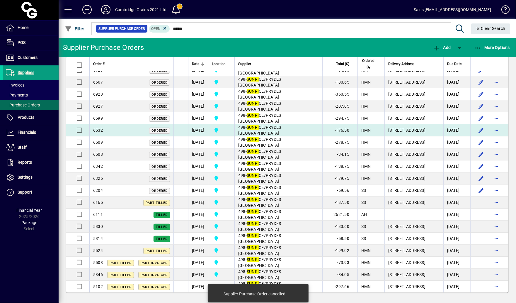
scroll to position [119, 0]
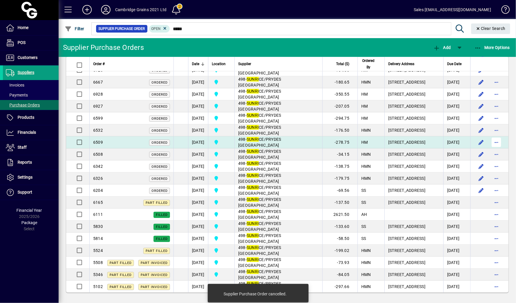
click at [499, 140] on span "button" at bounding box center [496, 142] width 14 height 14
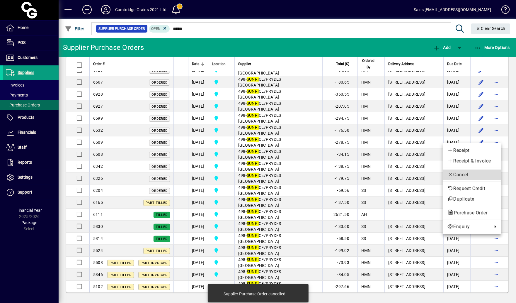
click at [466, 174] on span "Cancel" at bounding box center [471, 174] width 49 height 7
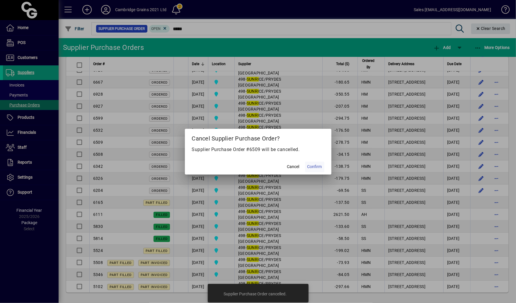
click at [318, 170] on span at bounding box center [314, 167] width 19 height 14
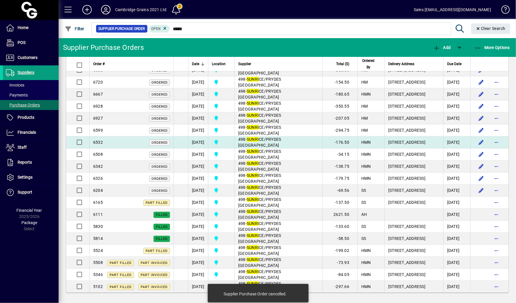
scroll to position [106, 0]
click at [499, 138] on span "button" at bounding box center [496, 142] width 14 height 14
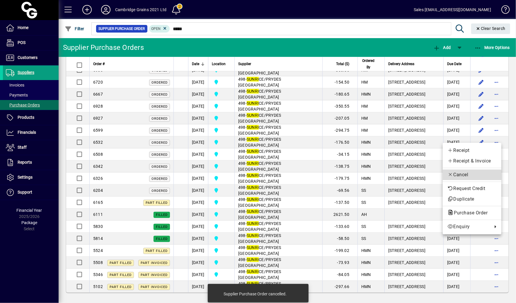
click at [464, 175] on span "Cancel" at bounding box center [471, 174] width 49 height 7
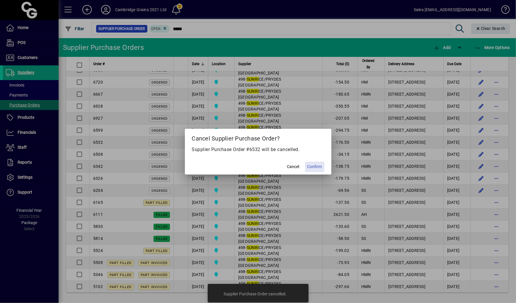
click at [317, 171] on span at bounding box center [314, 167] width 19 height 14
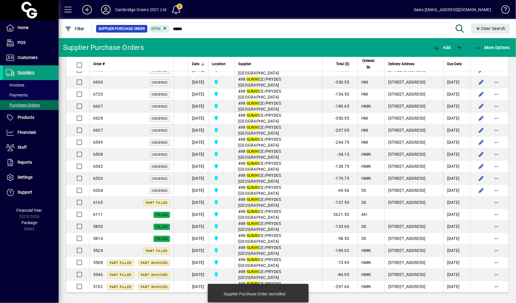
scroll to position [94, 0]
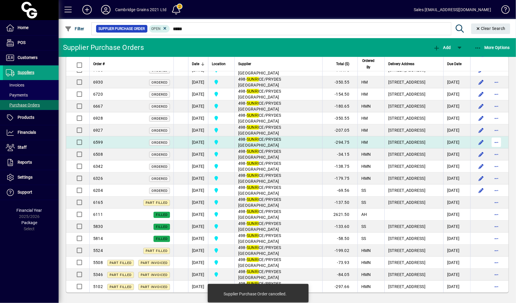
click at [499, 141] on span "button" at bounding box center [496, 142] width 14 height 14
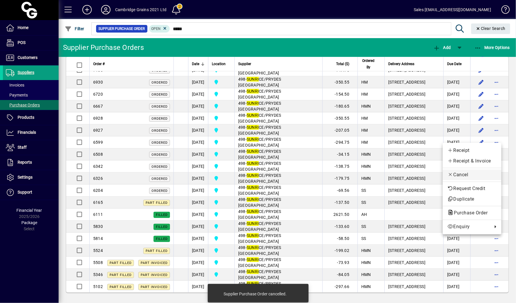
click at [480, 177] on span "Cancel" at bounding box center [471, 174] width 49 height 7
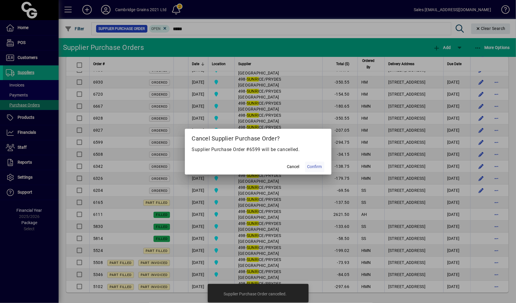
click at [320, 164] on span "Confirm" at bounding box center [314, 166] width 15 height 6
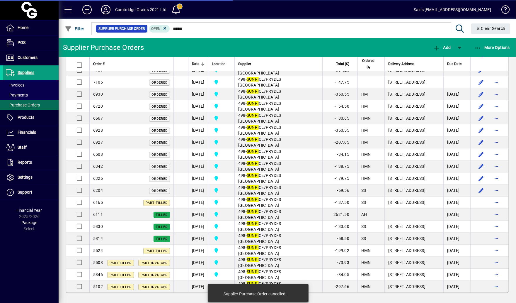
scroll to position [82, 0]
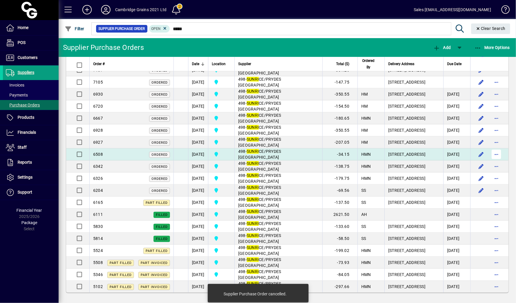
click at [496, 147] on span "button" at bounding box center [496, 154] width 14 height 14
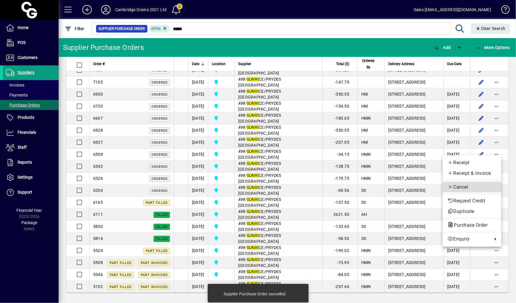
click at [472, 189] on span "Cancel" at bounding box center [471, 186] width 49 height 7
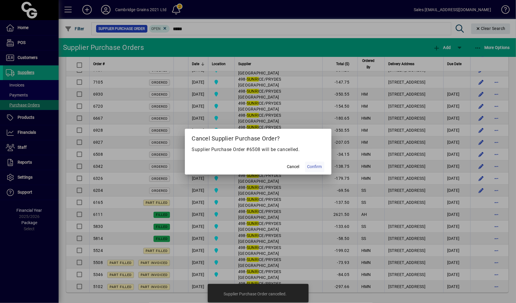
click at [305, 167] on span at bounding box center [314, 167] width 19 height 14
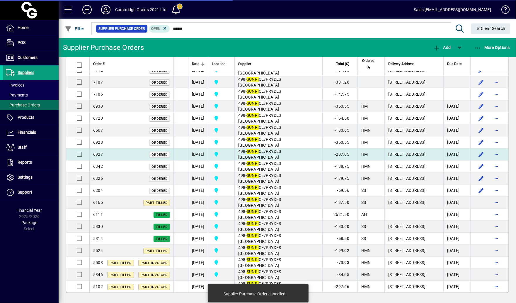
scroll to position [69, 0]
click at [499, 148] on span "button" at bounding box center [496, 154] width 14 height 14
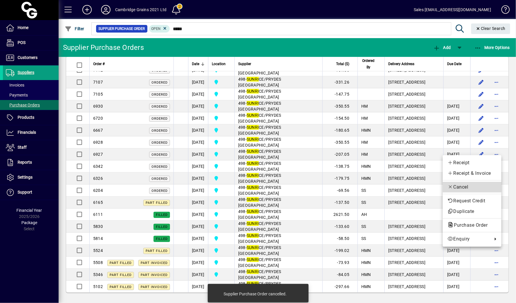
click at [479, 185] on span "Cancel" at bounding box center [471, 186] width 49 height 7
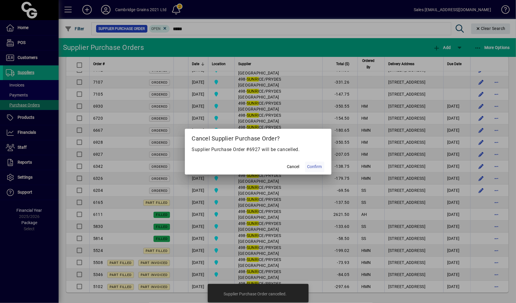
click at [315, 169] on span "Confirm" at bounding box center [314, 166] width 15 height 6
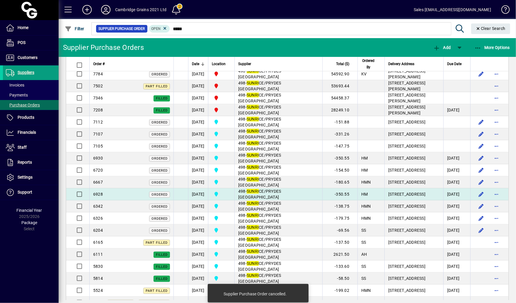
scroll to position [21, 0]
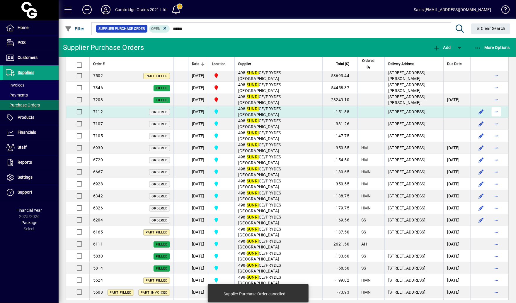
click at [497, 114] on span "button" at bounding box center [496, 112] width 14 height 14
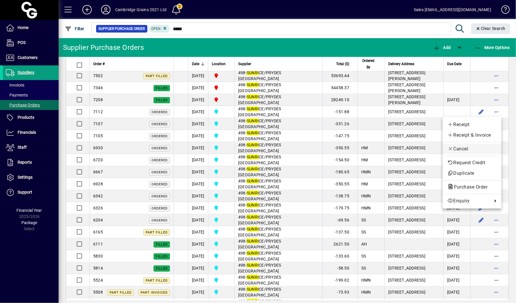
click at [483, 151] on span "Cancel" at bounding box center [471, 148] width 49 height 7
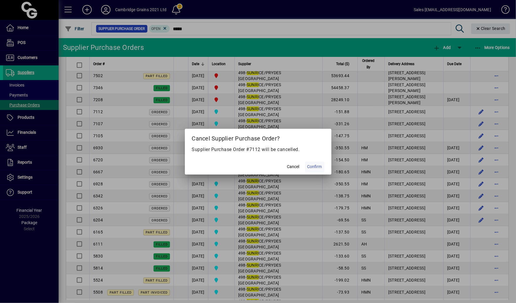
click at [319, 166] on span "Confirm" at bounding box center [314, 166] width 15 height 6
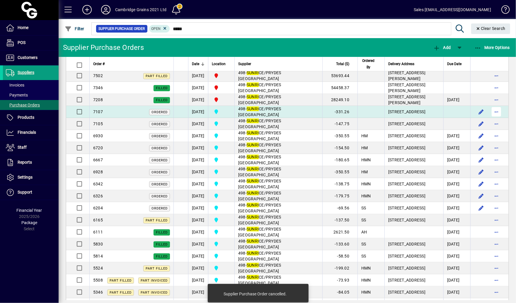
click at [498, 114] on span "button" at bounding box center [496, 112] width 14 height 14
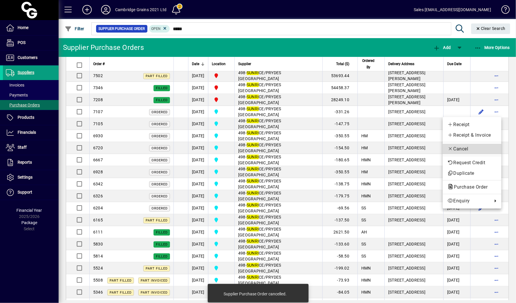
click at [486, 149] on span "Cancel" at bounding box center [471, 148] width 49 height 7
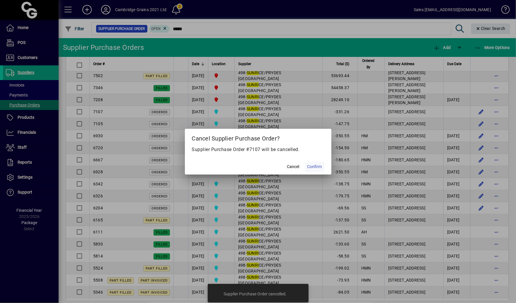
click at [313, 168] on span "Confirm" at bounding box center [314, 166] width 15 height 6
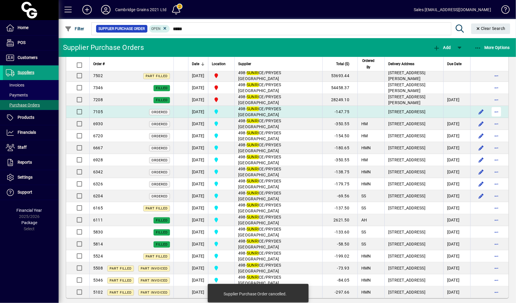
click at [495, 113] on span "button" at bounding box center [496, 112] width 14 height 14
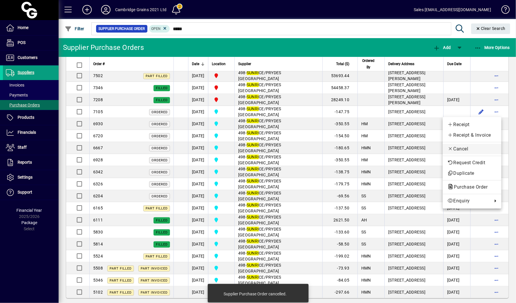
click at [483, 149] on span "Cancel" at bounding box center [471, 148] width 49 height 7
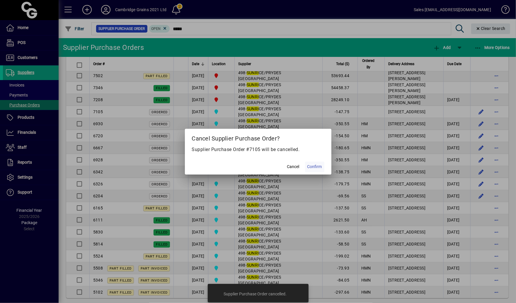
click at [314, 164] on span "Confirm" at bounding box center [314, 166] width 15 height 6
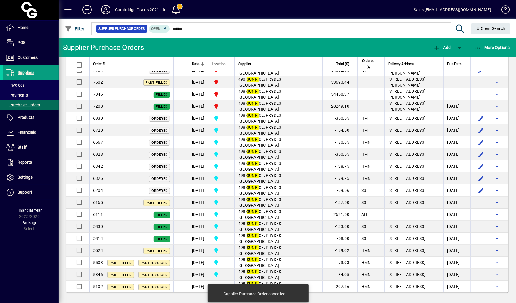
scroll to position [20, 0]
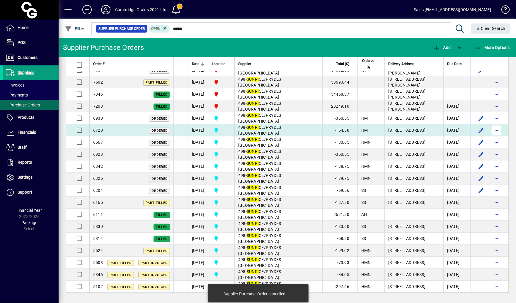
click at [493, 123] on span "button" at bounding box center [496, 130] width 14 height 14
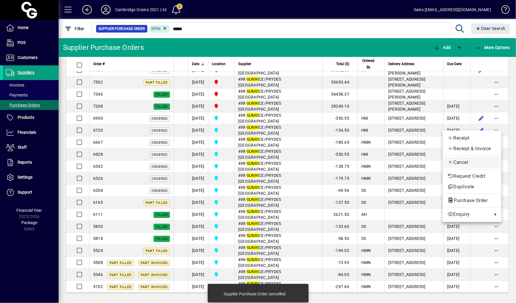
click at [467, 161] on span "Cancel" at bounding box center [471, 162] width 49 height 7
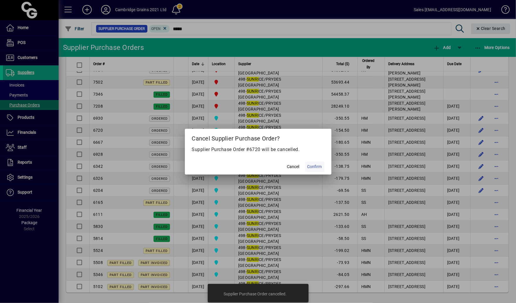
click at [320, 167] on span "Confirm" at bounding box center [314, 166] width 15 height 6
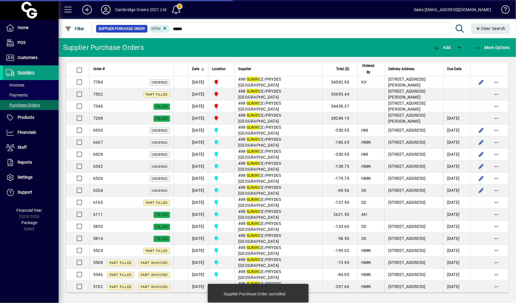
scroll to position [8, 0]
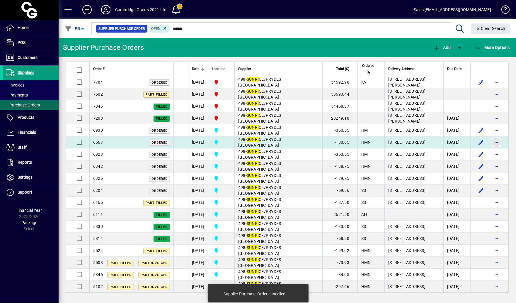
click at [499, 140] on span "button" at bounding box center [496, 142] width 14 height 14
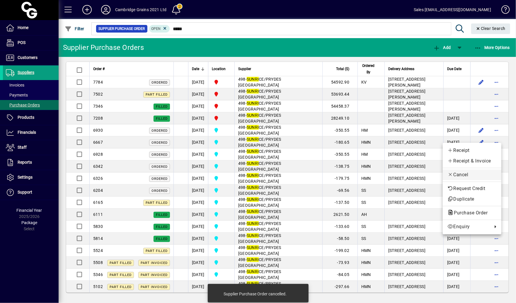
click at [467, 175] on span "Cancel" at bounding box center [471, 174] width 49 height 7
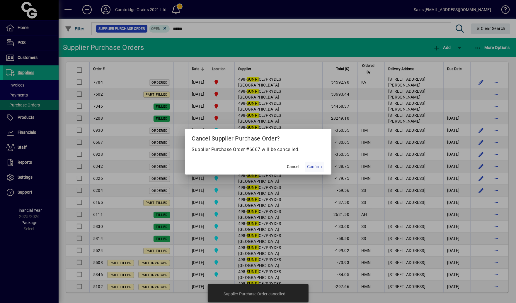
click at [320, 167] on span "Confirm" at bounding box center [314, 166] width 15 height 6
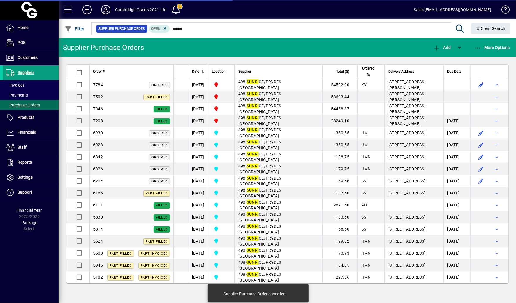
scroll to position [0, 0]
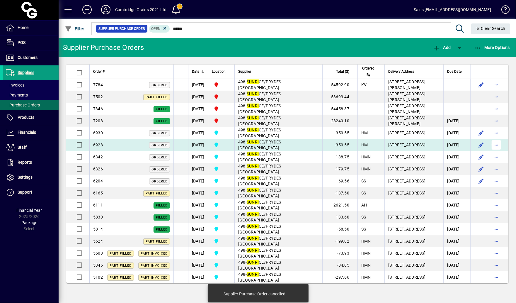
click at [496, 146] on span "button" at bounding box center [496, 145] width 14 height 14
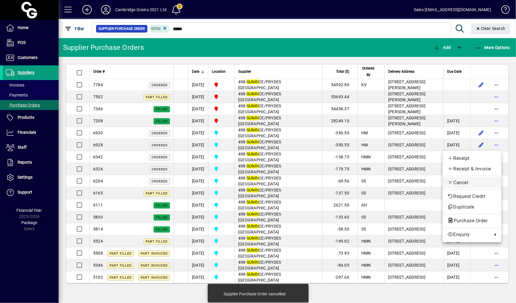
click at [465, 186] on span "Cancel" at bounding box center [471, 182] width 49 height 7
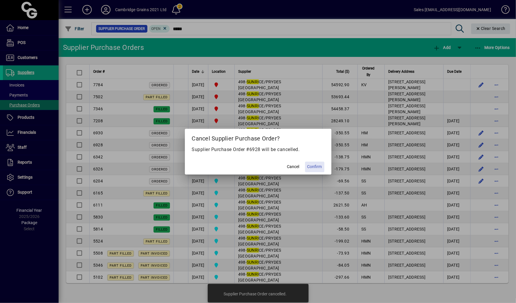
click at [312, 168] on span "Confirm" at bounding box center [314, 166] width 15 height 6
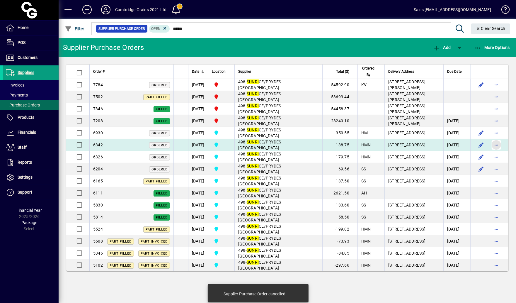
click at [498, 148] on span "button" at bounding box center [496, 145] width 14 height 14
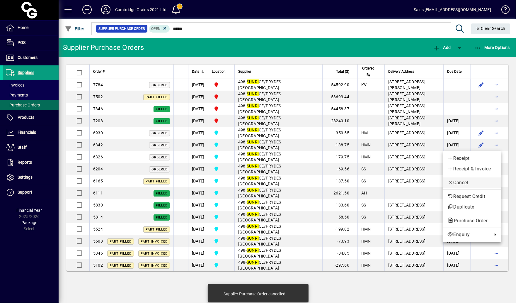
click at [474, 180] on span "Cancel" at bounding box center [471, 182] width 49 height 7
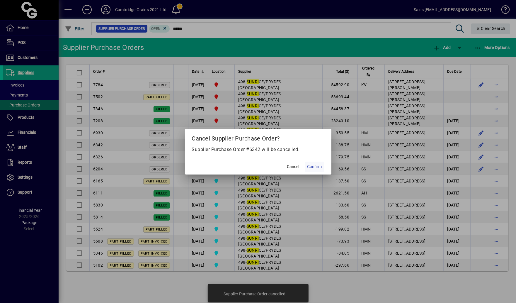
click at [313, 168] on span "Confirm" at bounding box center [314, 166] width 15 height 6
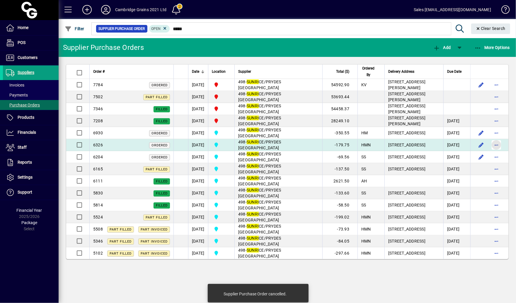
click at [493, 148] on span "button" at bounding box center [496, 145] width 14 height 14
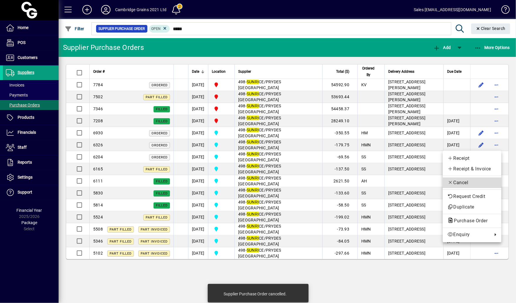
click at [466, 178] on button "Cancel" at bounding box center [472, 182] width 59 height 11
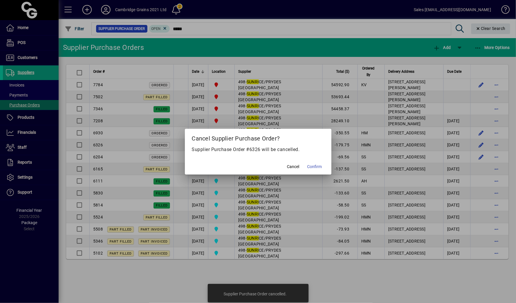
click at [304, 168] on mat-dialog-actions "Cancel Confirm" at bounding box center [258, 167] width 146 height 16
click at [317, 168] on span "Confirm" at bounding box center [314, 166] width 15 height 6
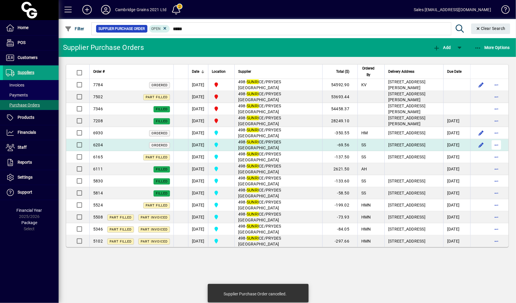
click at [498, 149] on span "button" at bounding box center [496, 145] width 14 height 14
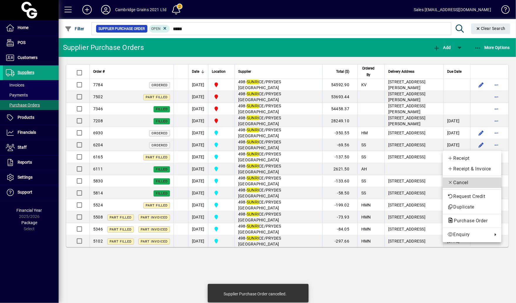
click at [472, 185] on span "Cancel" at bounding box center [471, 182] width 49 height 7
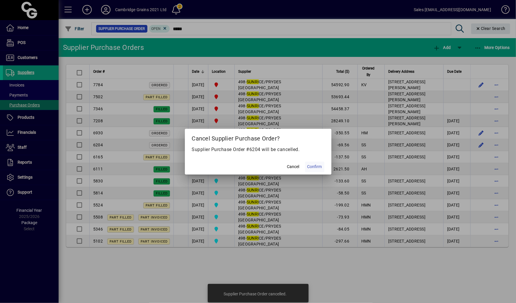
click at [310, 167] on span "Confirm" at bounding box center [314, 166] width 15 height 6
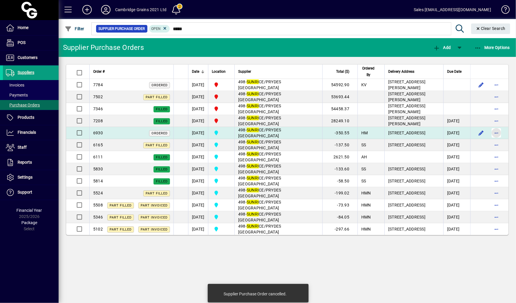
click at [497, 134] on span "button" at bounding box center [496, 133] width 14 height 14
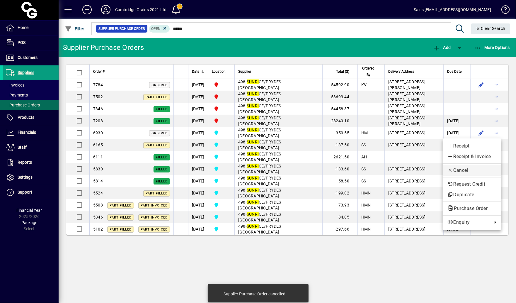
click at [466, 167] on span "Cancel" at bounding box center [471, 170] width 49 height 7
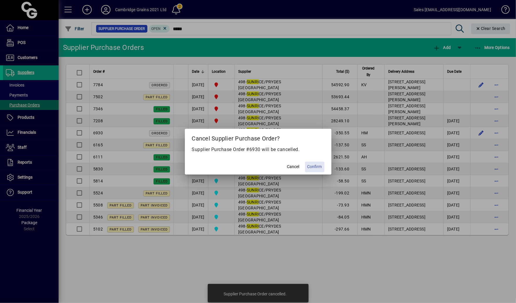
click at [308, 169] on span "Confirm" at bounding box center [314, 166] width 15 height 6
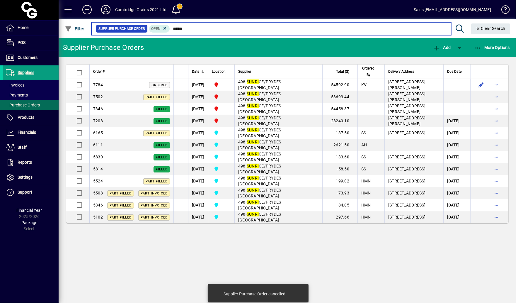
click at [253, 28] on input "*****" at bounding box center [308, 29] width 276 height 8
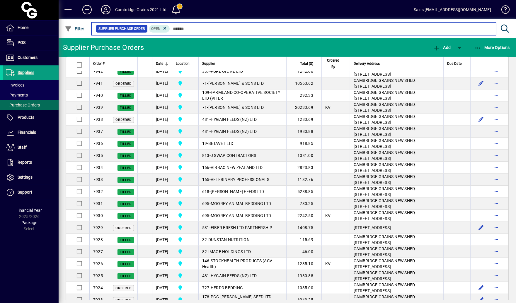
scroll to position [883, 0]
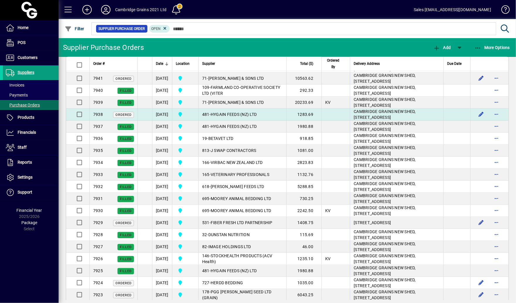
click at [242, 117] on span "HYGAIN FEEDS (NZ) LTD" at bounding box center [234, 114] width 46 height 5
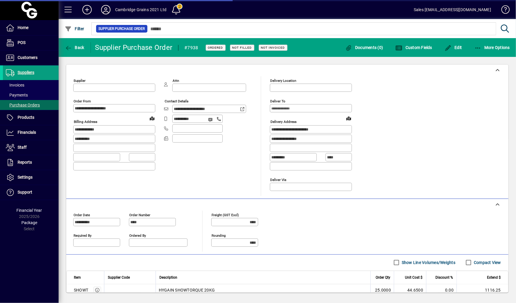
type input "**********"
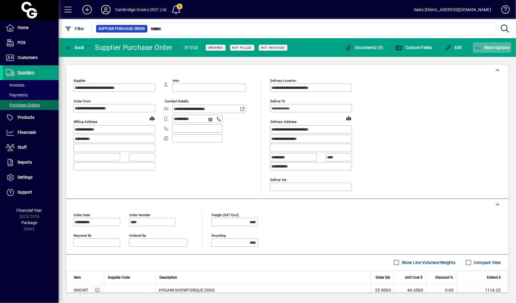
click at [498, 49] on span "More Options" at bounding box center [492, 47] width 36 height 5
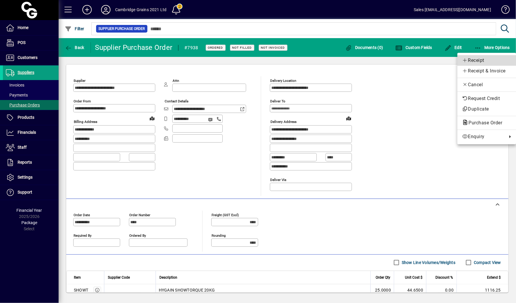
click at [487, 59] on span "Receipt" at bounding box center [486, 60] width 49 height 7
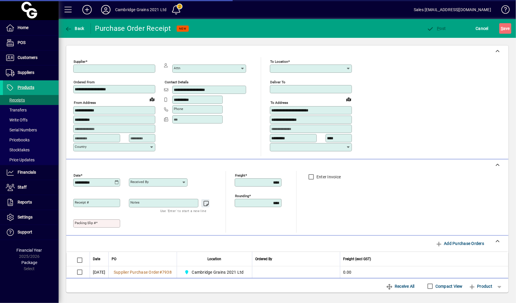
type input "**********"
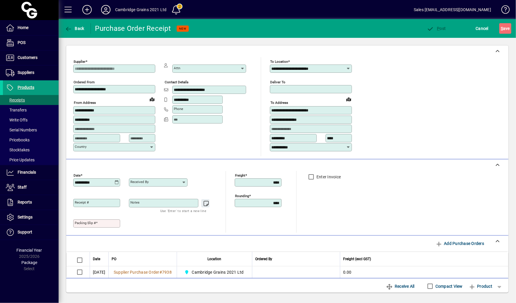
click at [96, 223] on input "Packing Slip #" at bounding box center [97, 223] width 45 height 5
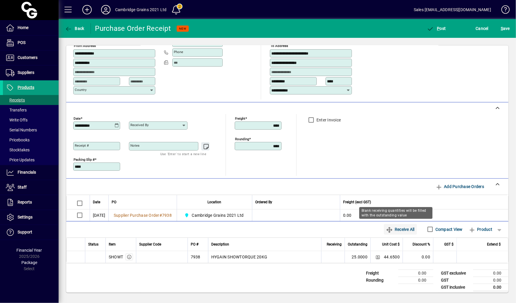
type input "****"
click at [401, 224] on span "Receive All" at bounding box center [400, 228] width 28 height 9
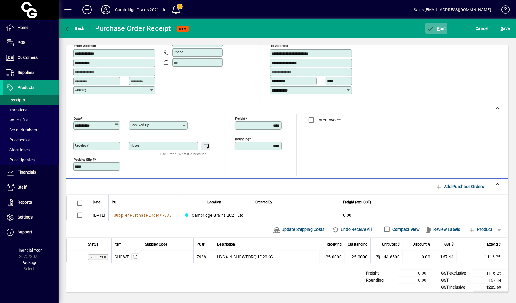
click at [438, 25] on span "button" at bounding box center [436, 28] width 22 height 14
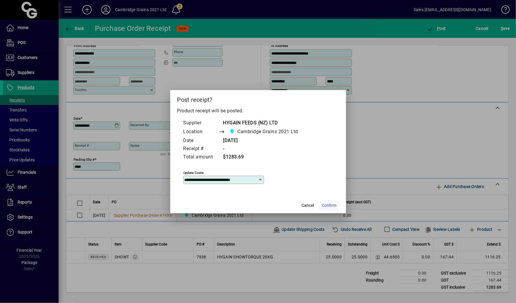
click at [332, 207] on span "Confirm" at bounding box center [329, 205] width 15 height 6
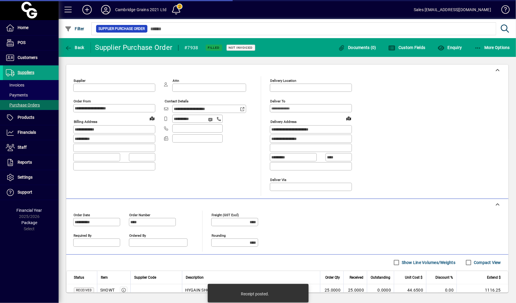
type input "**********"
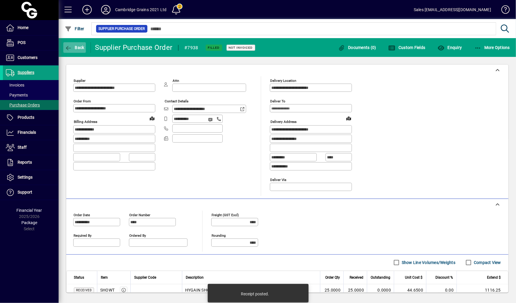
click at [77, 48] on span "Back" at bounding box center [75, 47] width 20 height 5
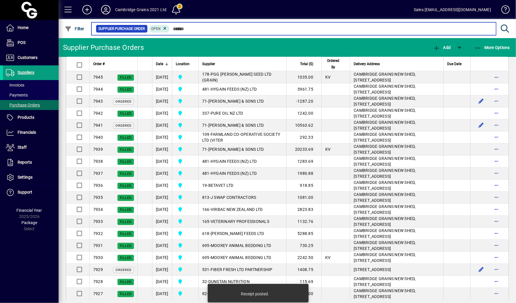
scroll to position [1033, 0]
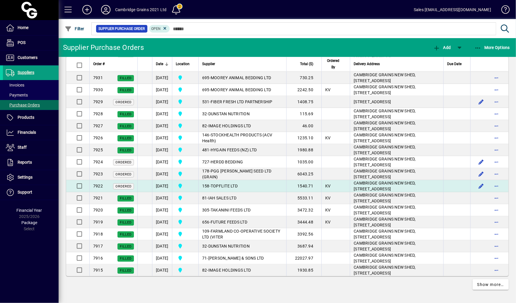
click at [254, 181] on td "158 - TOPFLITE LTD" at bounding box center [242, 186] width 88 height 12
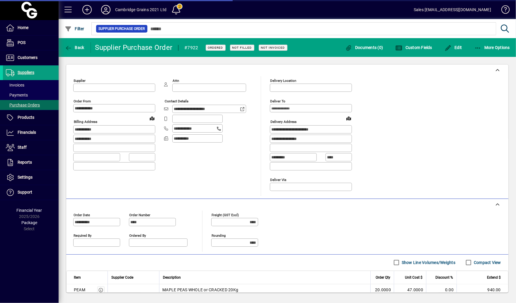
type input "**********"
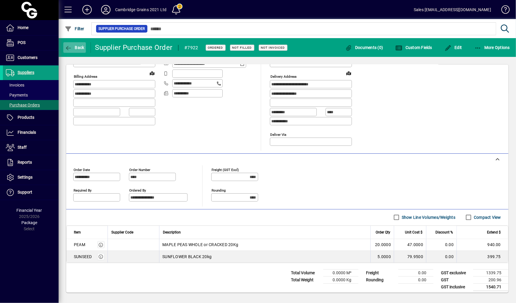
click at [85, 50] on span "button" at bounding box center [74, 47] width 23 height 14
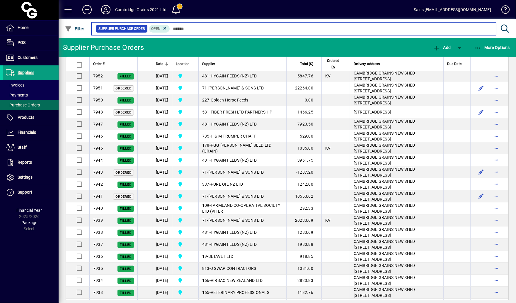
scroll to position [1033, 0]
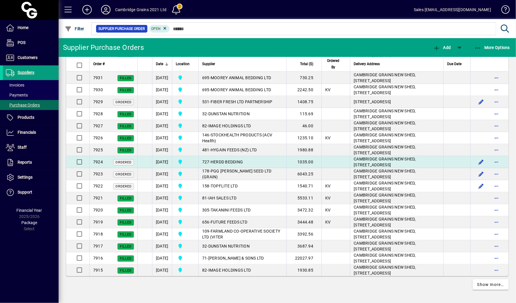
click at [246, 162] on td "727 - HERDD BEDDING" at bounding box center [242, 162] width 88 height 12
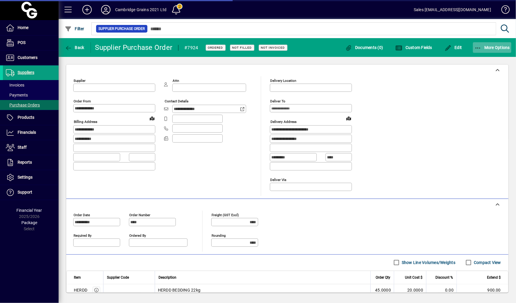
type input "**********"
click at [501, 50] on span "button" at bounding box center [492, 47] width 39 height 14
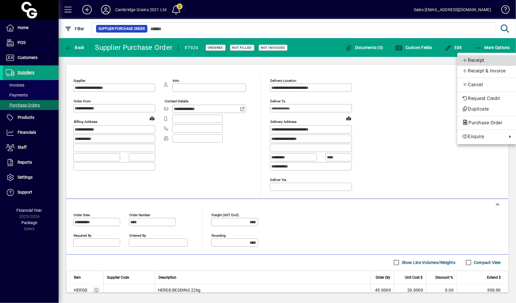
click at [491, 58] on span "Receipt" at bounding box center [486, 60] width 49 height 7
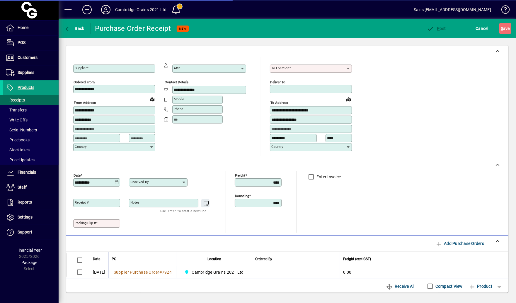
type input "**********"
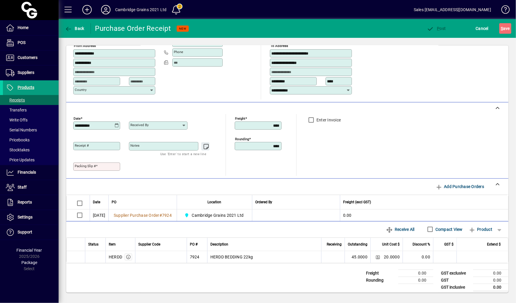
click at [88, 163] on label "Packing Slip #" at bounding box center [86, 165] width 23 height 5
click at [88, 164] on input "Packing Slip #" at bounding box center [97, 166] width 45 height 5
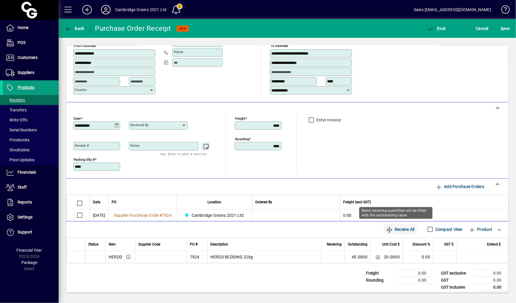
type input "****"
click at [391, 229] on span "Receive All" at bounding box center [400, 228] width 28 height 9
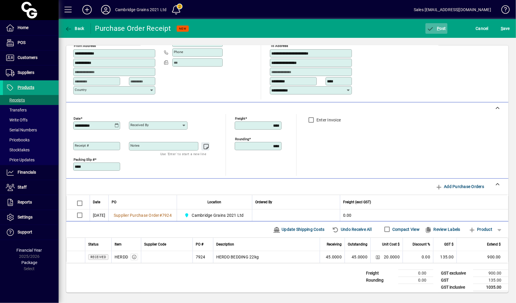
click at [432, 25] on span "button" at bounding box center [436, 28] width 22 height 14
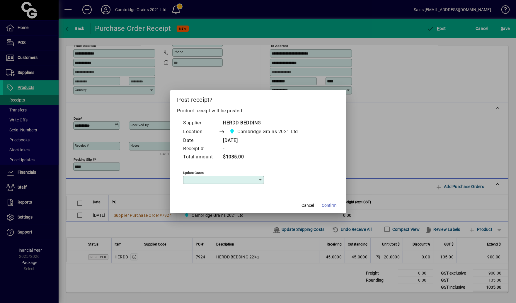
type input "**********"
click at [331, 201] on span at bounding box center [329, 205] width 19 height 14
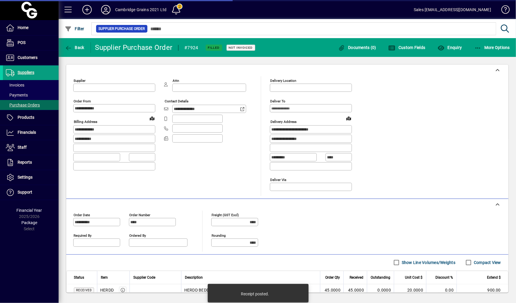
type input "**********"
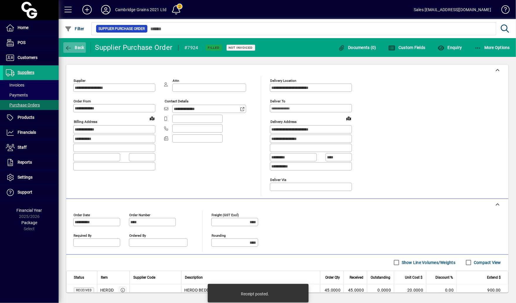
click at [73, 52] on span "button" at bounding box center [74, 47] width 23 height 14
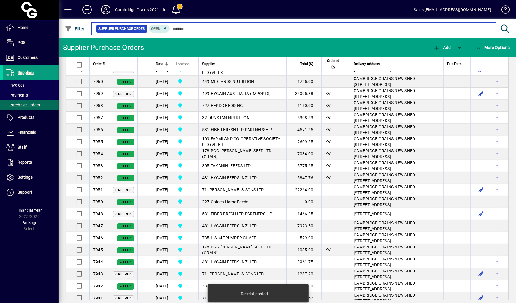
scroll to position [1033, 0]
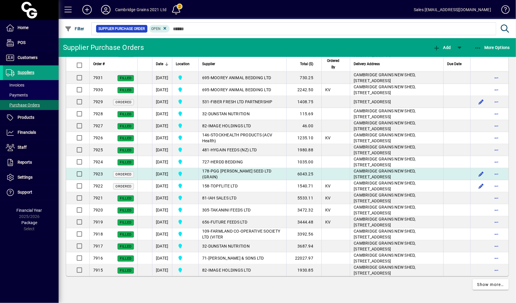
click at [228, 168] on td "178 - PGG WRIGHTSON SEED LTD (GRAIN)" at bounding box center [242, 174] width 88 height 12
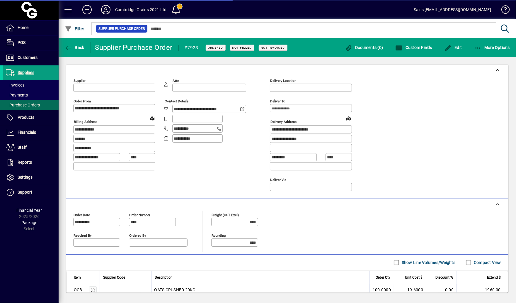
type input "**********"
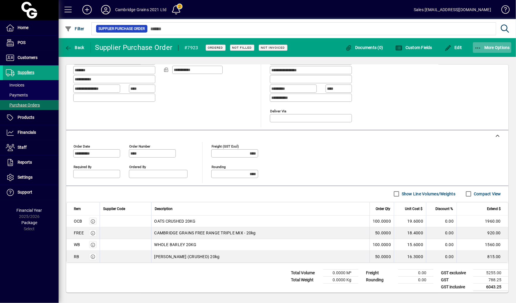
click at [478, 51] on span "button" at bounding box center [492, 47] width 39 height 14
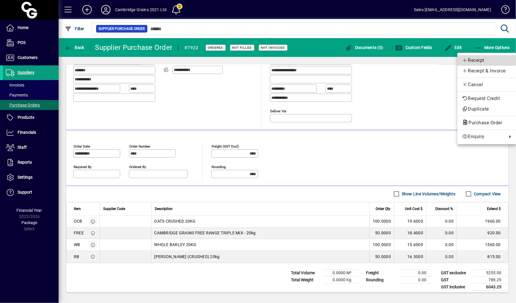
click at [478, 59] on span "Receipt" at bounding box center [486, 60] width 49 height 7
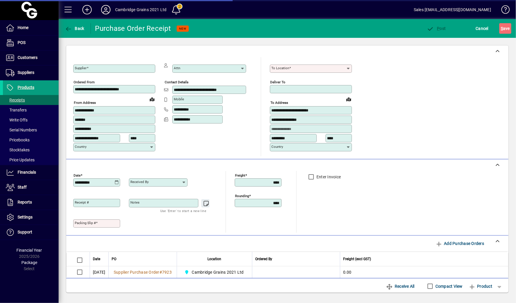
type input "**********"
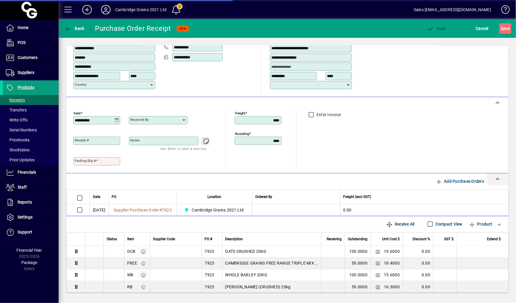
type input "**********"
click at [93, 158] on mat-label "Packing Slip #" at bounding box center [85, 160] width 21 height 4
click at [93, 159] on input "Packing Slip #" at bounding box center [97, 161] width 45 height 5
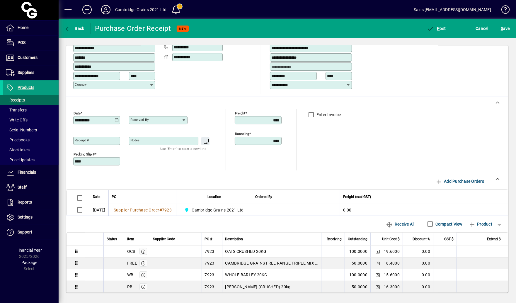
scroll to position [92, 0]
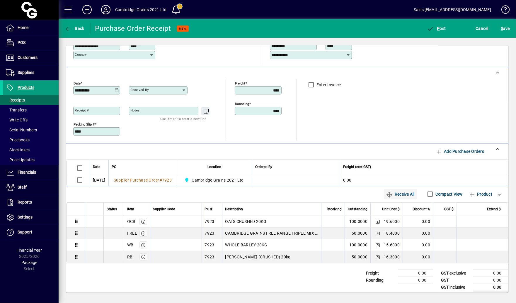
type input "****"
click at [399, 192] on span "Receive All" at bounding box center [400, 193] width 28 height 9
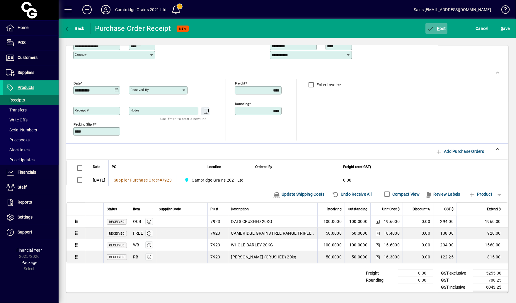
click at [433, 33] on span "button" at bounding box center [436, 28] width 22 height 14
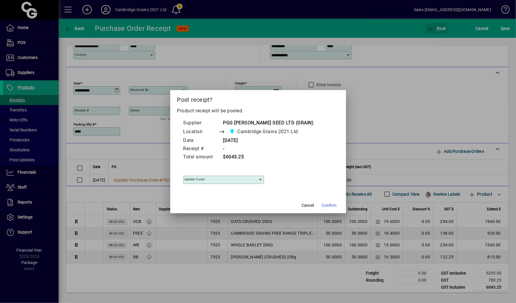
type input "**********"
click at [324, 209] on span at bounding box center [329, 205] width 19 height 14
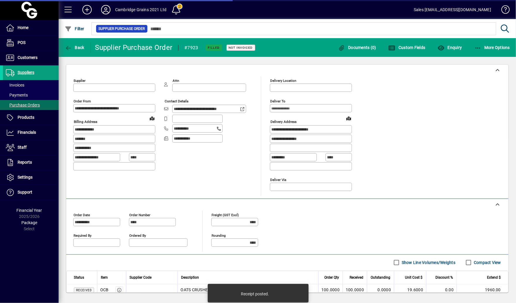
type input "**********"
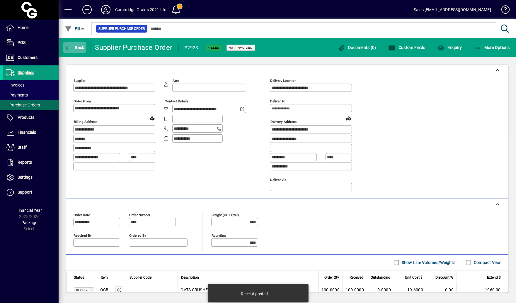
click at [75, 51] on span "button" at bounding box center [74, 47] width 23 height 14
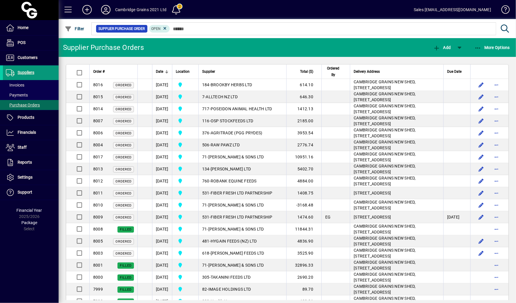
click at [43, 68] on span at bounding box center [31, 73] width 56 height 14
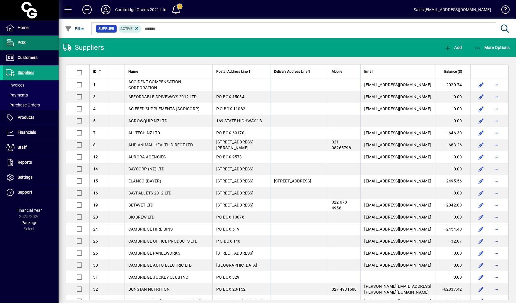
click at [37, 49] on span at bounding box center [31, 43] width 56 height 14
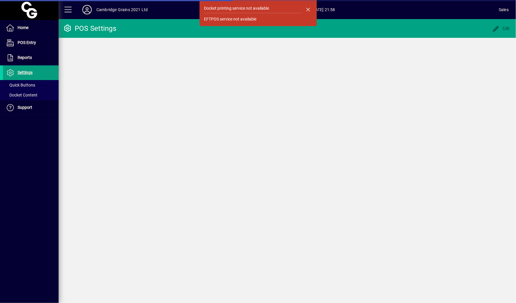
click at [36, 55] on span at bounding box center [31, 58] width 56 height 14
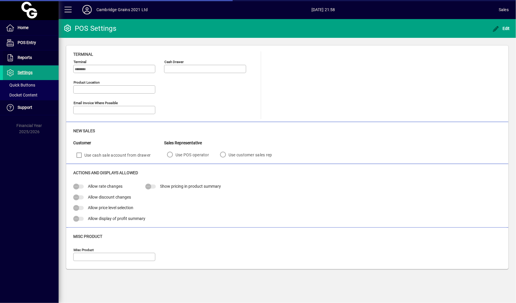
type input "**********"
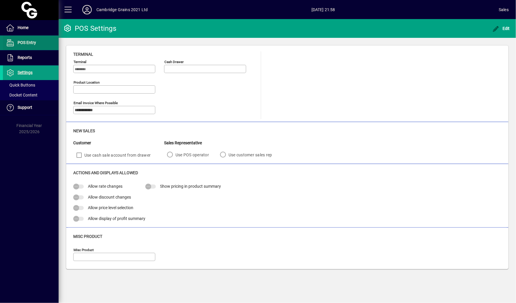
click at [33, 41] on span "POS Entry" at bounding box center [27, 42] width 18 height 5
click at [28, 29] on span "Home" at bounding box center [23, 27] width 11 height 5
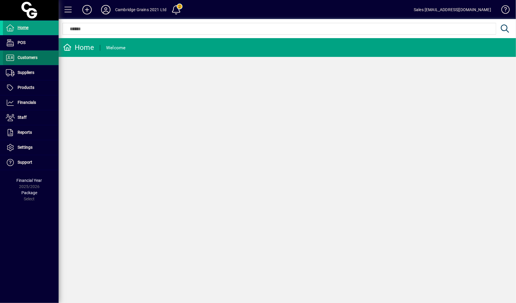
click at [30, 60] on span "Customers" at bounding box center [20, 57] width 35 height 7
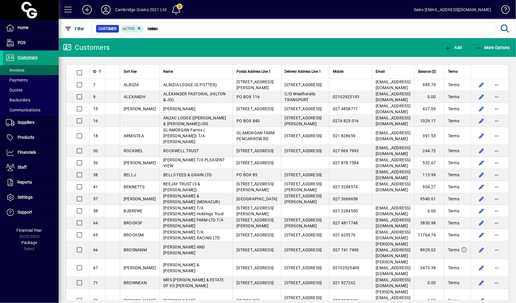
click at [25, 70] on span at bounding box center [31, 70] width 56 height 14
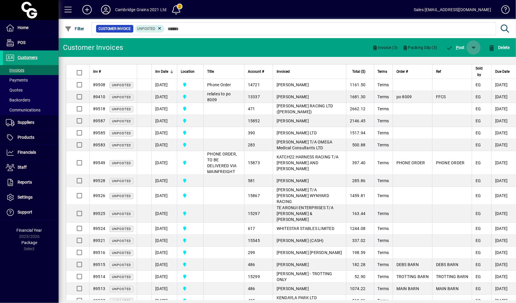
click at [469, 53] on span "button" at bounding box center [473, 47] width 14 height 14
click at [457, 66] on span "button" at bounding box center [456, 63] width 38 height 14
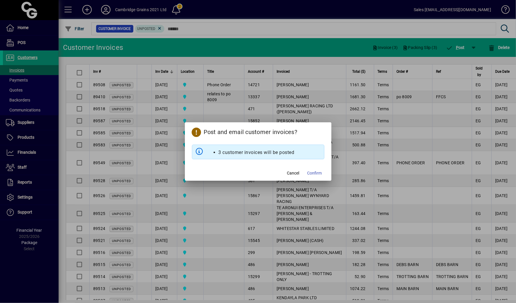
click at [320, 165] on mat-dialog-actions "Cancel Confirm" at bounding box center [258, 173] width 146 height 16
click at [319, 170] on span "Confirm" at bounding box center [314, 173] width 15 height 6
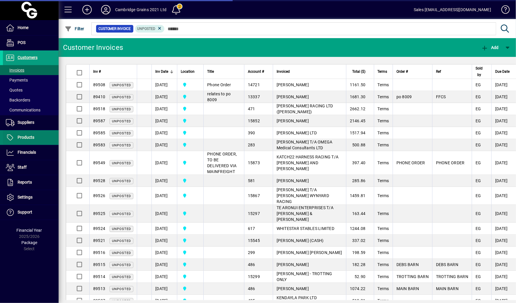
click at [31, 134] on span "Products" at bounding box center [18, 137] width 31 height 7
click at [34, 136] on span "Products" at bounding box center [26, 137] width 17 height 5
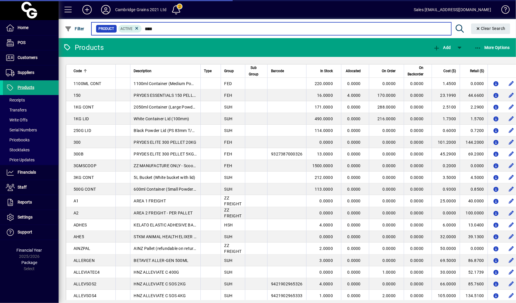
click at [173, 29] on input "****" at bounding box center [294, 29] width 304 height 8
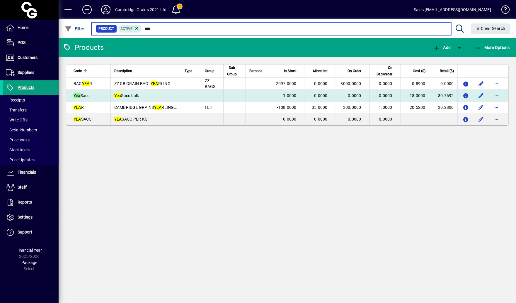
type input "***"
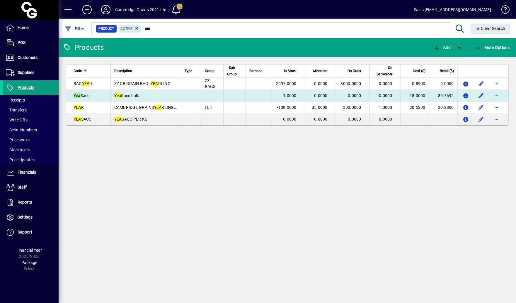
click at [157, 99] on td "Yea Sacc bulk" at bounding box center [145, 96] width 70 height 12
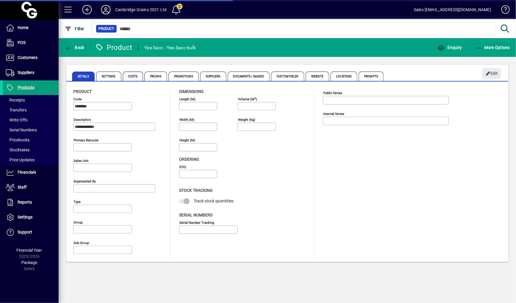
click at [135, 77] on span "Costs" at bounding box center [133, 75] width 21 height 9
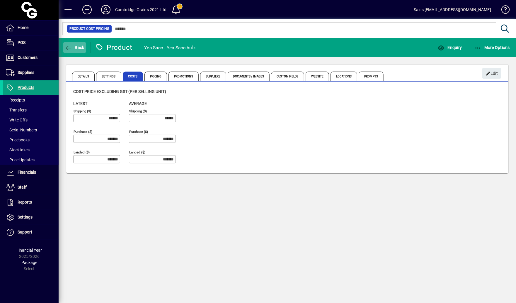
click at [80, 53] on span "button" at bounding box center [74, 47] width 23 height 14
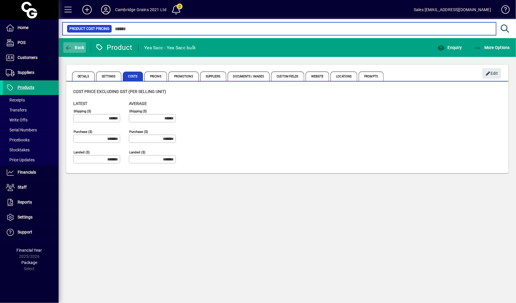
type input "***"
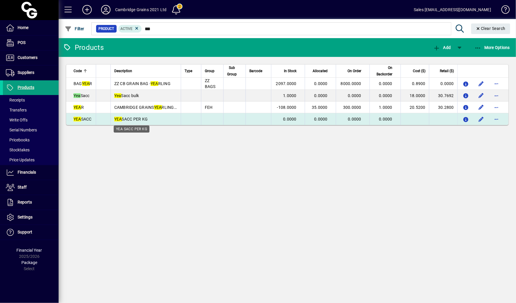
click at [139, 121] on span "YEA SACC PER KG" at bounding box center [131, 119] width 34 height 5
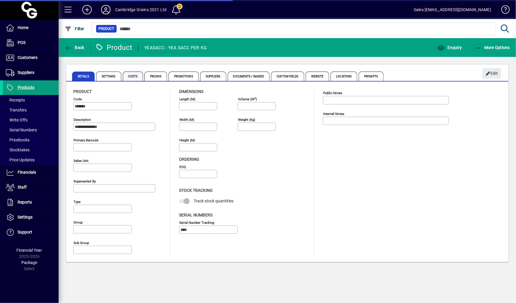
click at [135, 74] on span "Costs" at bounding box center [133, 75] width 21 height 9
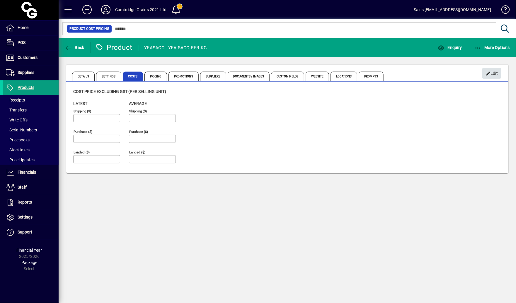
click at [489, 77] on span "Edit" at bounding box center [491, 74] width 13 height 10
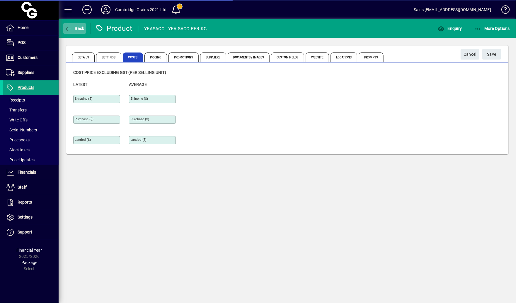
click at [77, 29] on span "Back" at bounding box center [75, 28] width 20 height 5
type input "***"
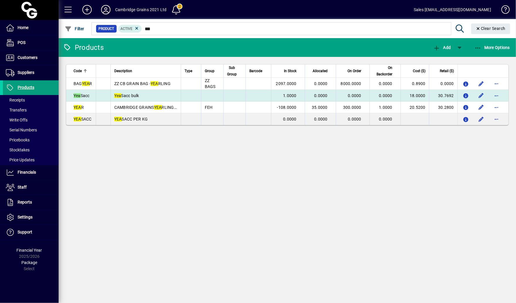
click at [215, 93] on td at bounding box center [212, 96] width 22 height 12
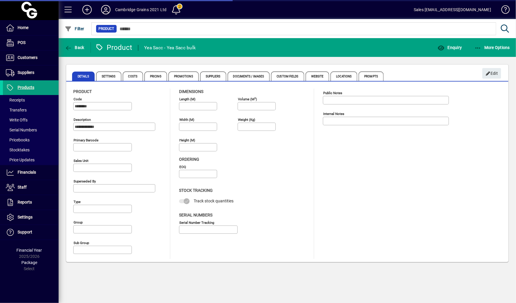
type input "****"
click at [492, 49] on span "More Options" at bounding box center [492, 47] width 36 height 5
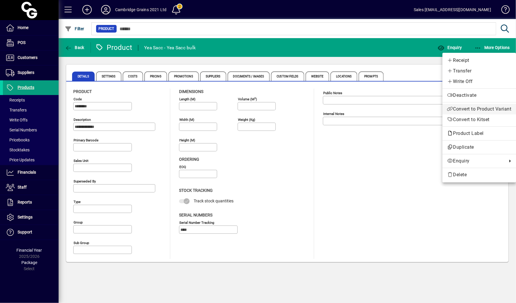
click at [480, 105] on button "Convert to Product Variant" at bounding box center [479, 109] width 74 height 11
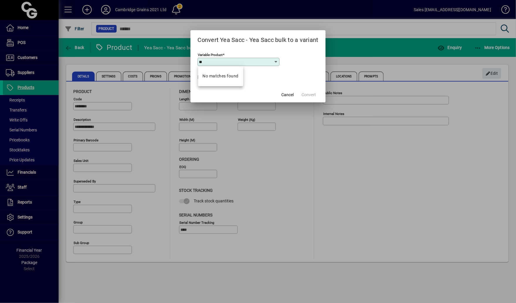
type input "*"
click at [245, 59] on div "Variable Product" at bounding box center [238, 62] width 82 height 8
click at [293, 93] on span "Cancel" at bounding box center [288, 95] width 12 height 6
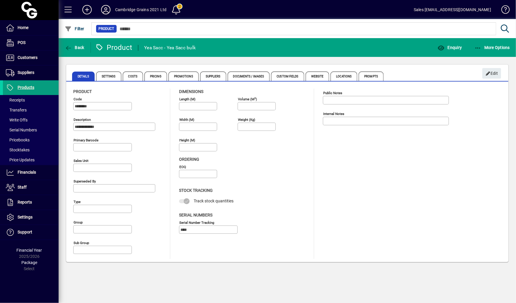
click at [491, 38] on mat-toolbar-row "Back Product Yea Sacc - Yea Sacc bulk Enquiry More Options" at bounding box center [287, 47] width 457 height 19
click at [491, 43] on span "button" at bounding box center [492, 47] width 39 height 14
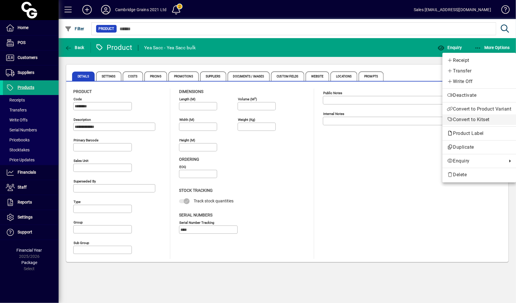
click at [478, 119] on span "Convert to Kitset" at bounding box center [479, 119] width 64 height 7
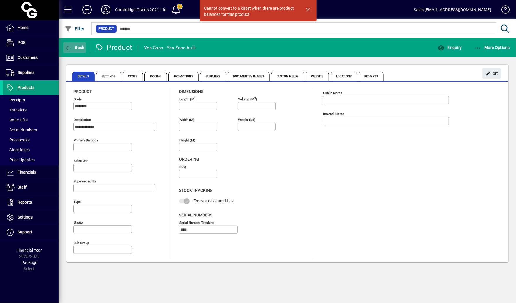
click at [71, 51] on span "button" at bounding box center [74, 47] width 23 height 14
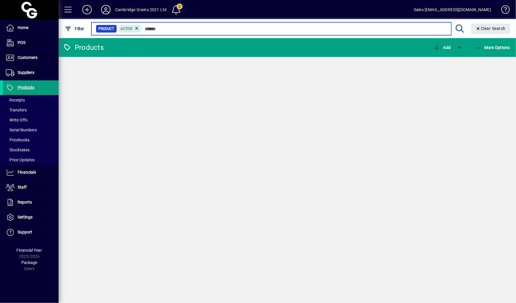
type input "***"
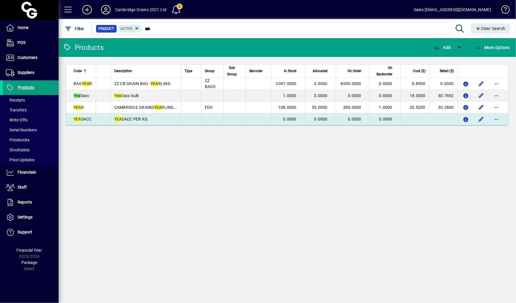
click at [206, 118] on td at bounding box center [212, 119] width 22 height 12
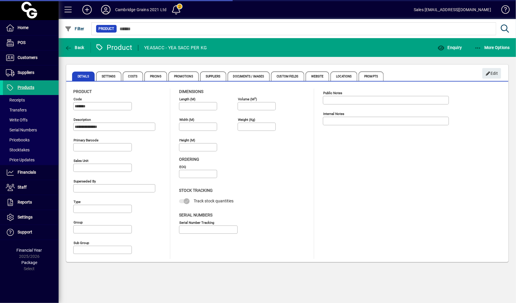
type input "****"
click at [143, 77] on span "Costs" at bounding box center [133, 75] width 21 height 9
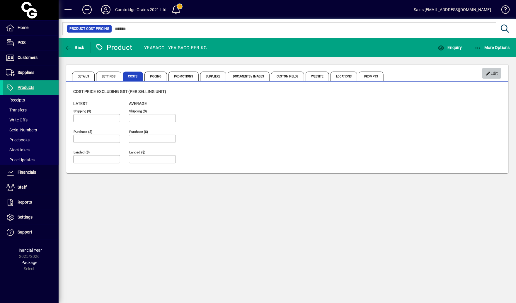
click at [493, 75] on span "Edit" at bounding box center [491, 74] width 13 height 10
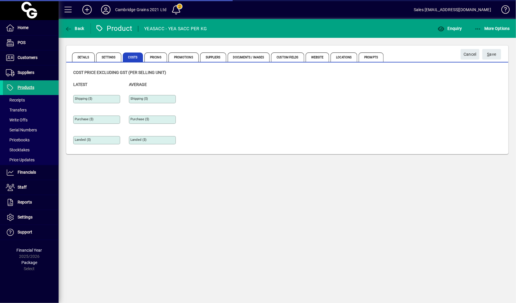
click at [103, 120] on input "Purchase ($)" at bounding box center [97, 119] width 45 height 5
type input "*******"
click at [149, 180] on div "Back Product YEASACC - YEA SACC PER KG Enquiry More Options Details Settings Co…" at bounding box center [287, 161] width 457 height 284
click at [488, 40] on div "Details Settings Costs Pricing Promotions Suppliers Documents / Images Custom F…" at bounding box center [287, 100] width 457 height 124
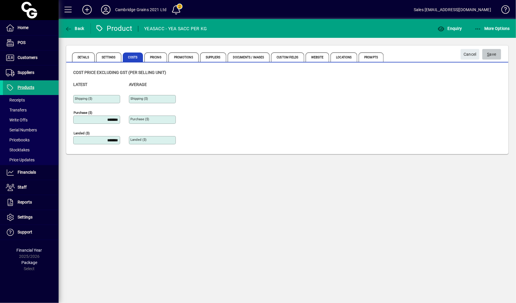
click at [490, 59] on span "submit" at bounding box center [491, 54] width 19 height 14
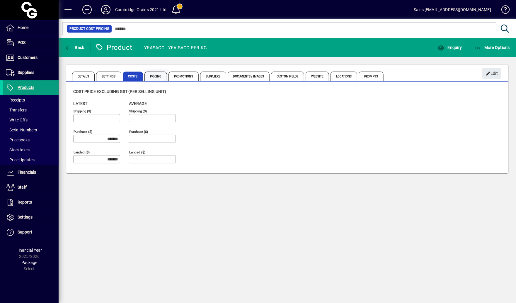
click at [152, 74] on span "Pricing" at bounding box center [155, 75] width 23 height 9
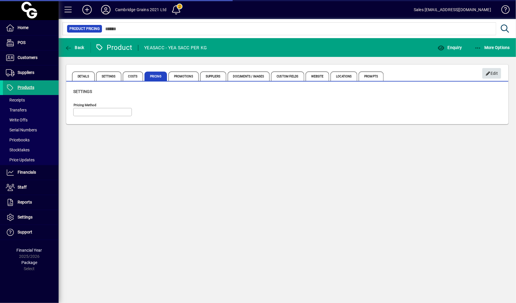
click at [491, 74] on span "Edit" at bounding box center [491, 74] width 13 height 10
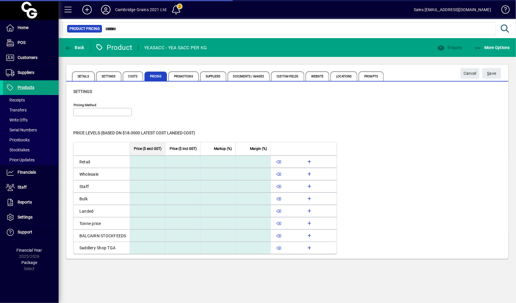
type input "**********"
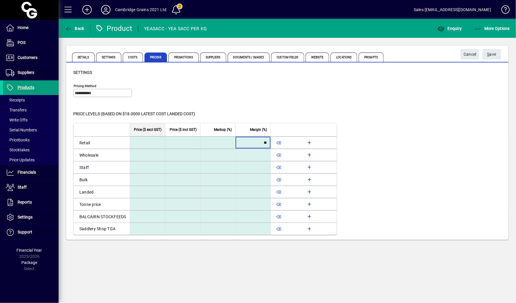
type input "**"
click at [274, 103] on div "**********" at bounding box center [287, 84] width 442 height 41
type input "*******"
type input "******"
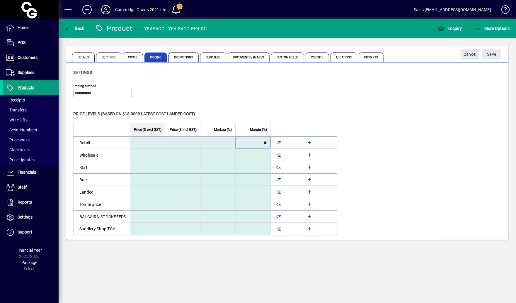
type input "*****"
click at [471, 60] on span "button" at bounding box center [470, 54] width 19 height 14
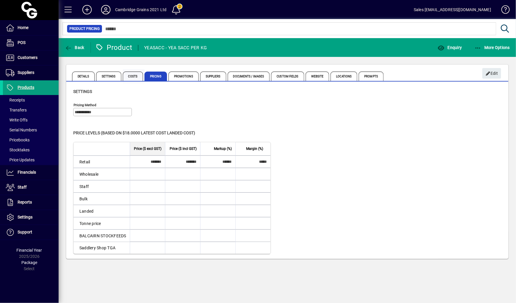
click at [132, 79] on span "Costs" at bounding box center [133, 75] width 21 height 9
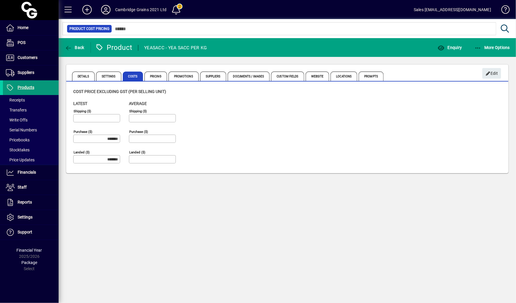
click at [36, 89] on span at bounding box center [31, 88] width 56 height 14
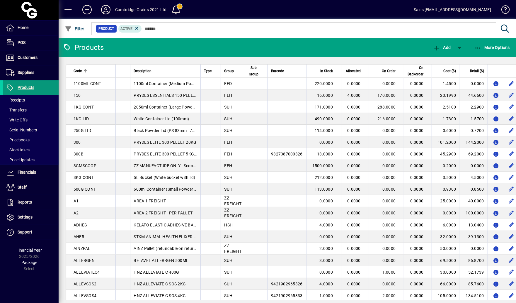
click at [31, 88] on span "Products" at bounding box center [26, 87] width 17 height 5
